Goal: Information Seeking & Learning: Learn about a topic

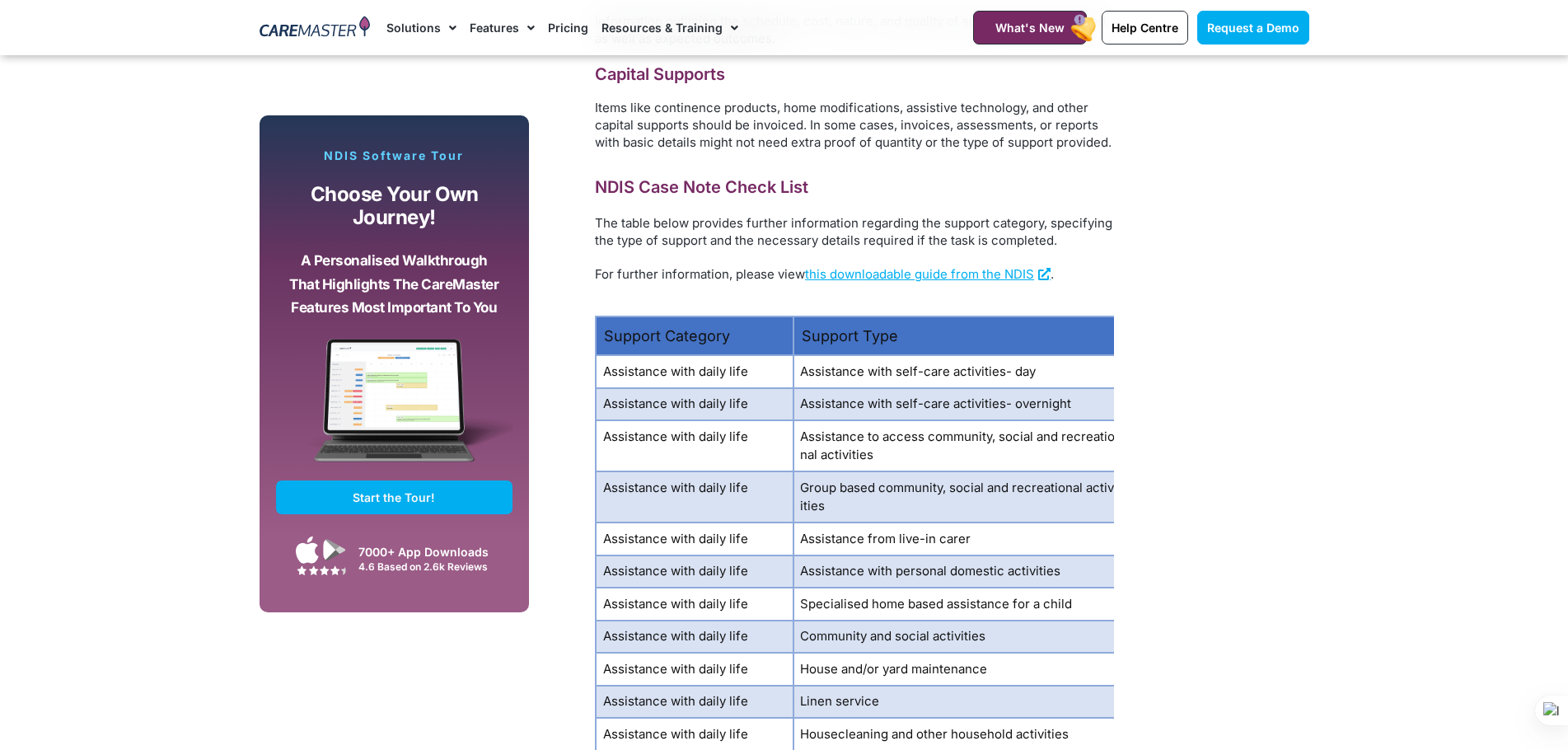
scroll to position [2335, 0]
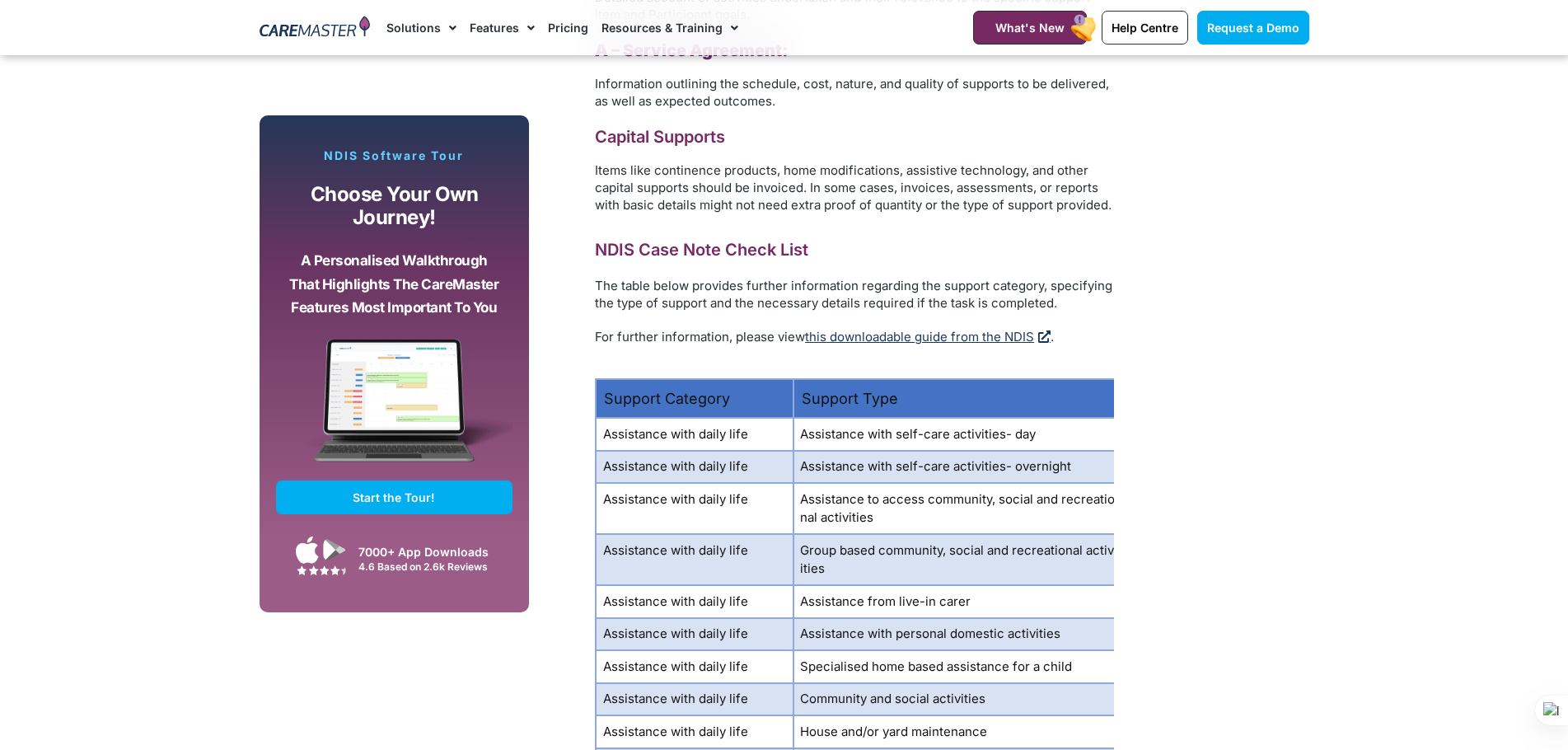
click at [906, 331] on link "this downloadable guide from the NDIS" at bounding box center [928, 337] width 246 height 15
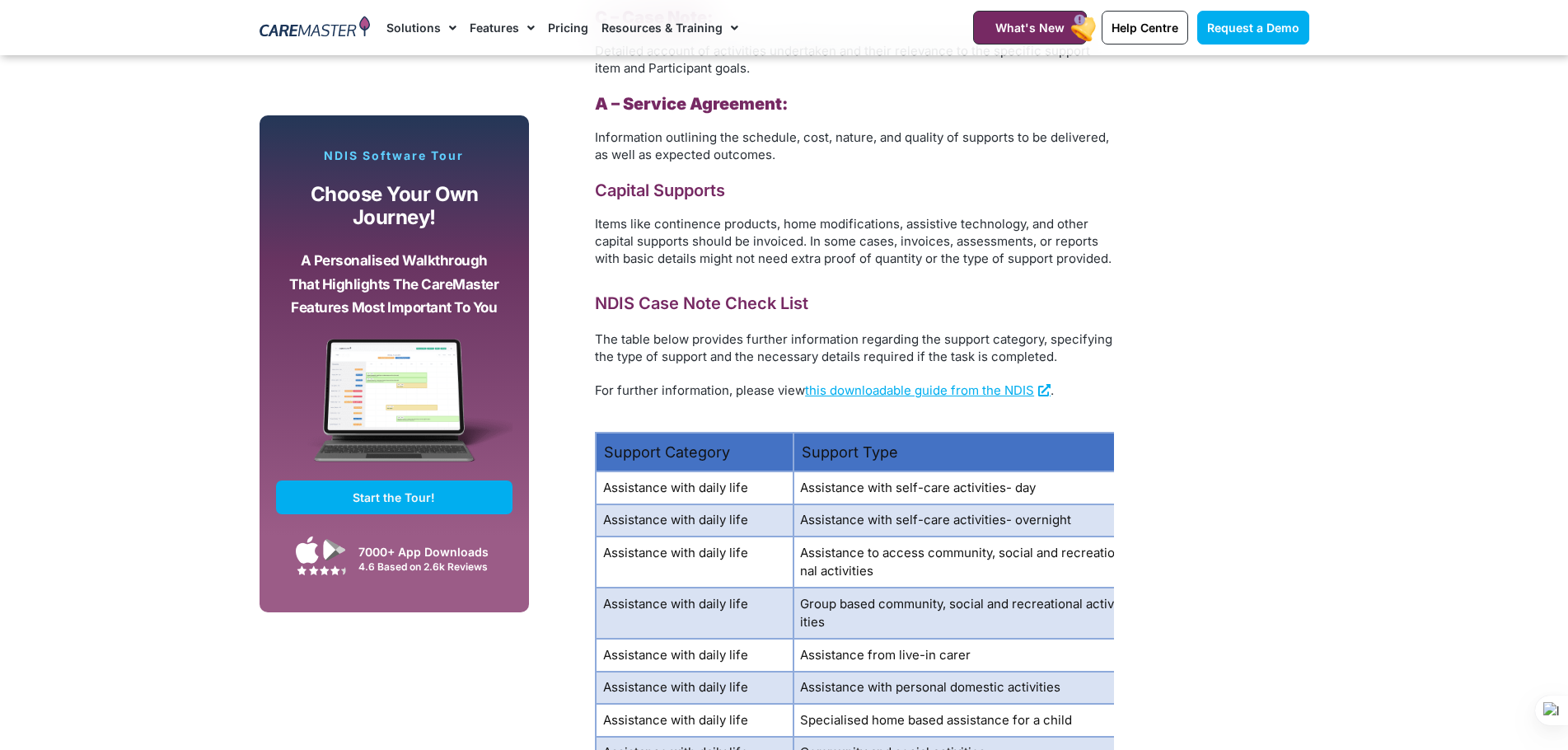
scroll to position [2281, 0]
click at [933, 386] on link "this downloadable guide from the NDIS" at bounding box center [928, 391] width 246 height 15
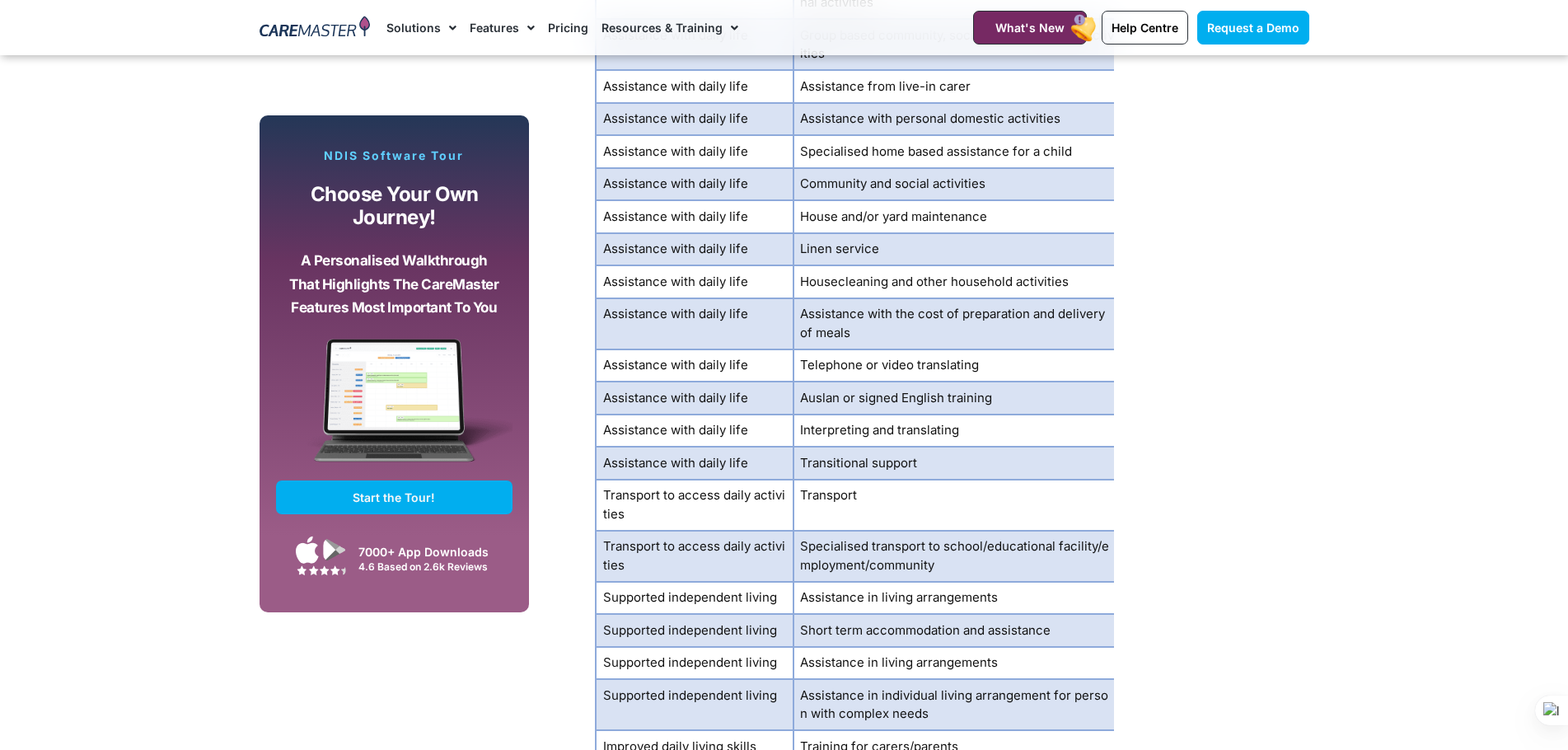
scroll to position [2830, 0]
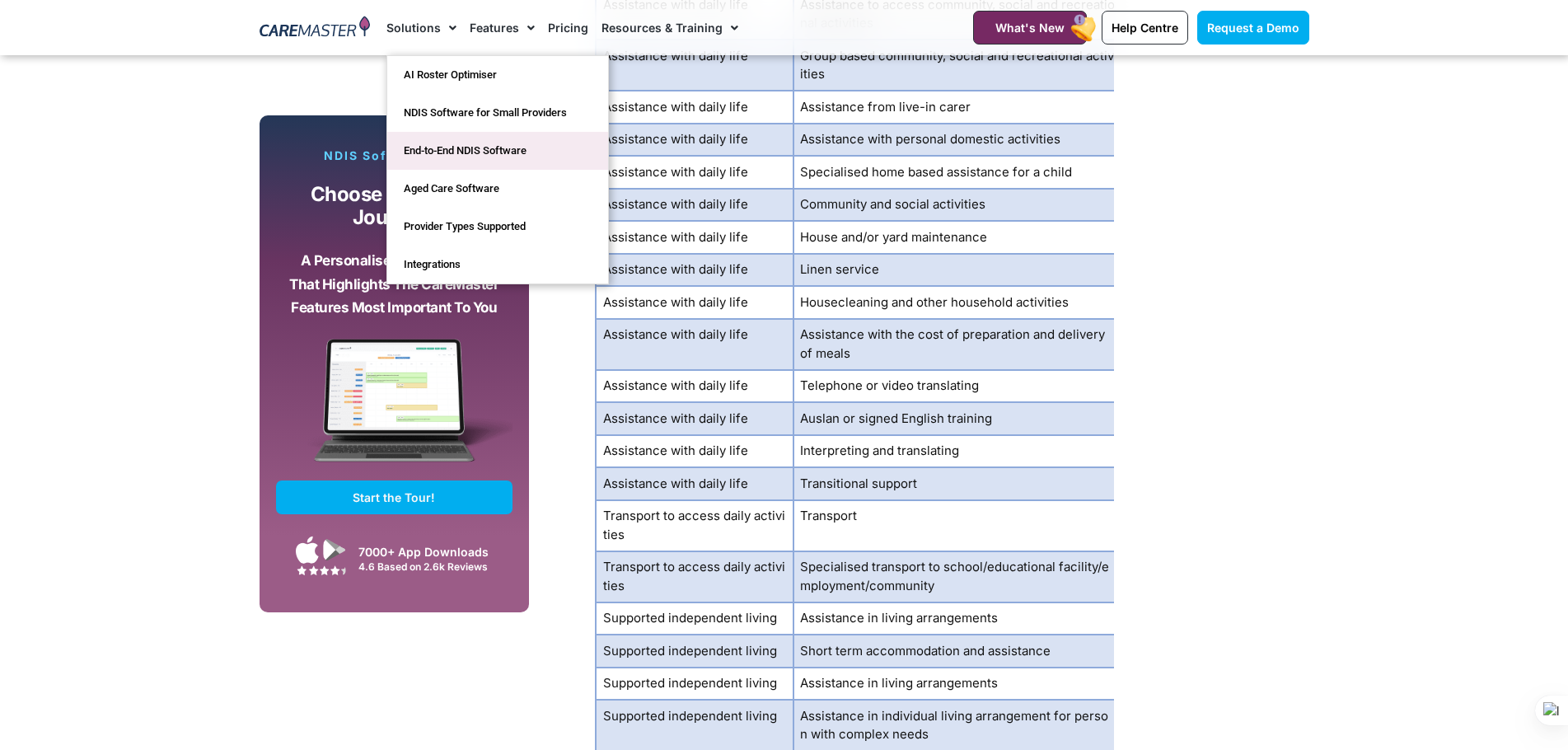
click at [482, 153] on link "End-to-End NDIS Software" at bounding box center [497, 150] width 221 height 38
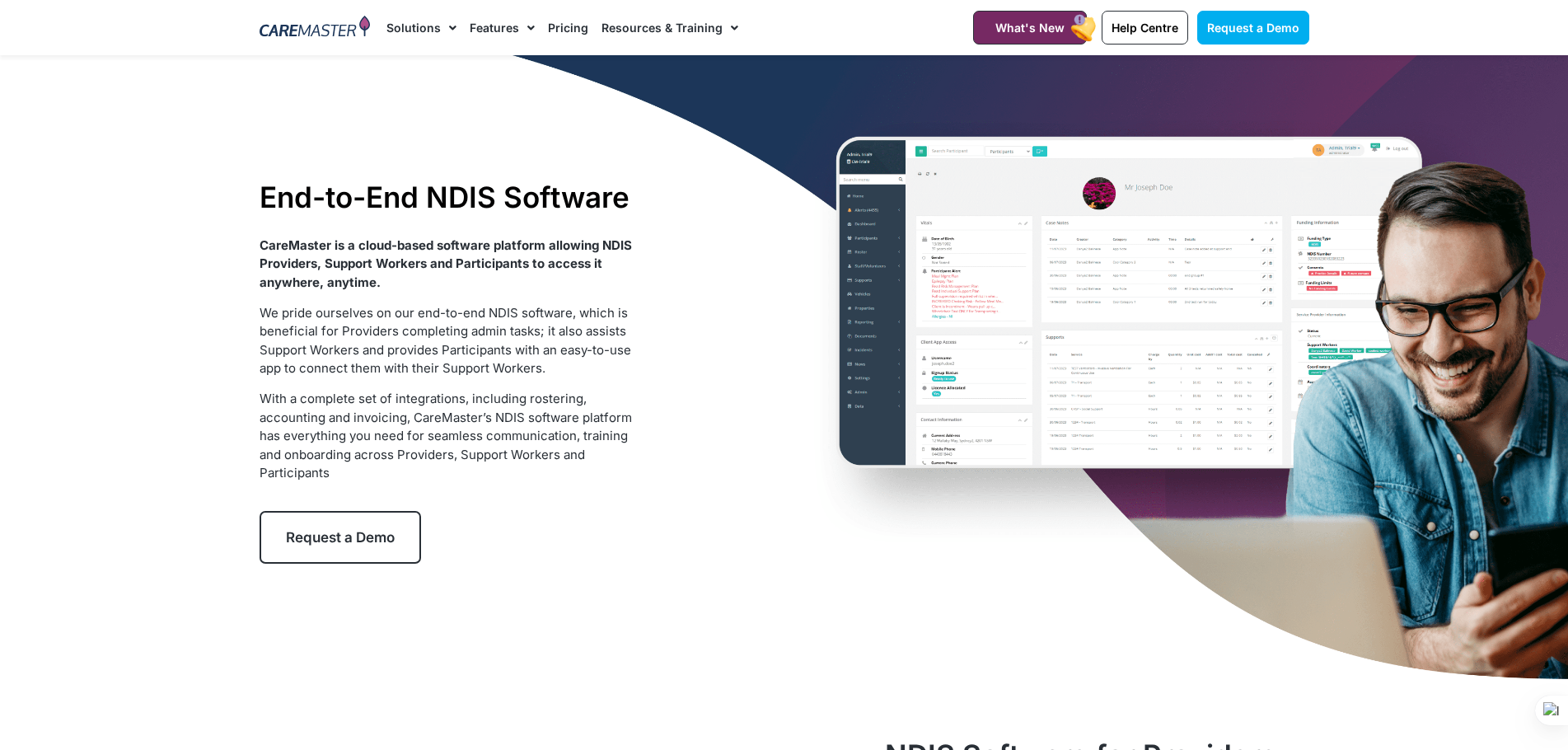
click at [568, 35] on link "Pricing" at bounding box center [568, 27] width 41 height 55
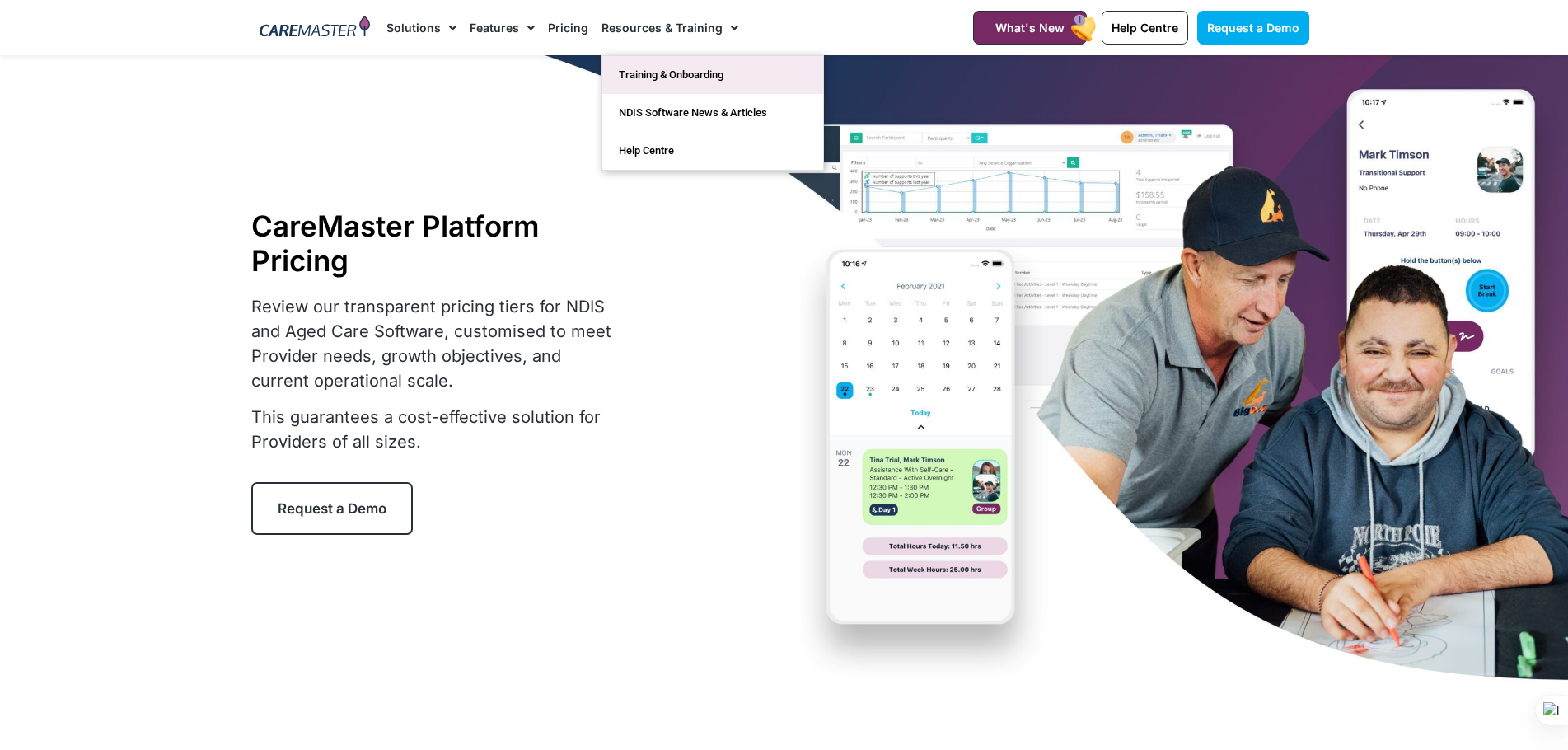
click at [671, 78] on link "Training & Onboarding" at bounding box center [713, 75] width 221 height 38
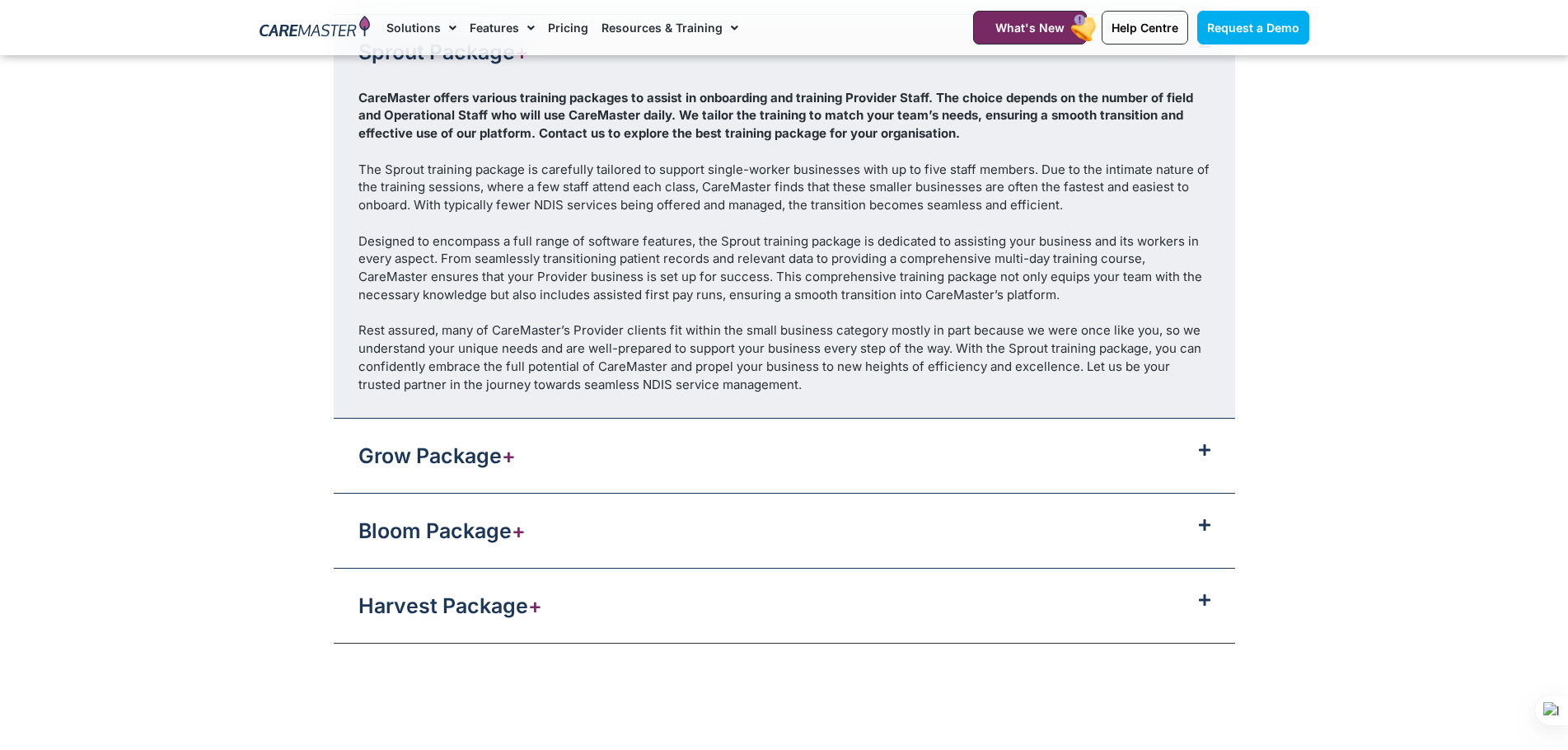
scroll to position [2060, 0]
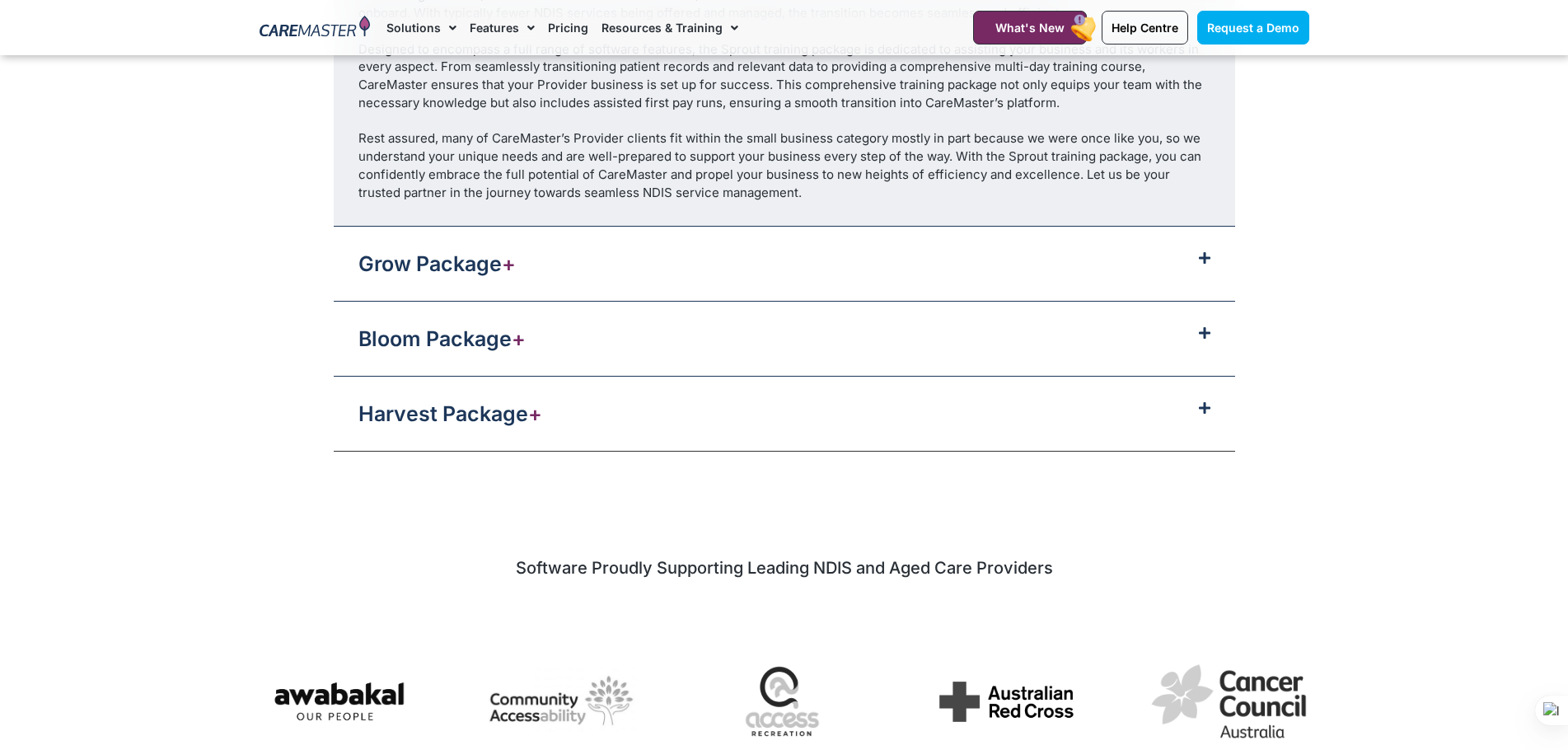
click at [386, 253] on link "Grow Package +" at bounding box center [437, 264] width 158 height 25
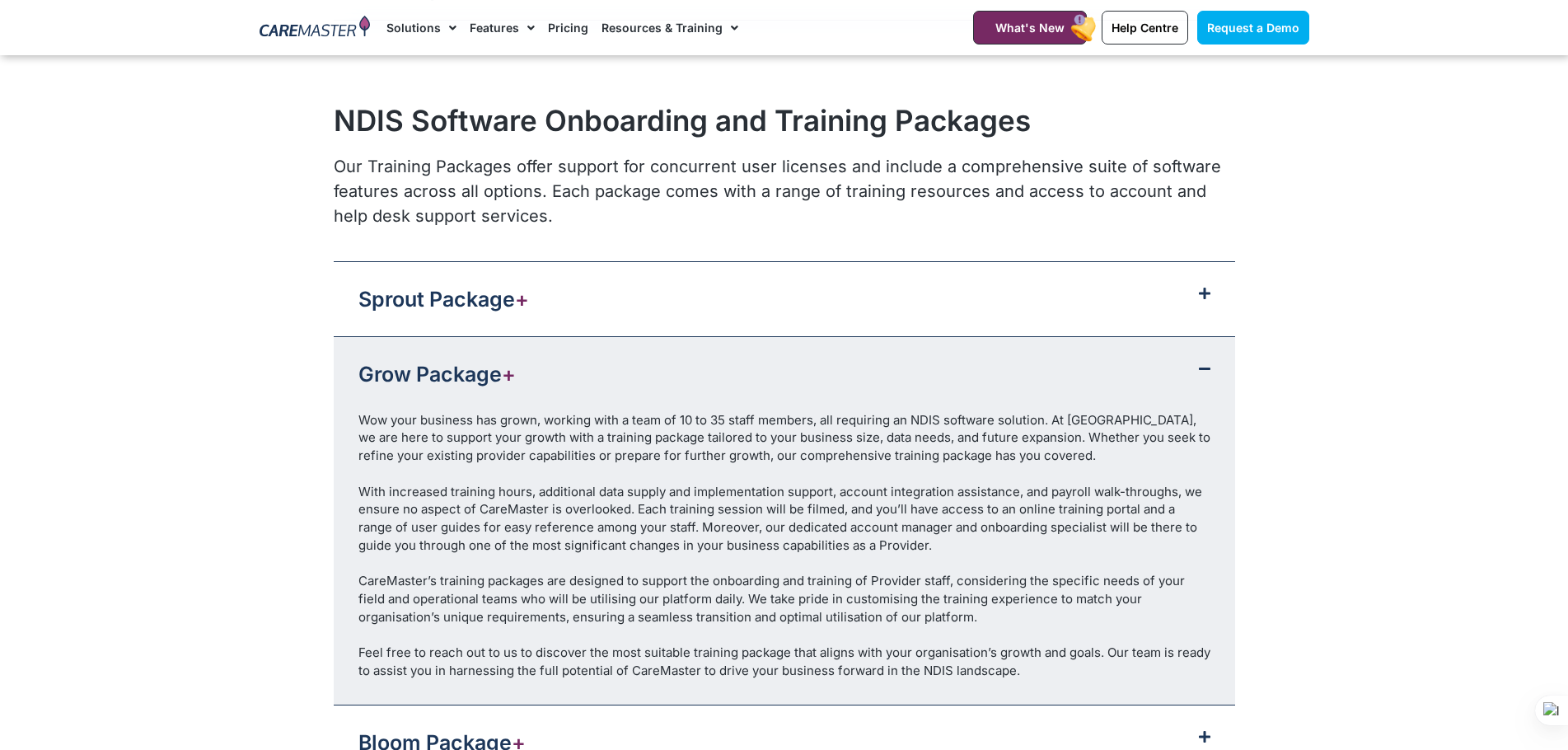
scroll to position [1593, 0]
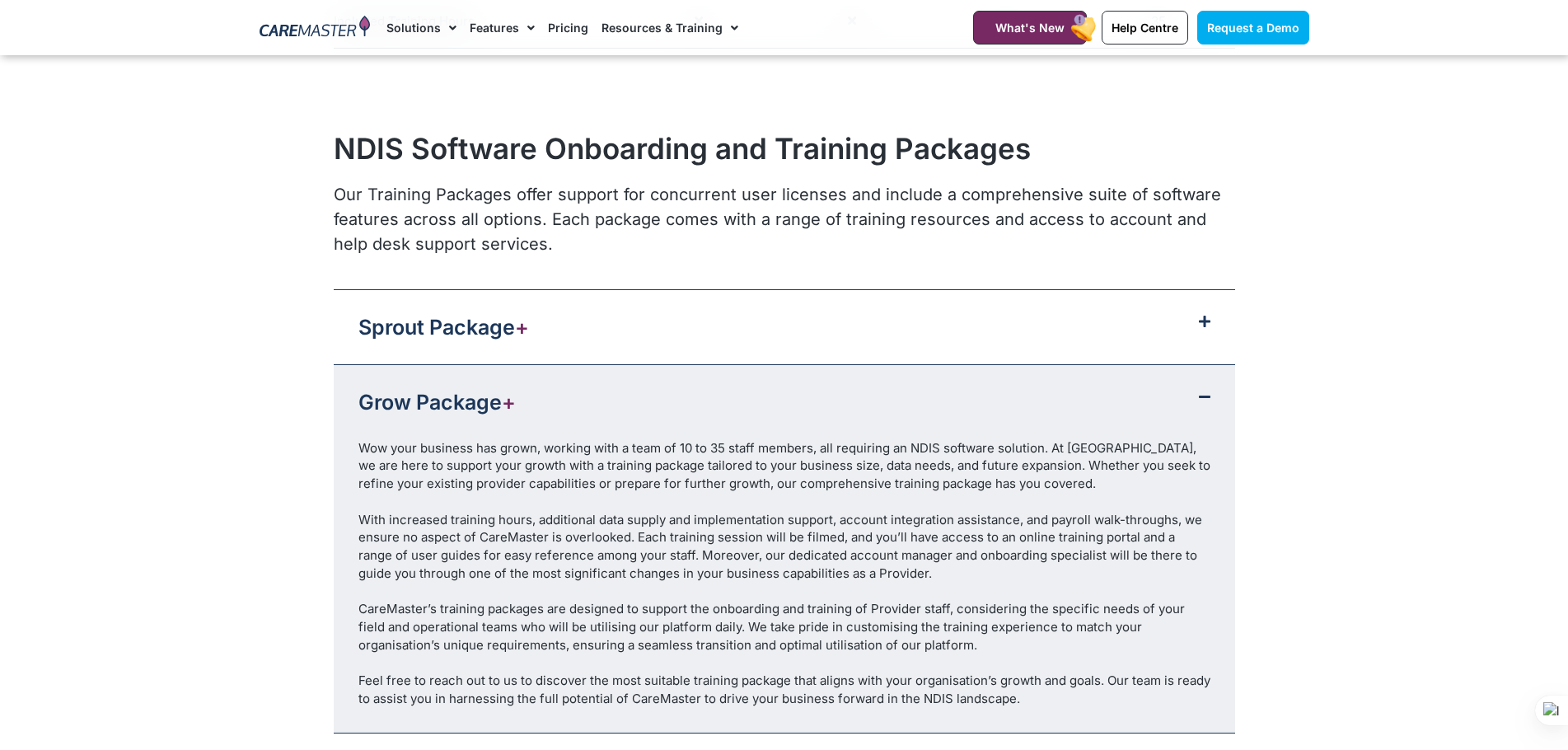
click at [474, 334] on link "Sprout Package +" at bounding box center [444, 327] width 170 height 25
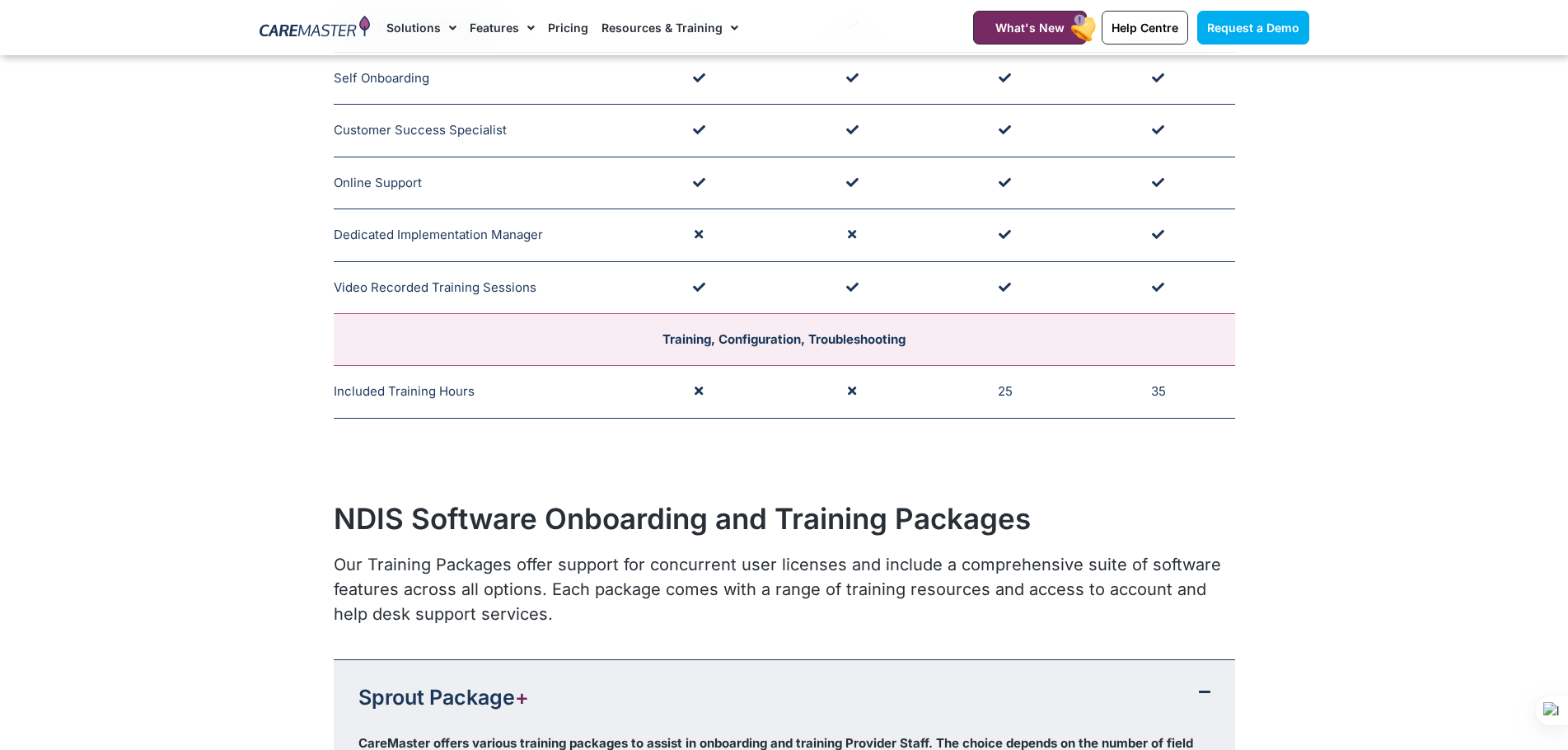
scroll to position [1237, 0]
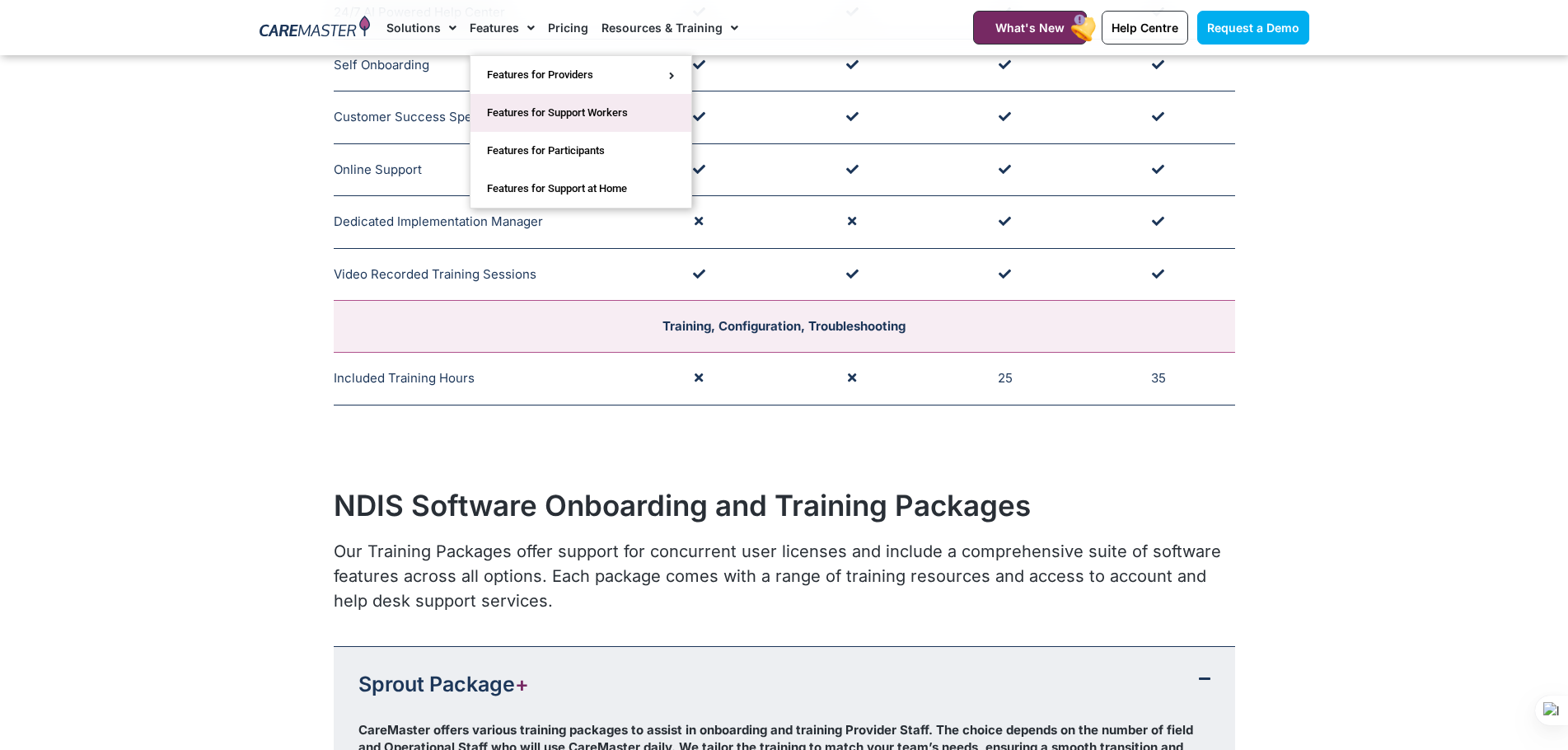
click at [565, 120] on link "Features for Support Workers" at bounding box center [580, 112] width 221 height 38
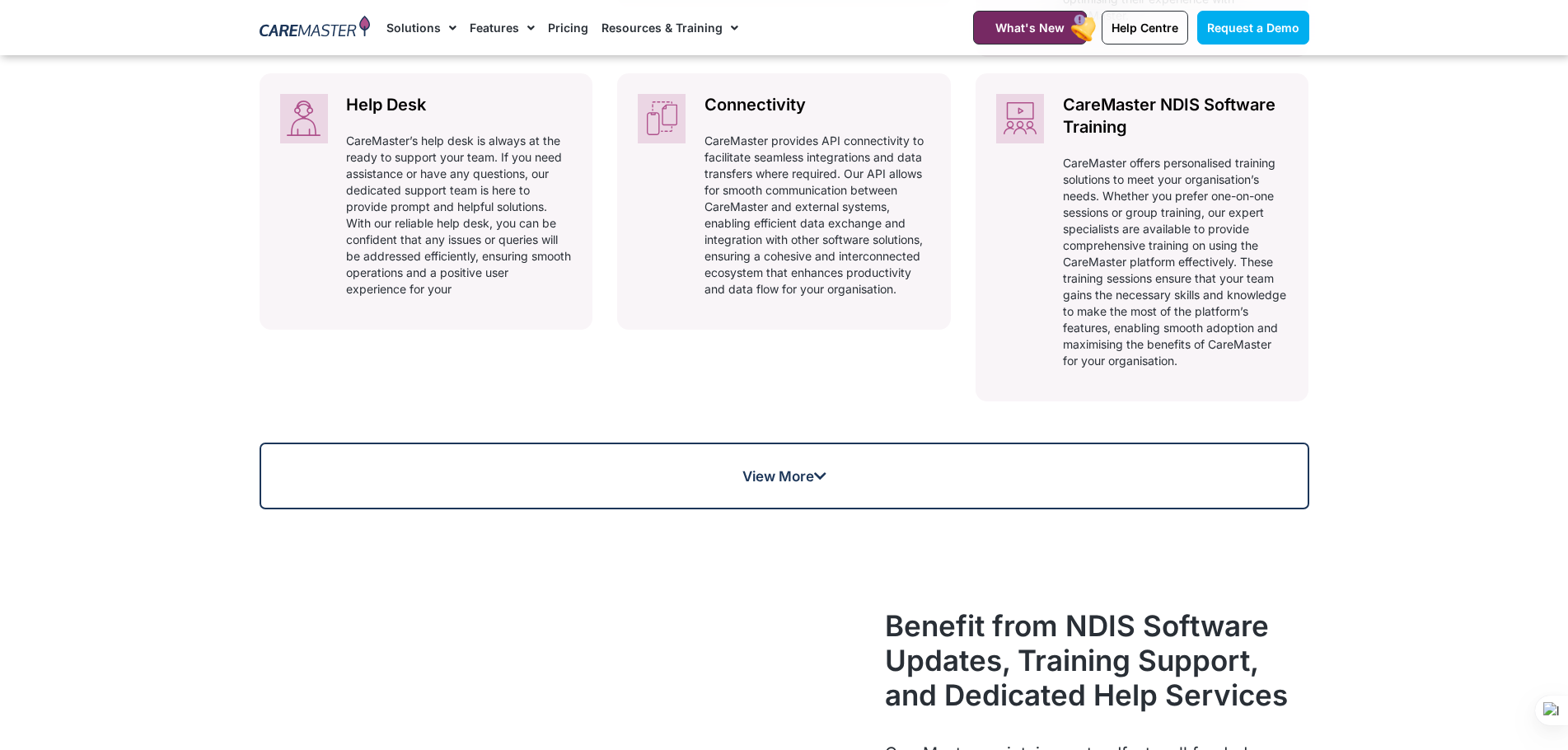
scroll to position [1182, 0]
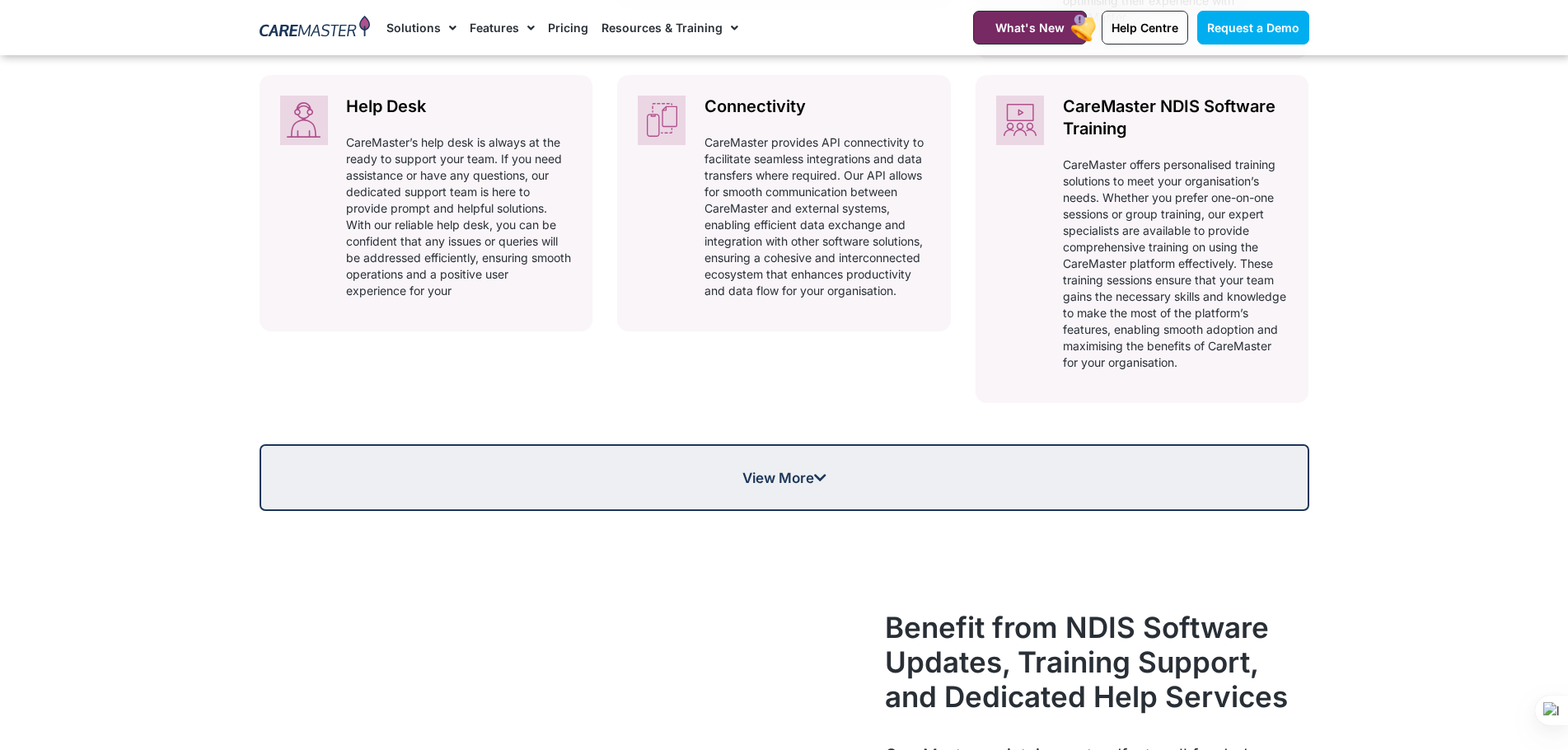
click at [801, 488] on link "View More" at bounding box center [784, 477] width 1050 height 67
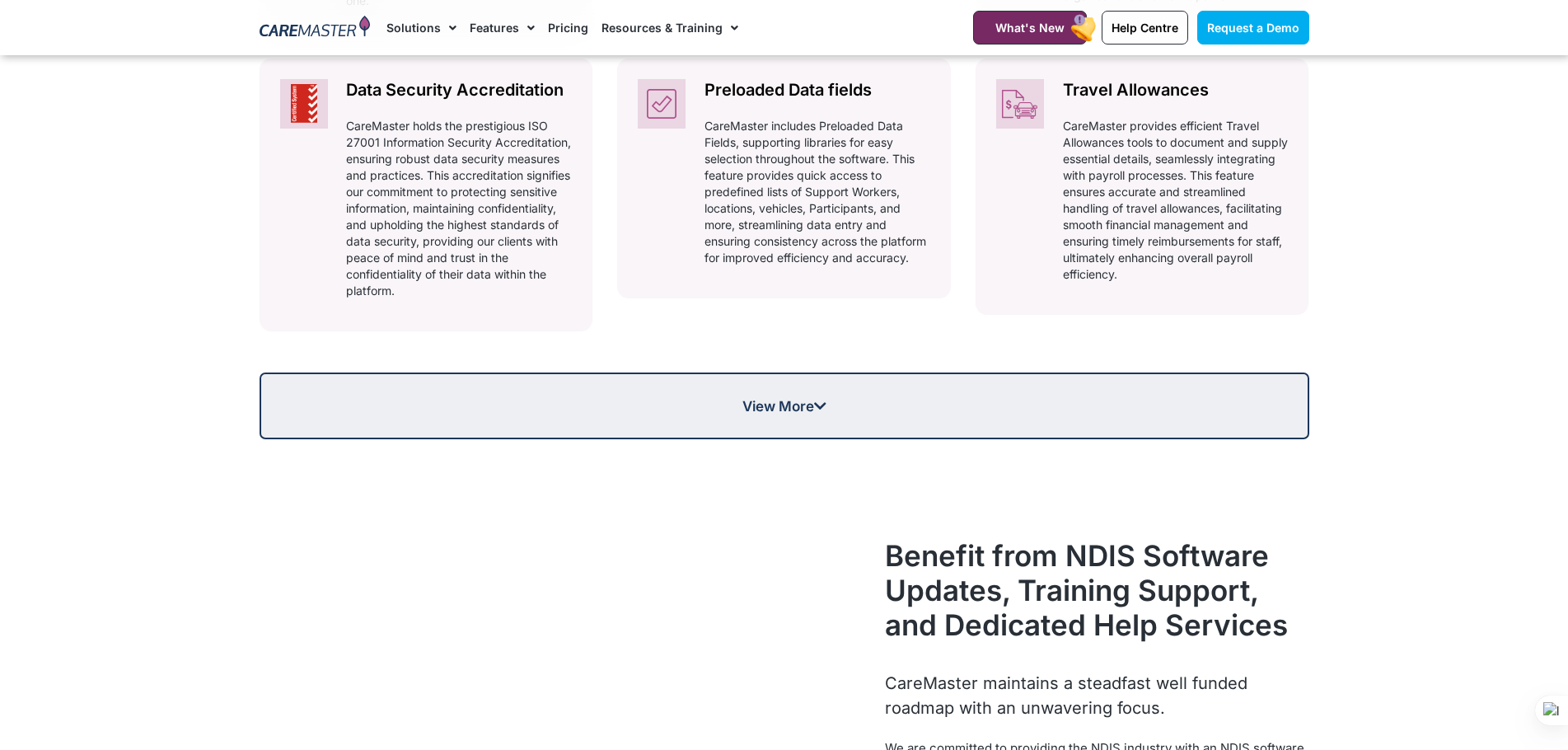
scroll to position [1869, 0]
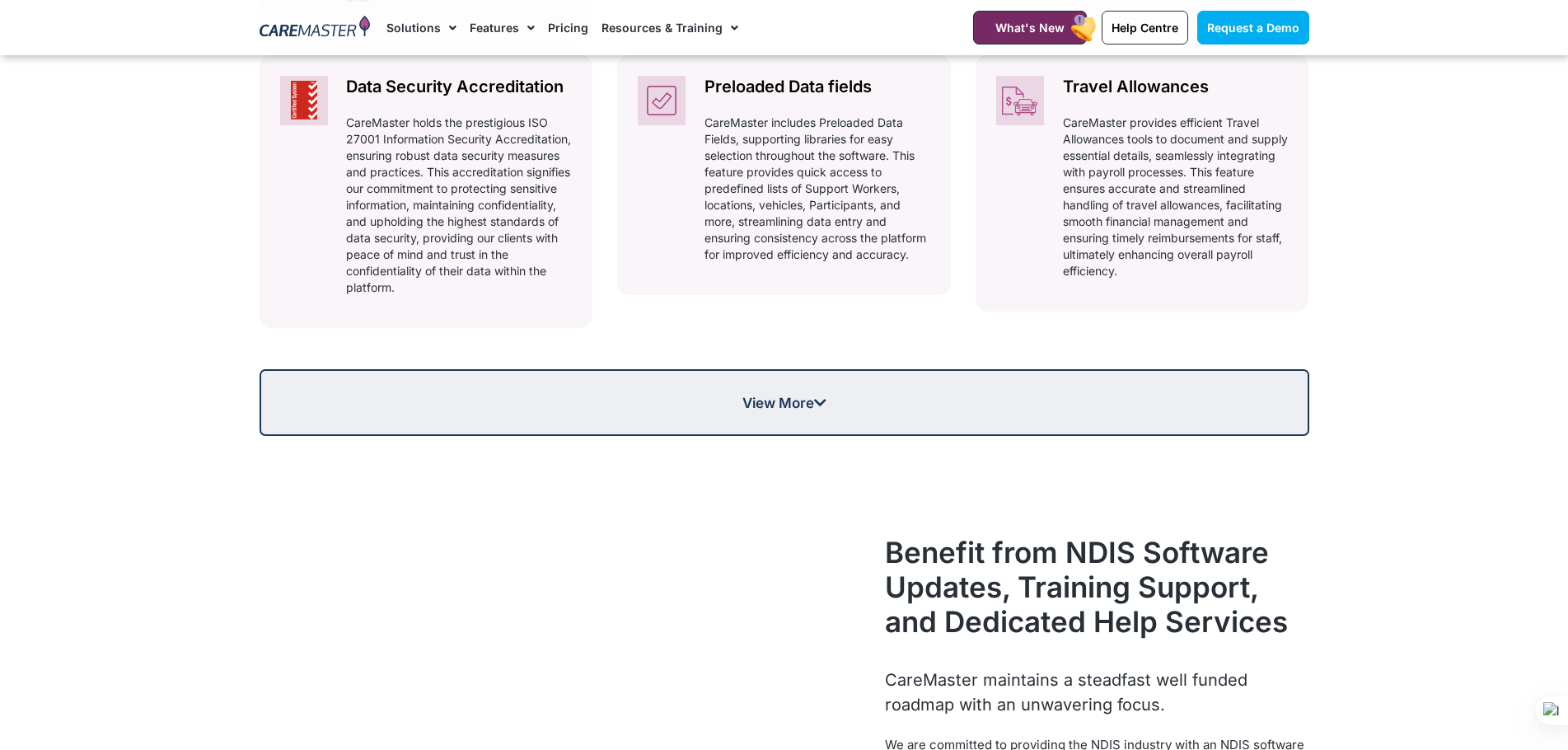
click at [742, 400] on span "View More" at bounding box center [784, 403] width 84 height 14
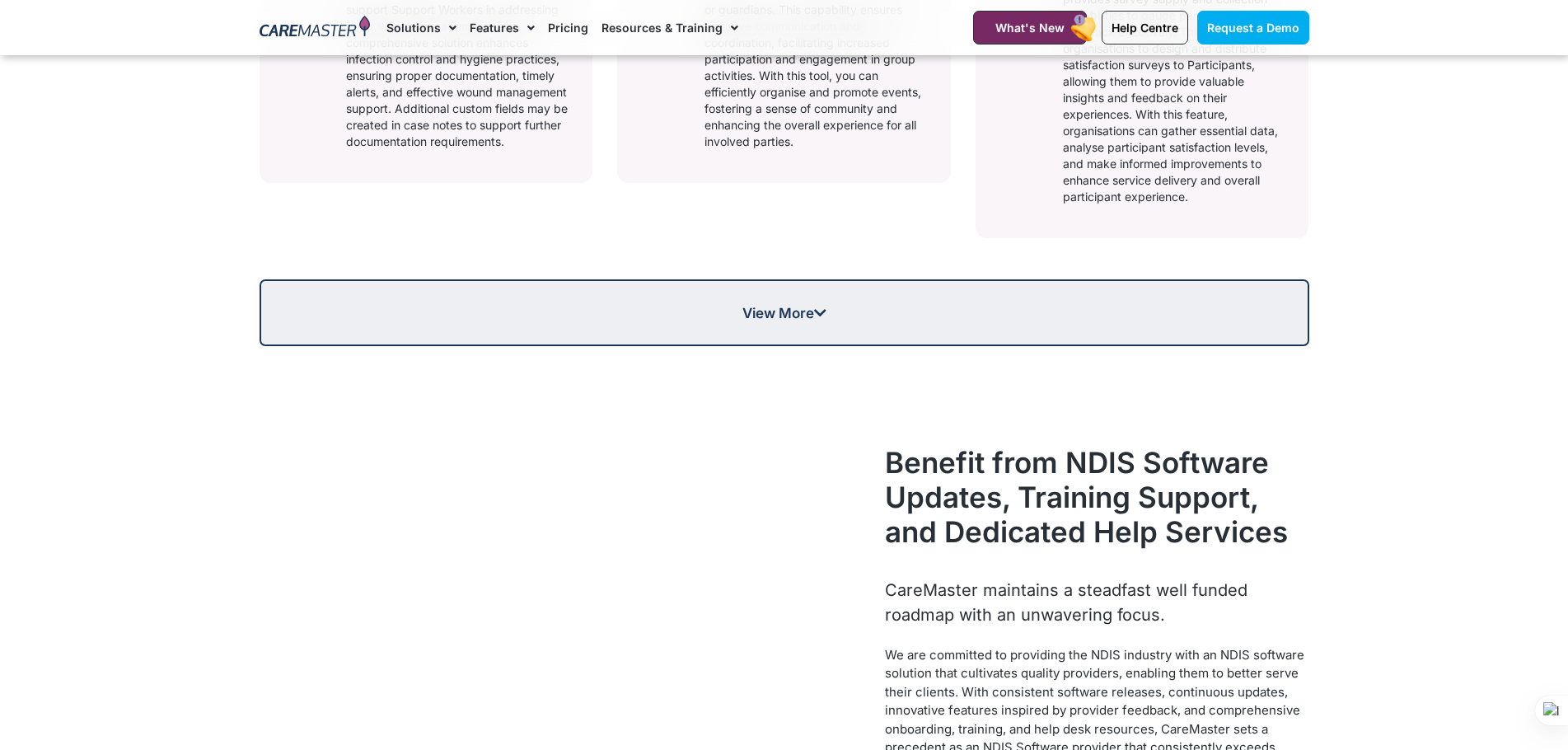
scroll to position [2582, 0]
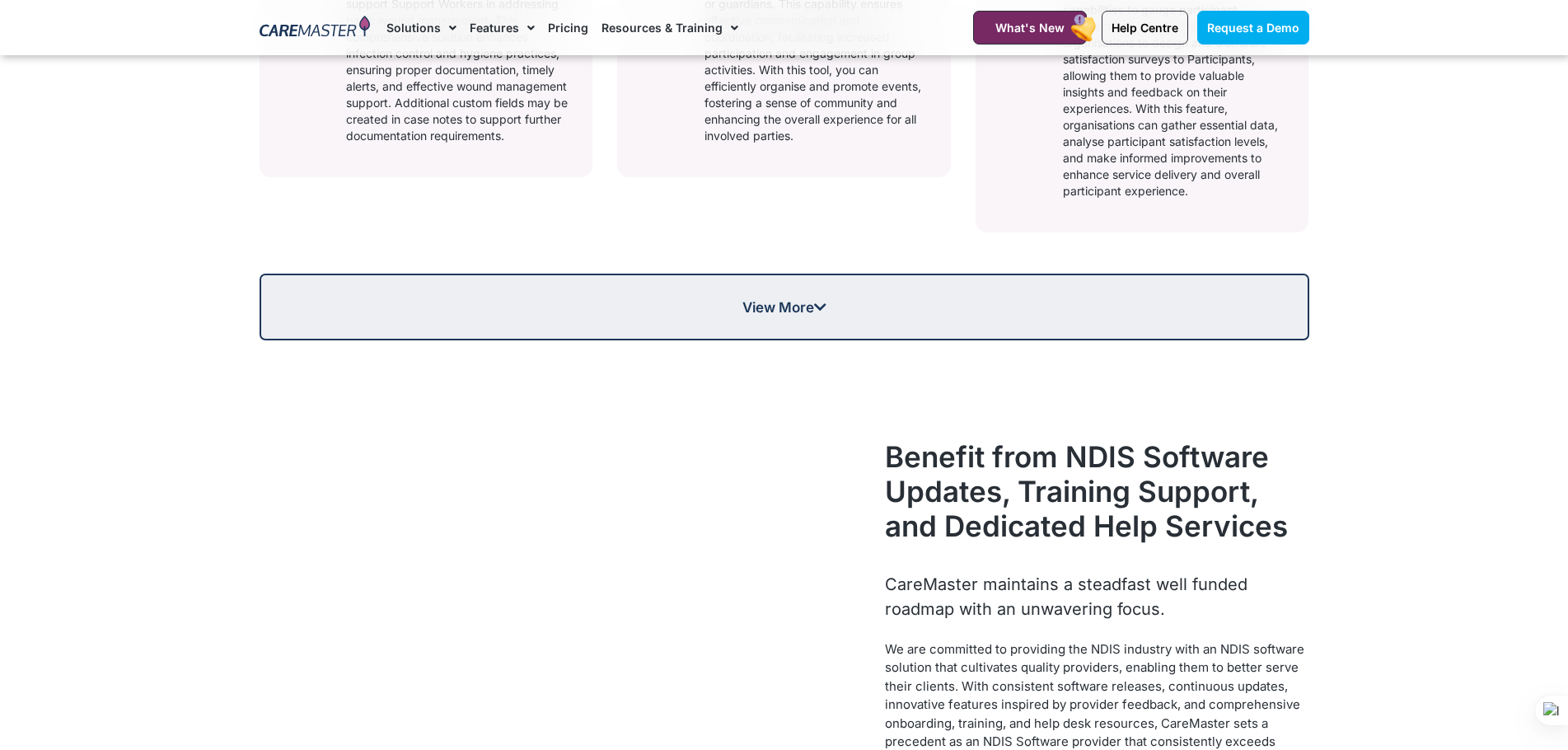
click at [770, 296] on link "View More" at bounding box center [784, 307] width 1050 height 67
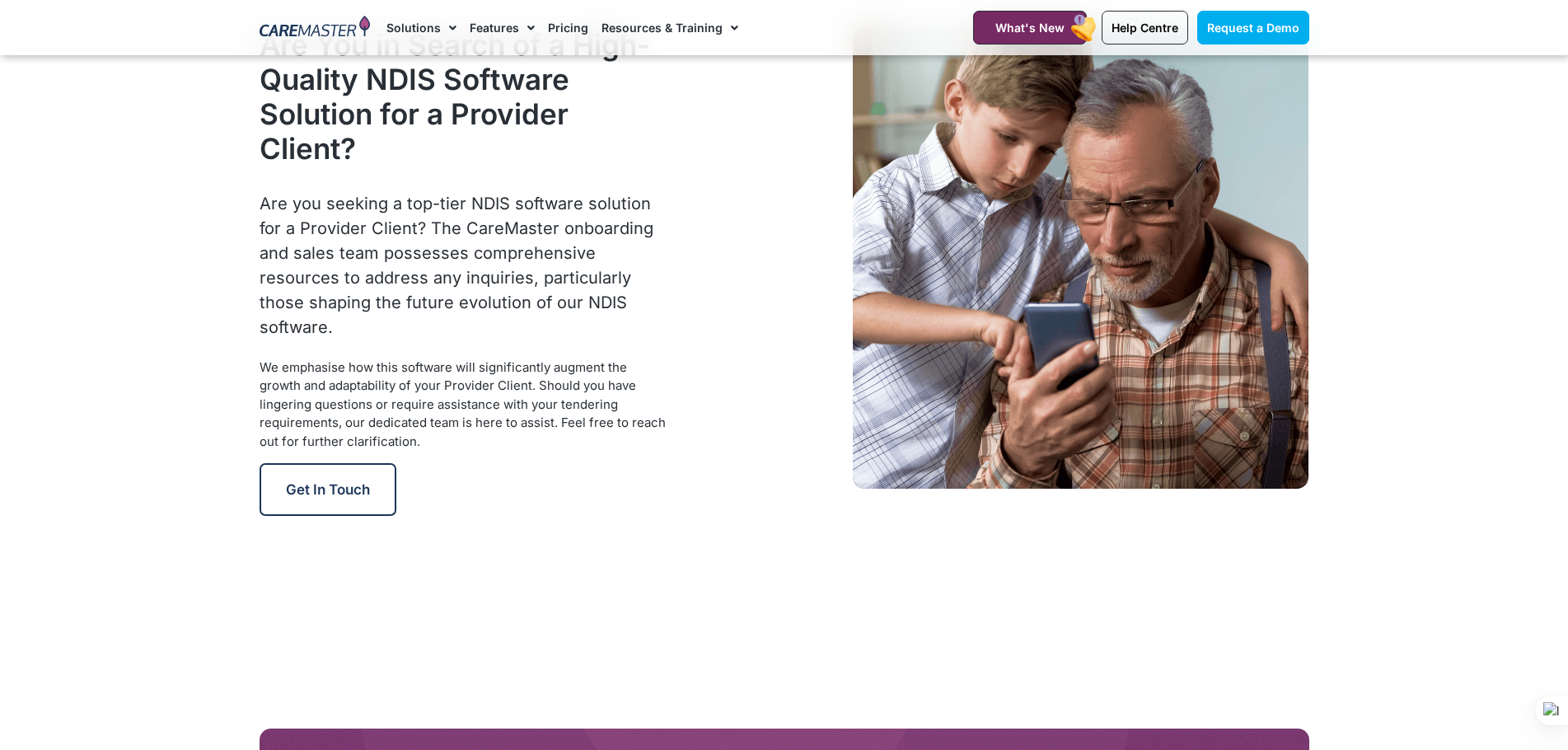
scroll to position [4039, 0]
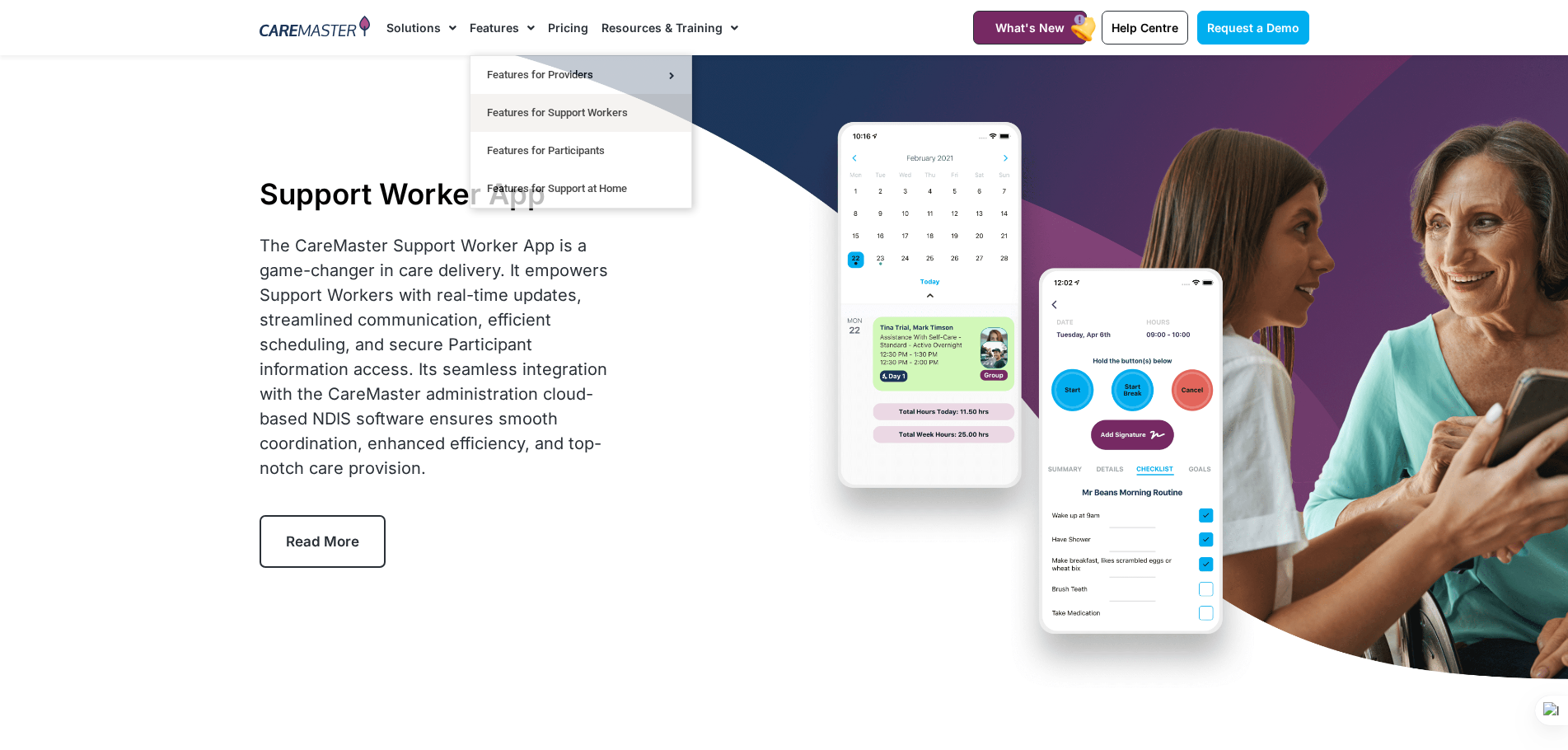
click at [554, 29] on link "Pricing" at bounding box center [568, 27] width 41 height 55
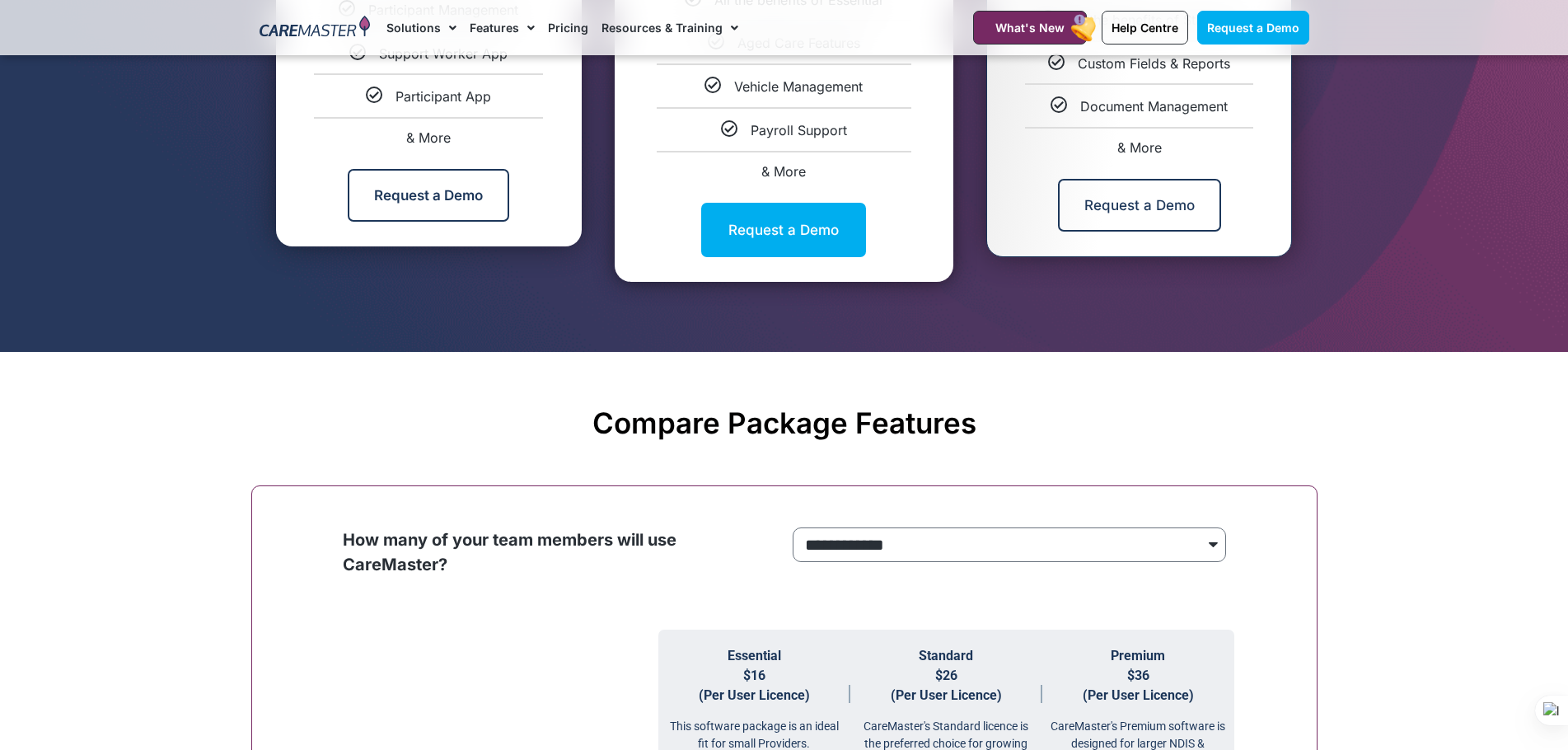
scroll to position [1182, 0]
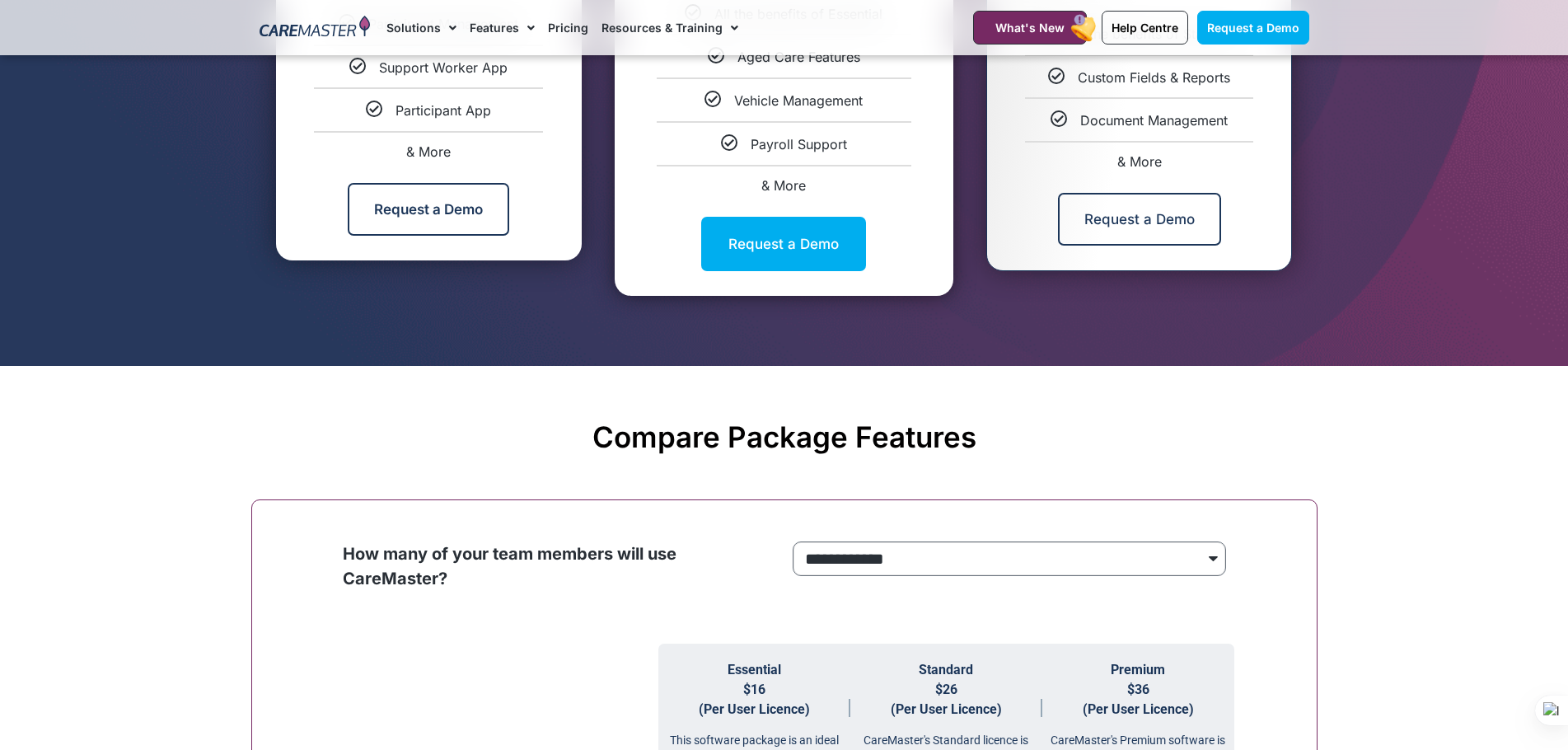
click at [900, 561] on select "**********" at bounding box center [1009, 559] width 433 height 35
click at [446, 367] on section "Compare Package Features" at bounding box center [784, 420] width 1568 height 108
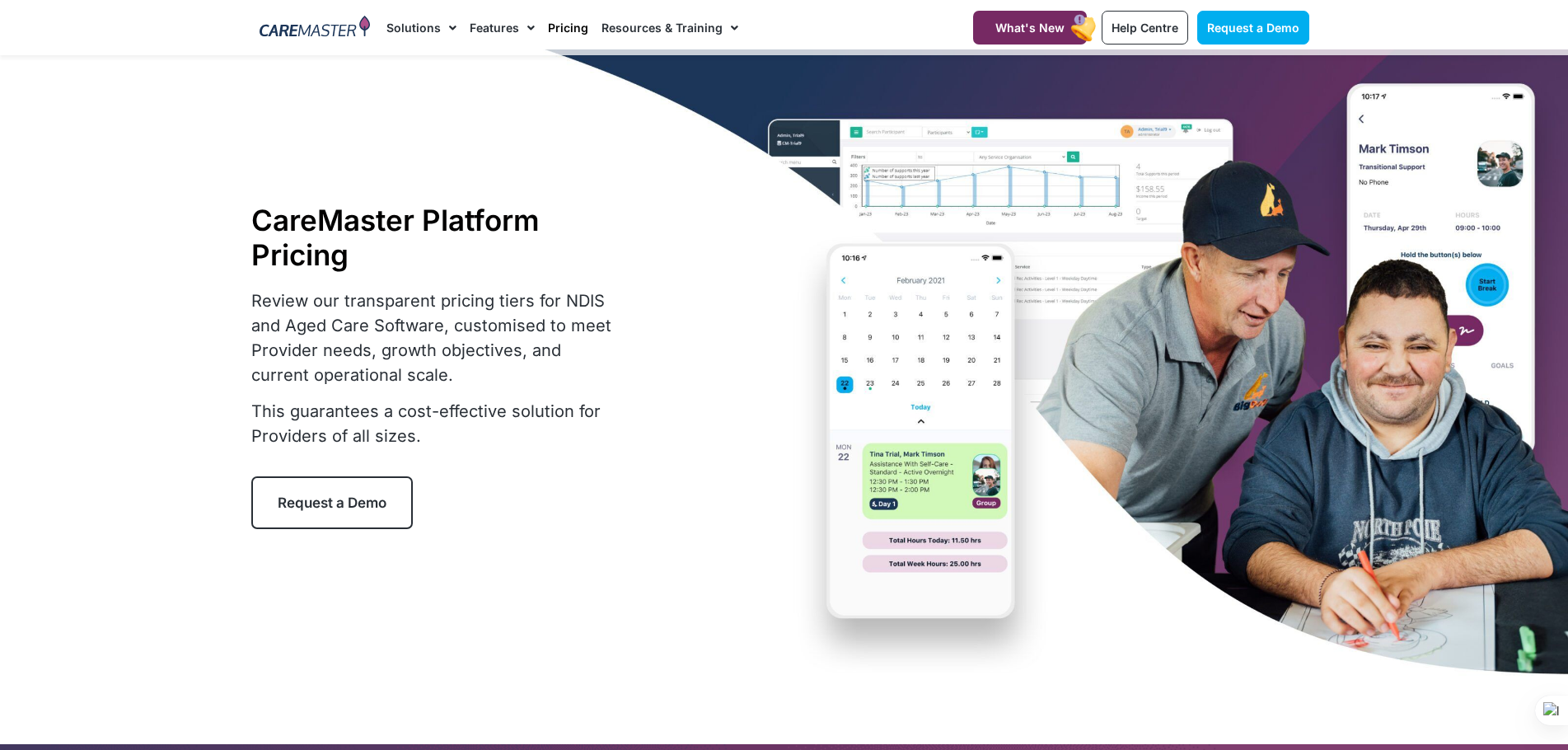
scroll to position [0, 0]
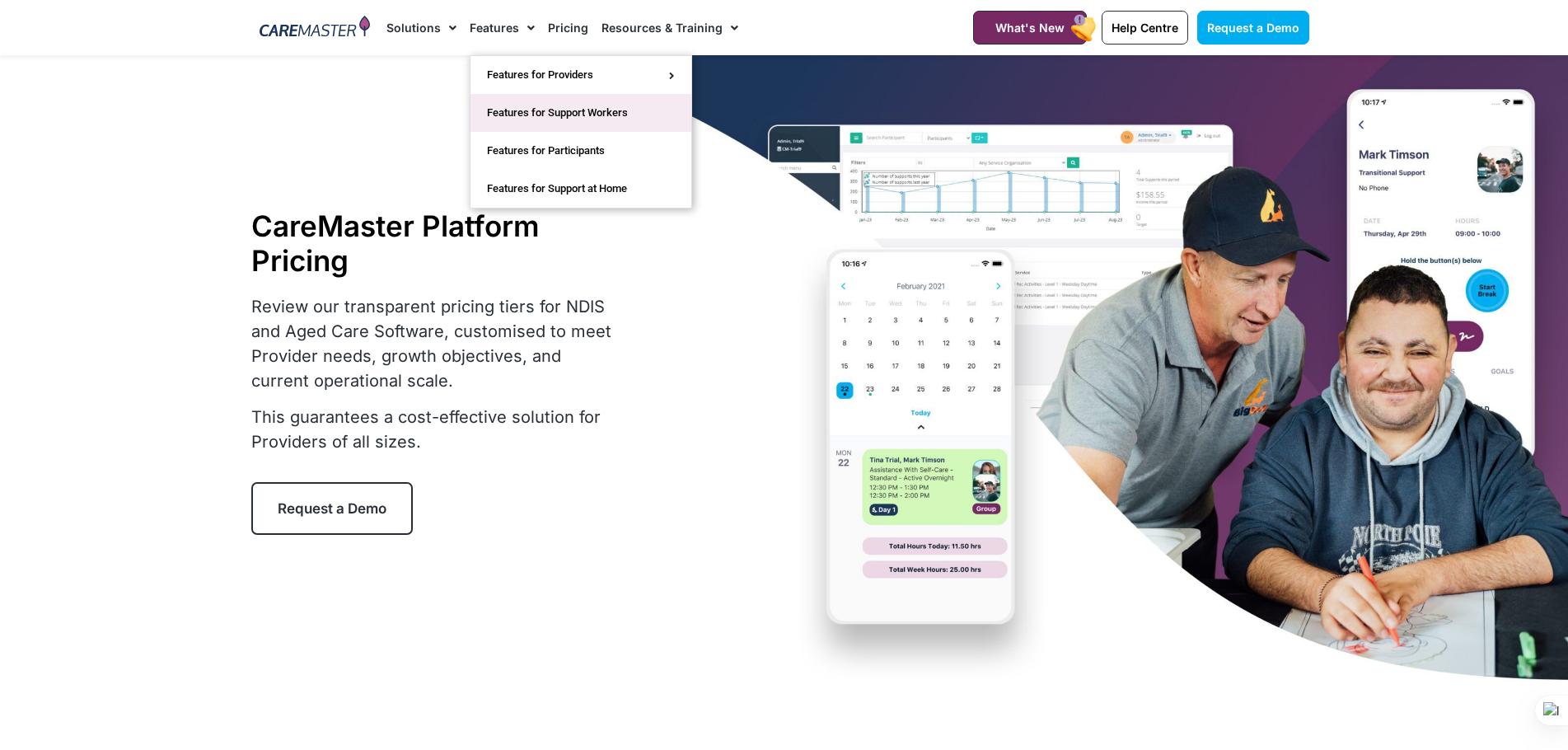
click at [578, 110] on link "Features for Support Workers" at bounding box center [580, 112] width 221 height 38
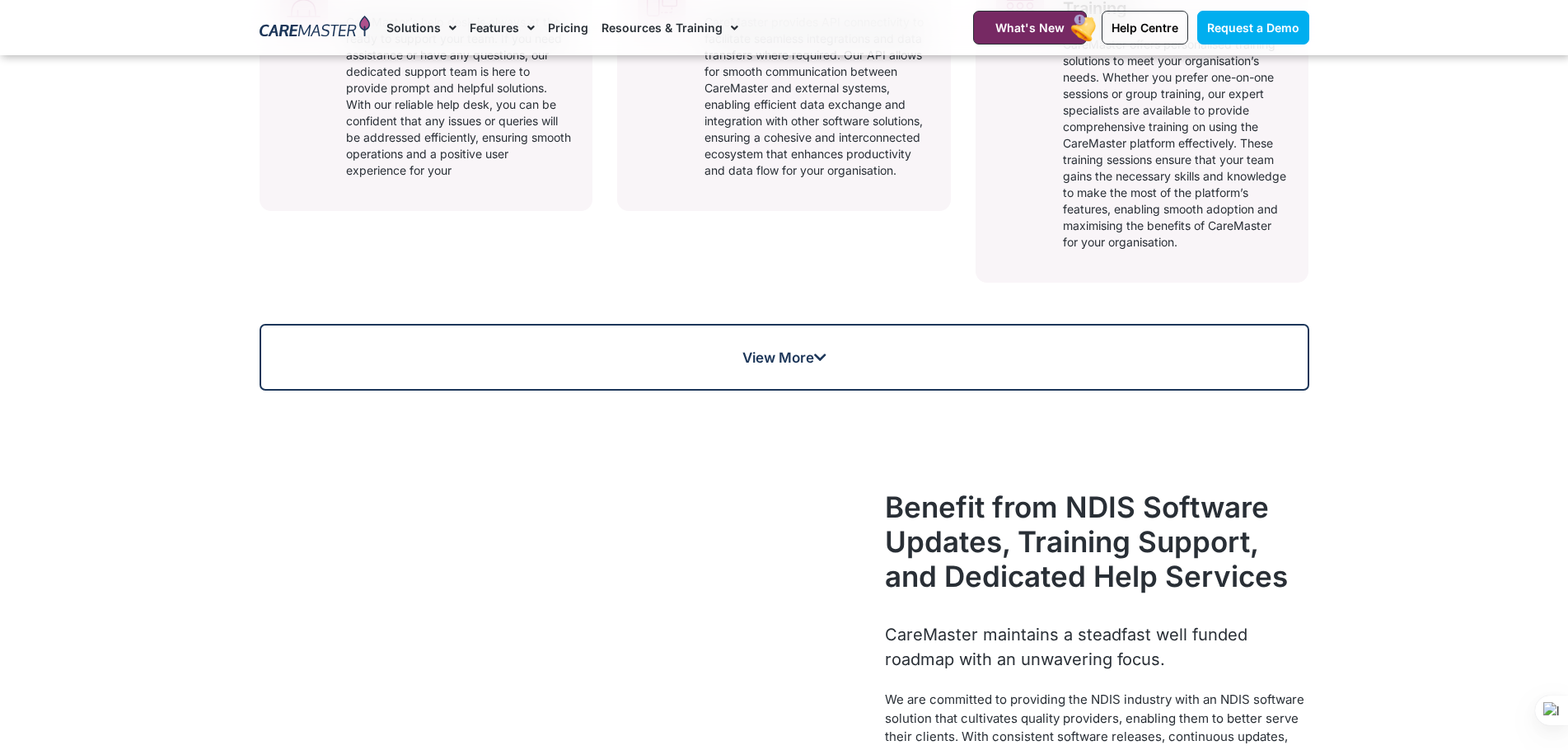
scroll to position [1319, 0]
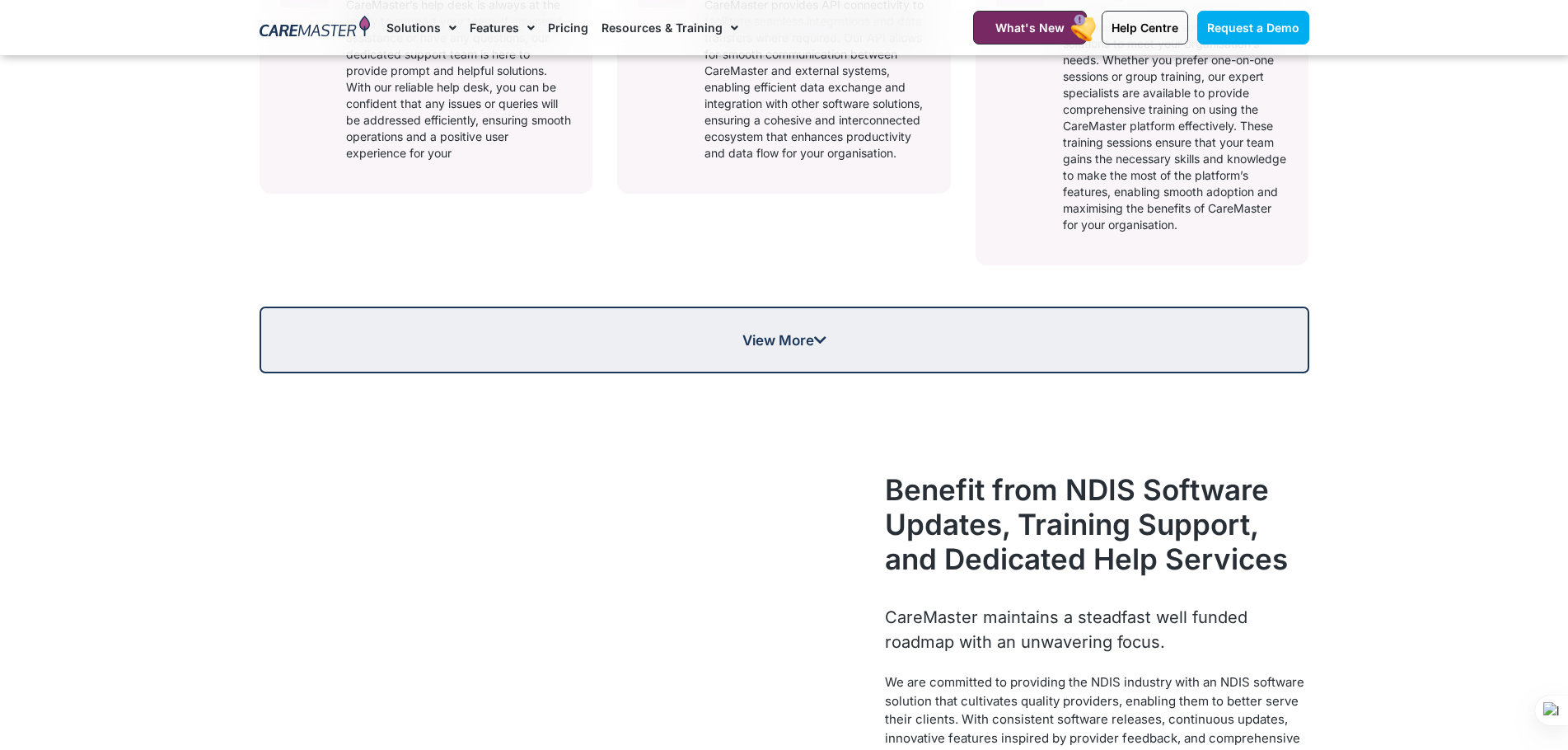
click at [770, 350] on link "View More" at bounding box center [784, 340] width 1050 height 67
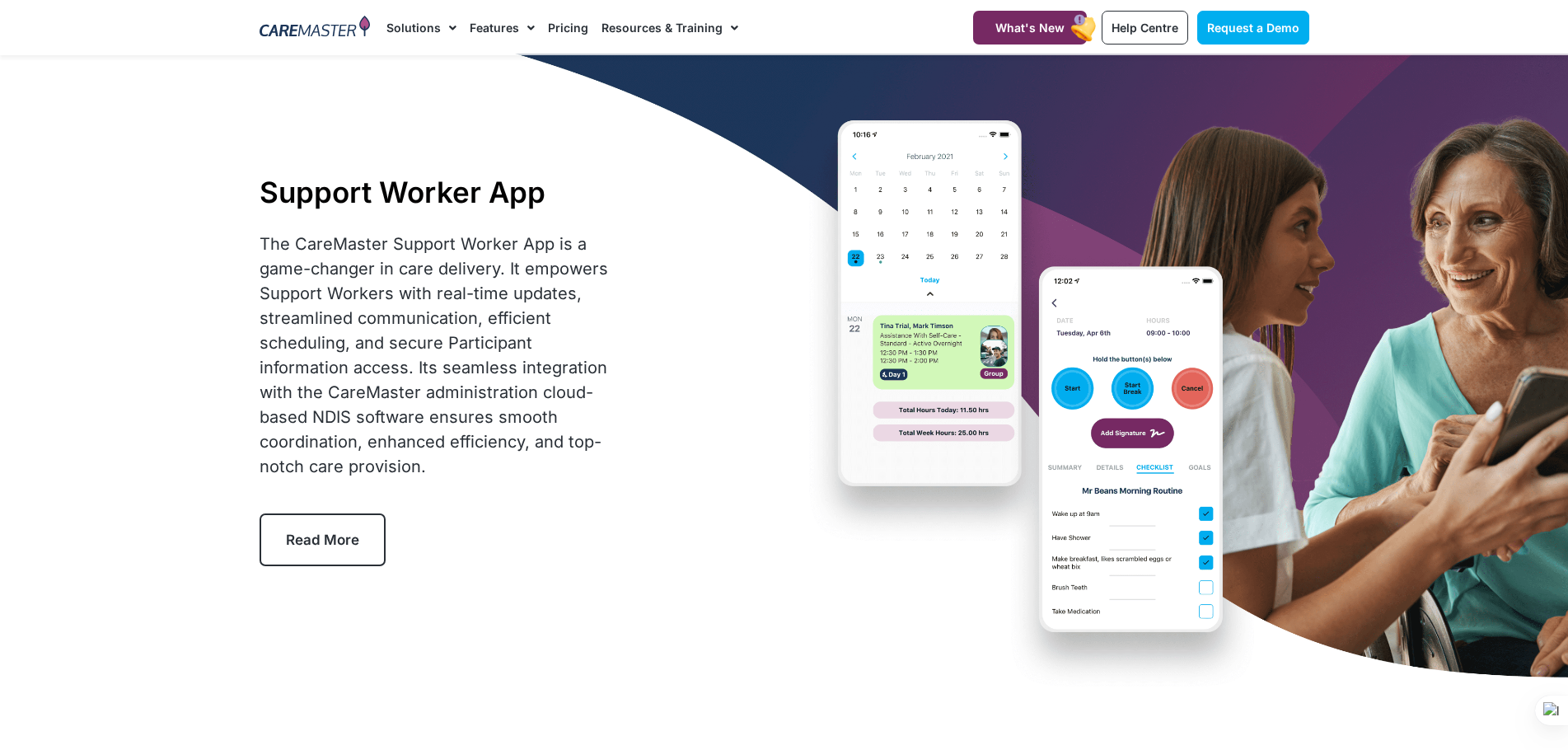
scroll to position [0, 0]
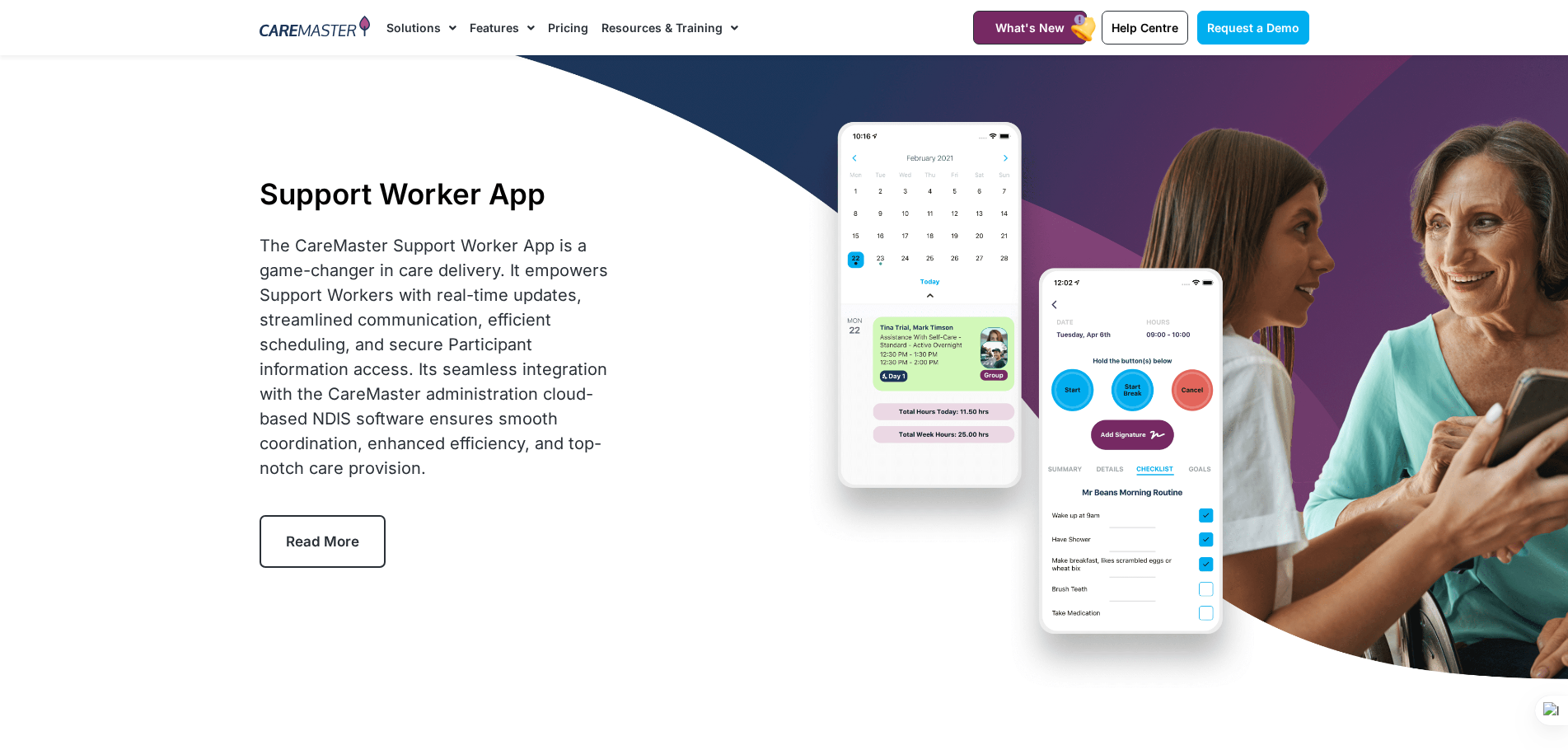
click at [551, 28] on link "Pricing" at bounding box center [568, 27] width 41 height 55
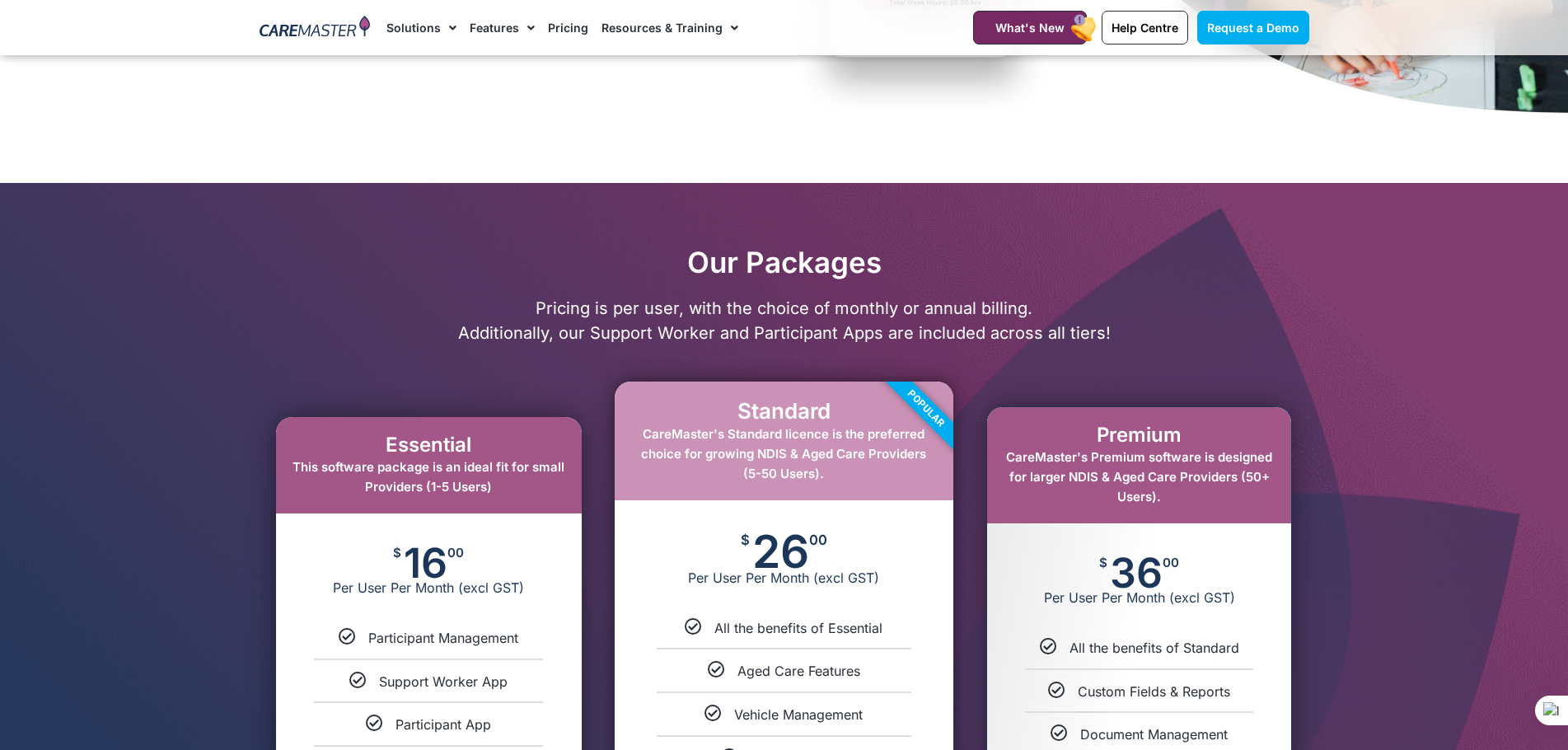
scroll to position [522, 0]
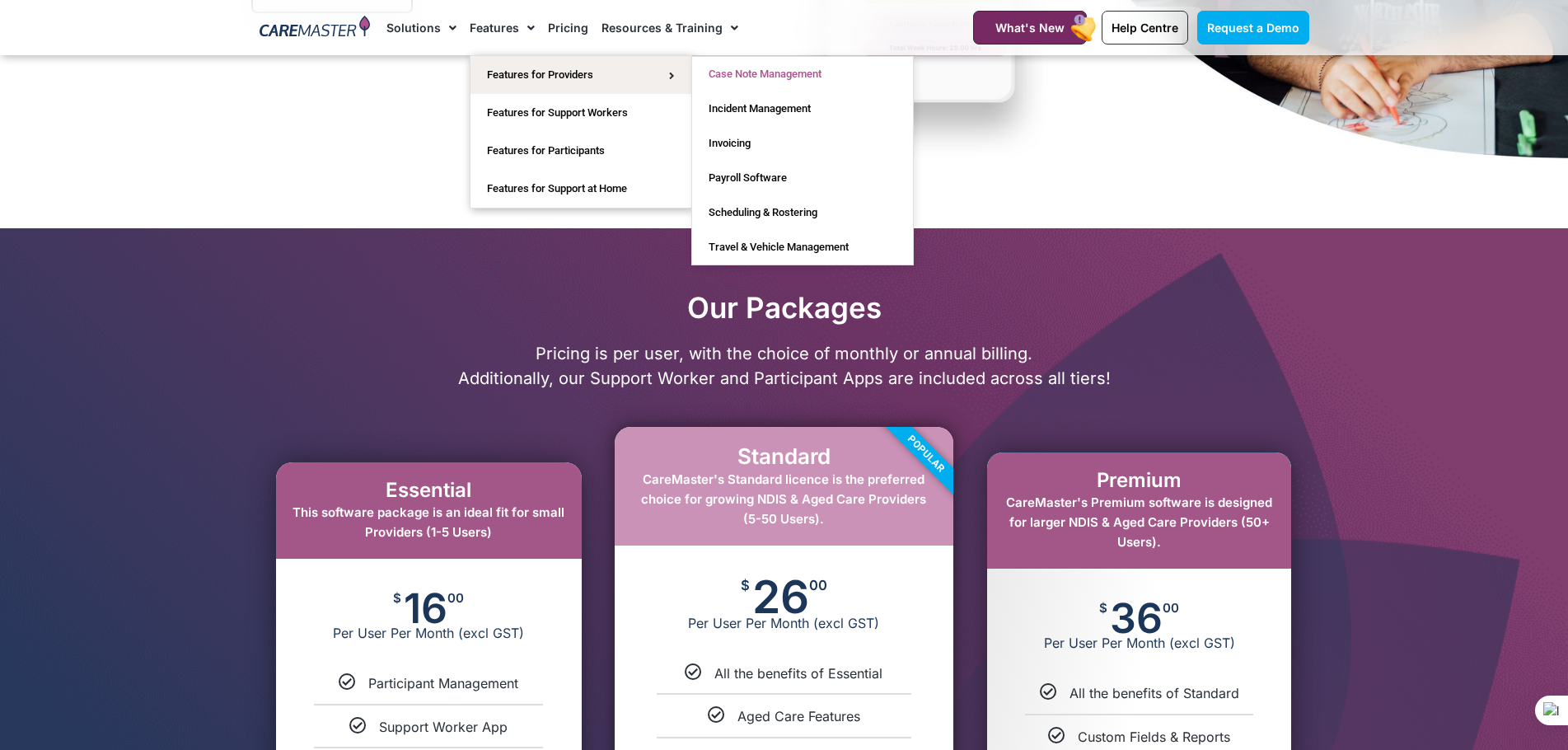
click at [797, 75] on link "Case Note Management" at bounding box center [802, 75] width 221 height 35
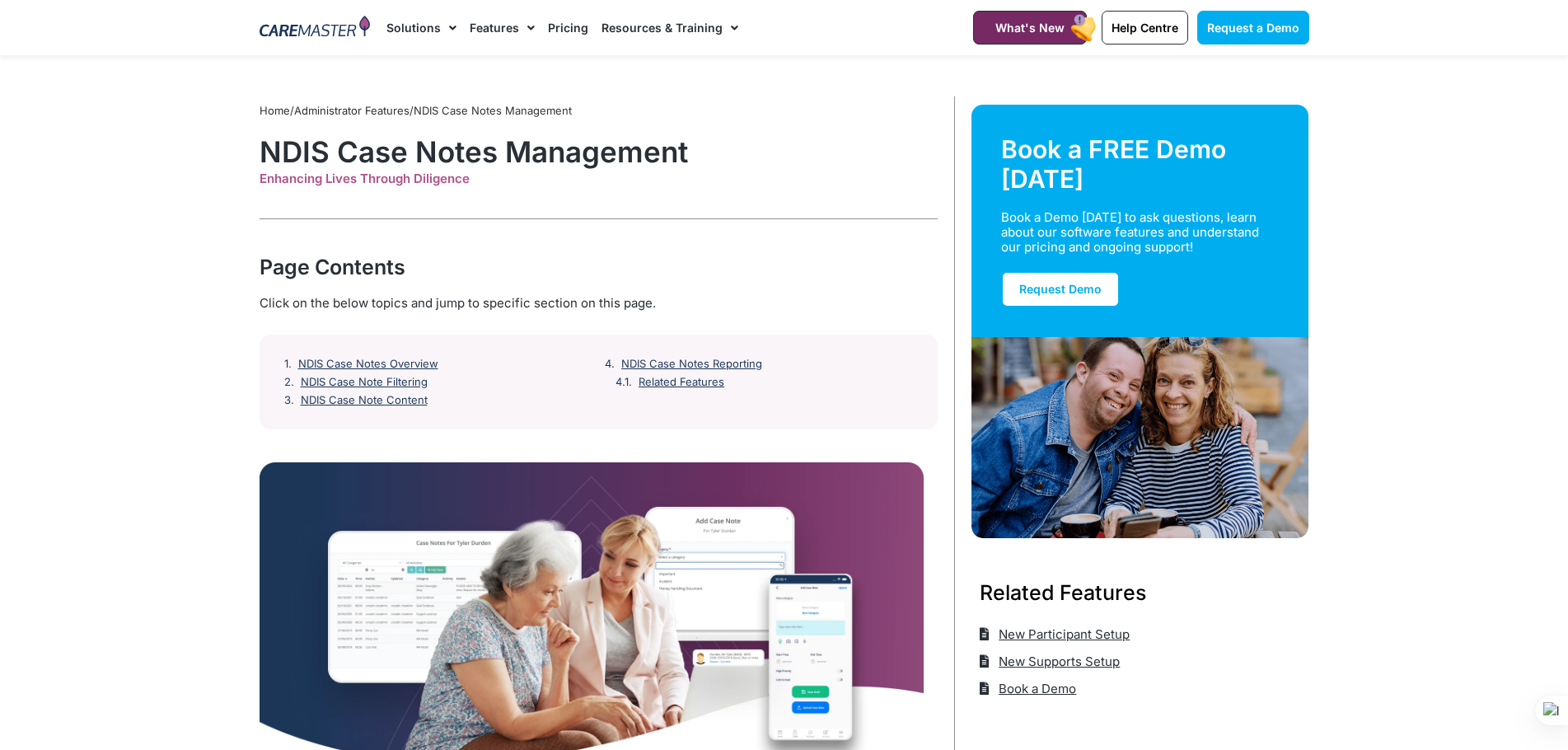
click at [288, 22] on img at bounding box center [314, 28] width 111 height 25
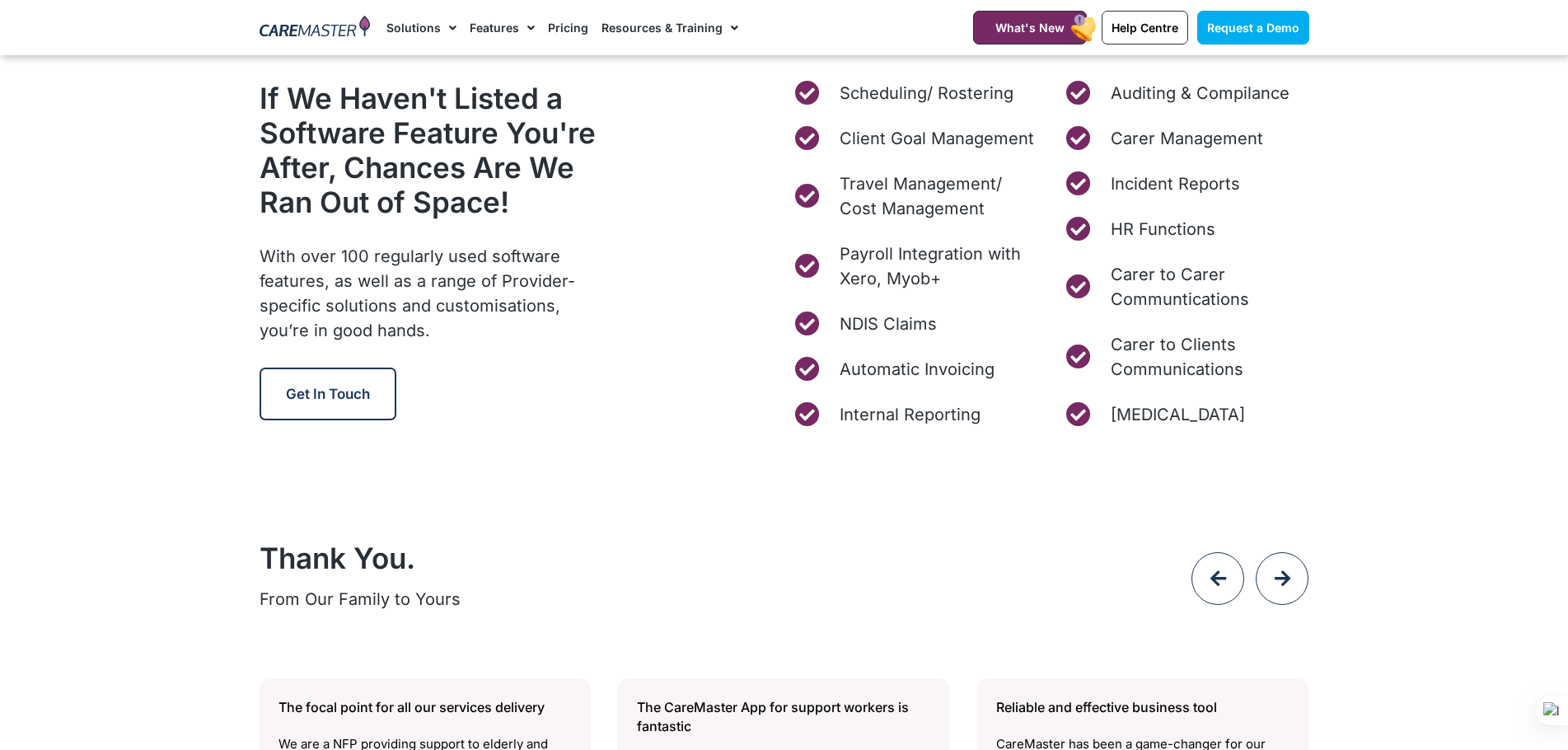
scroll to position [6430, 0]
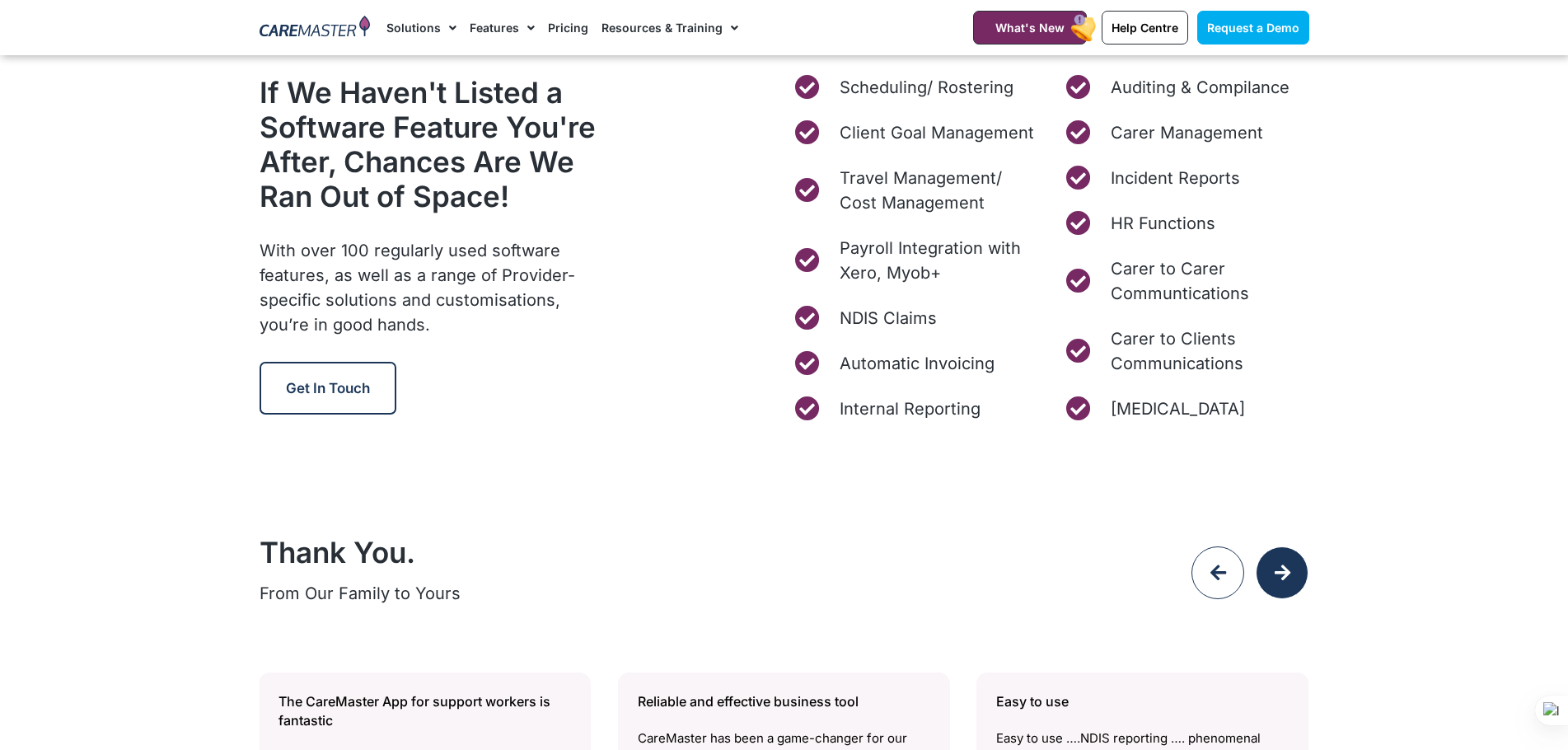
click at [1287, 560] on div at bounding box center [1282, 573] width 53 height 53
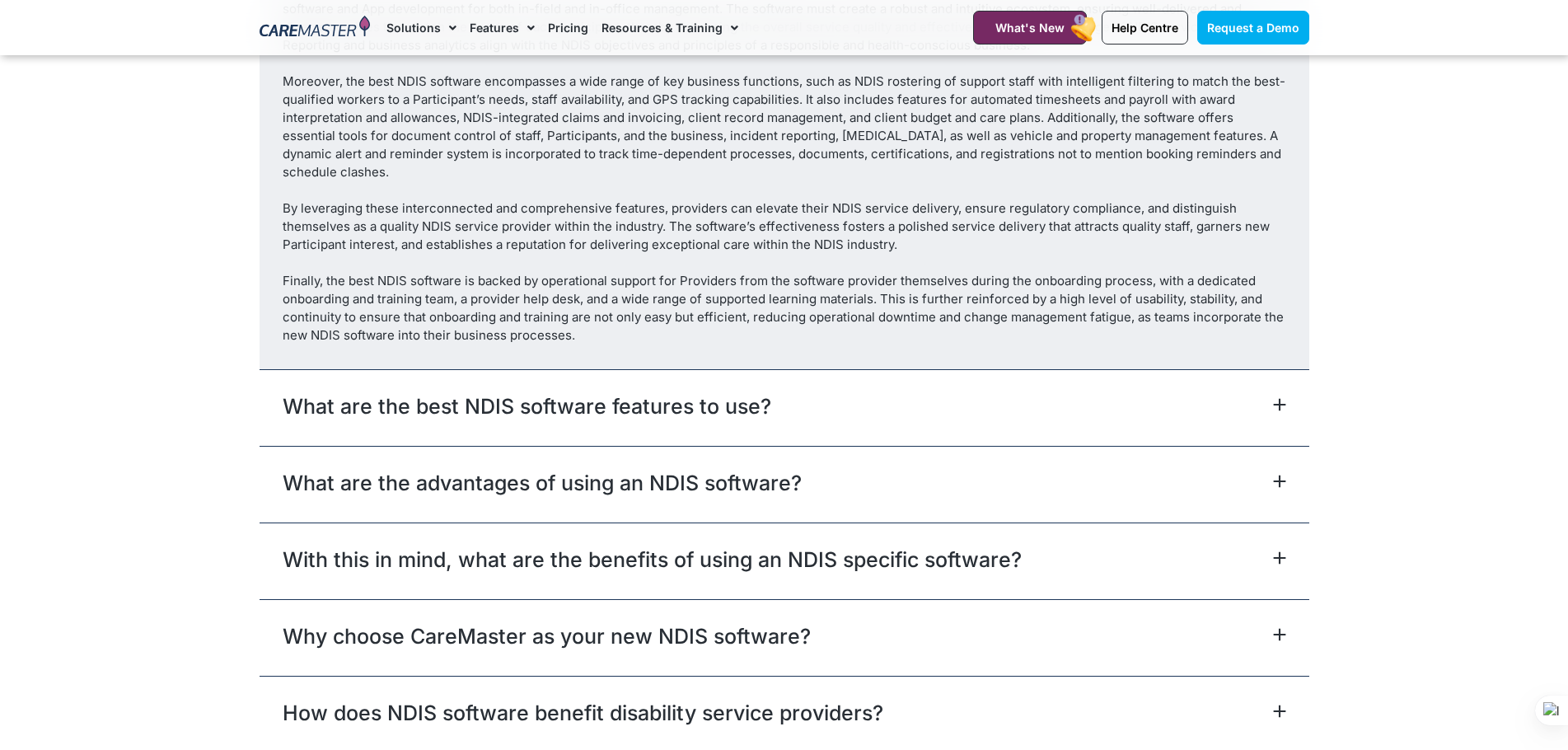
scroll to position [9287, 0]
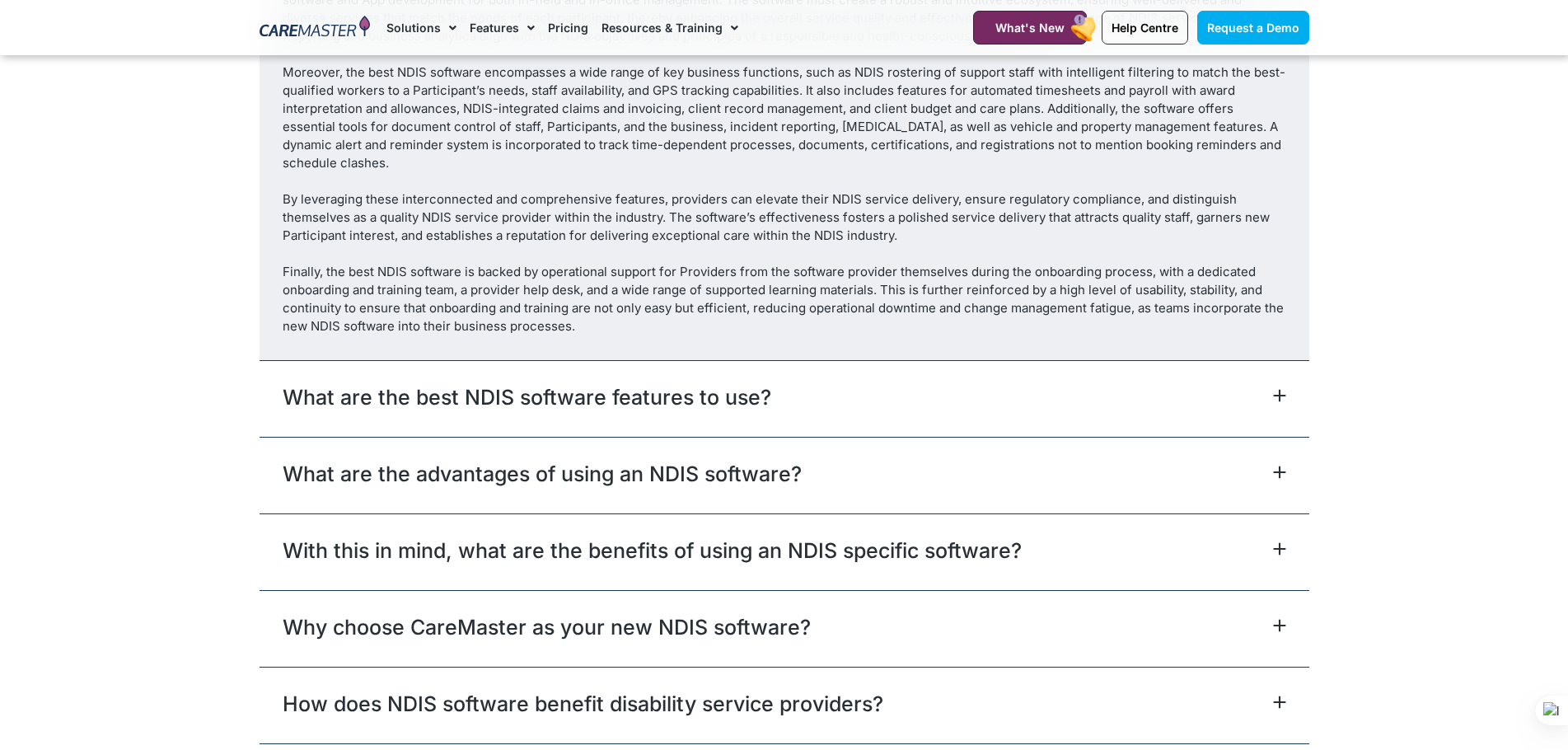
click at [475, 388] on link "What are the best NDIS software features to use?" at bounding box center [526, 397] width 488 height 30
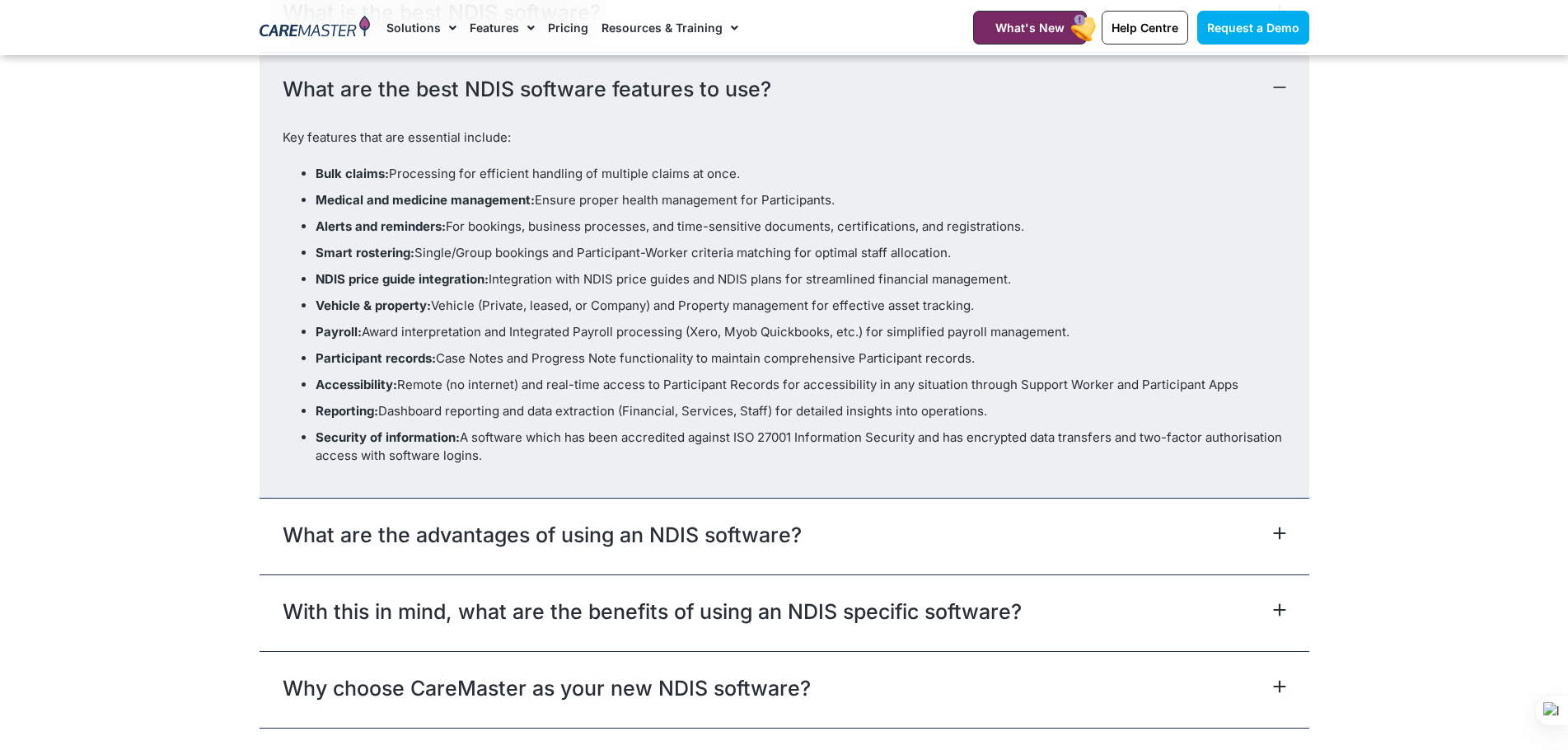
scroll to position [9144, 0]
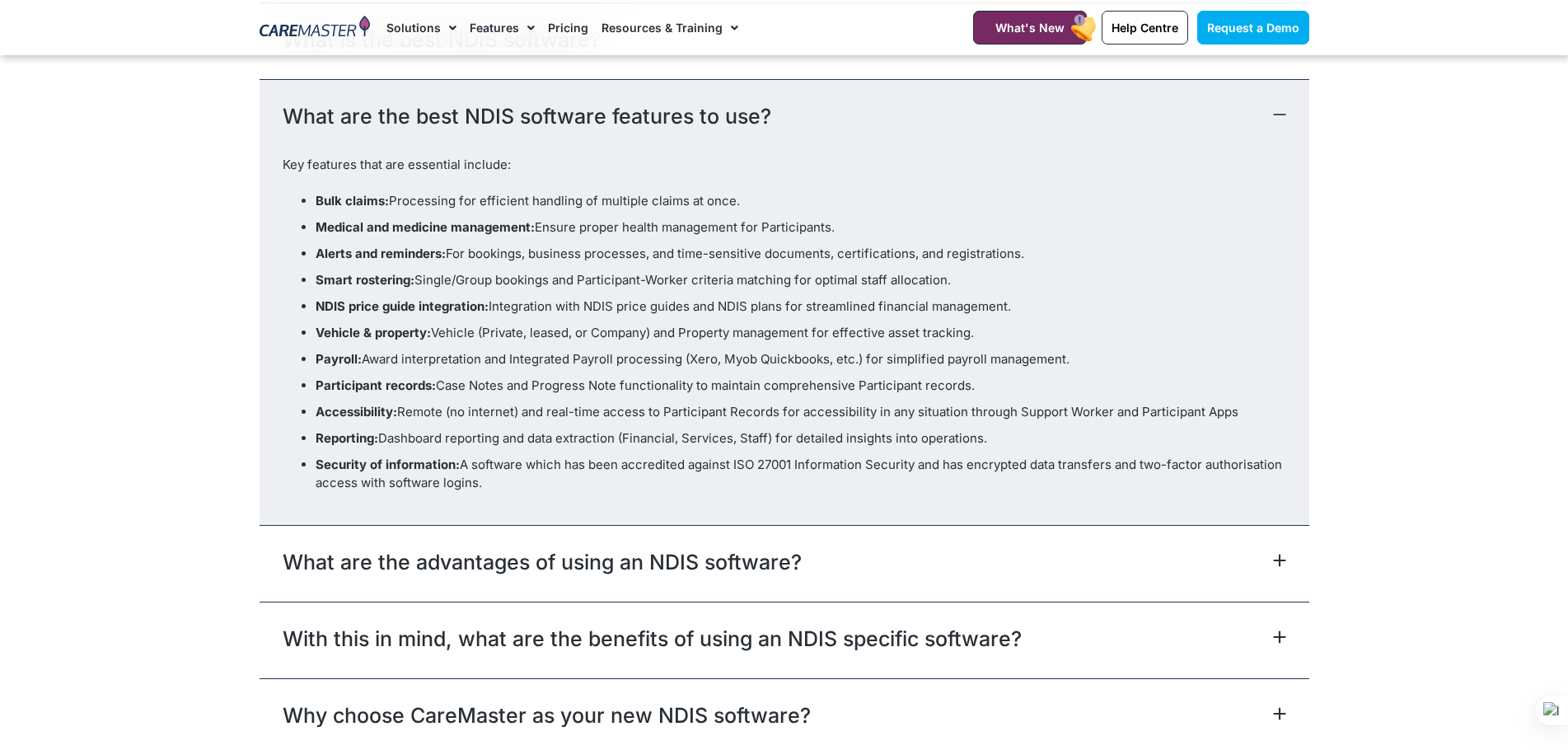
click at [325, 554] on link "What are the advantages of using an NDIS software?" at bounding box center [542, 562] width 519 height 30
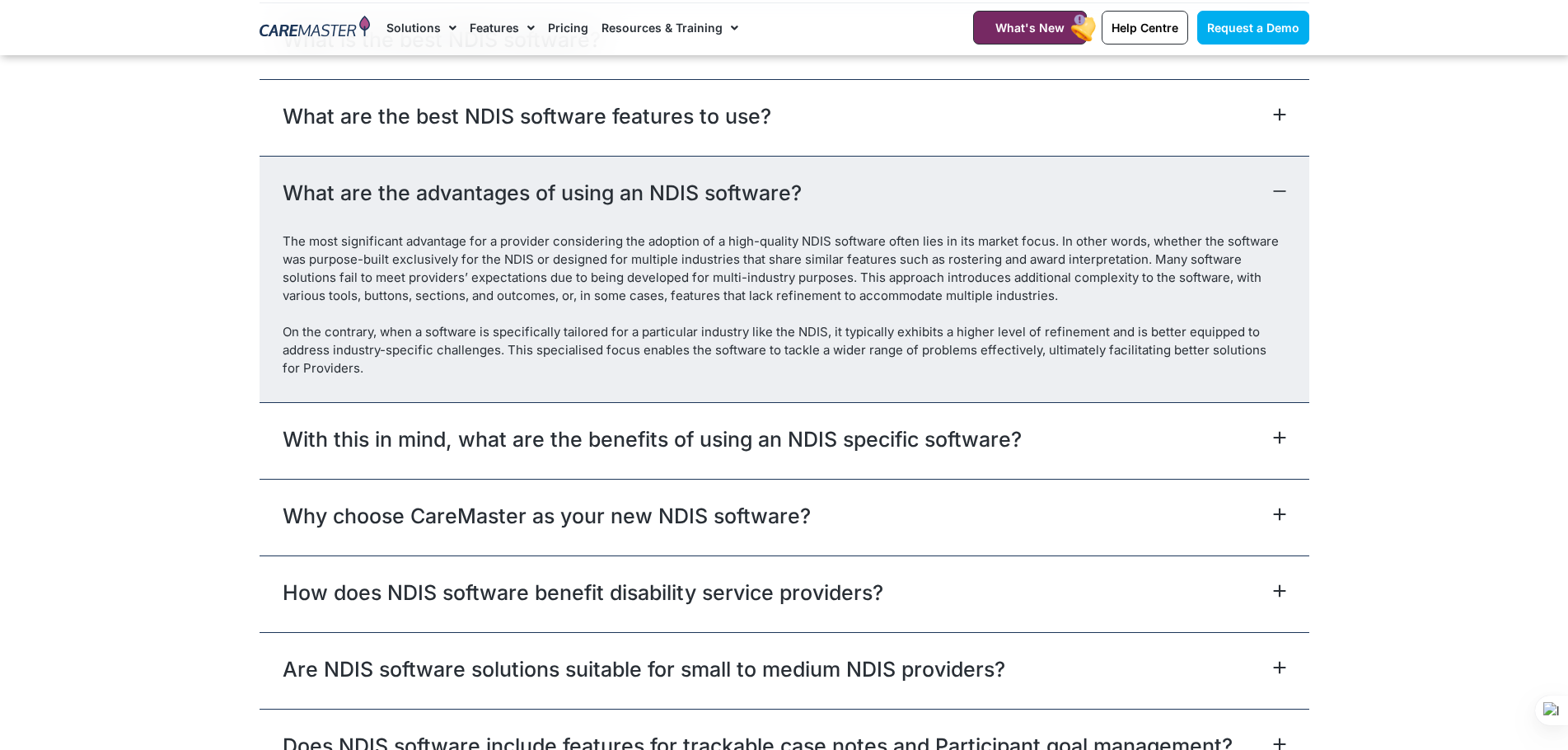
click at [298, 438] on link "With this in mind, what are the benefits of using an NDIS specific software?" at bounding box center [652, 439] width 739 height 30
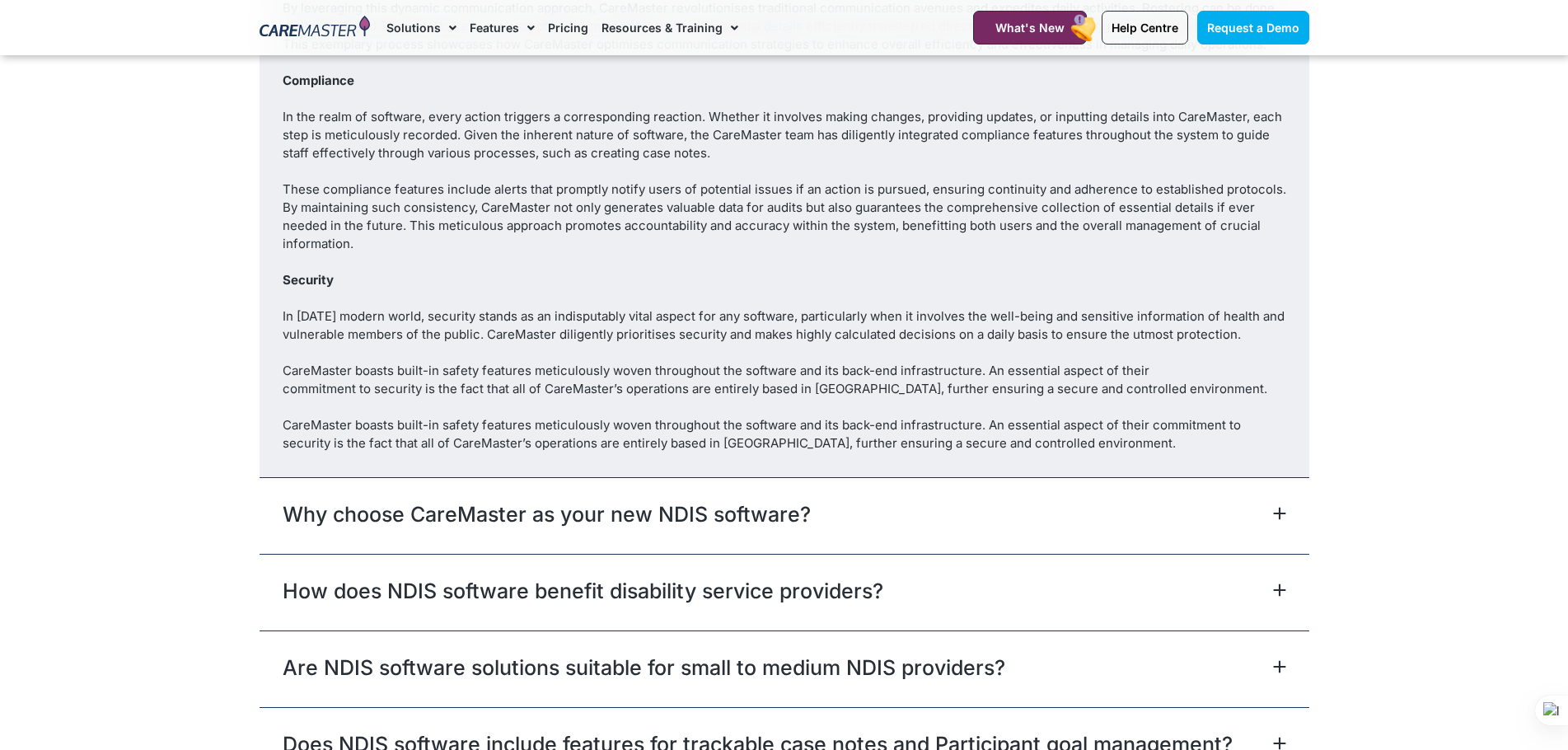
scroll to position [10051, 0]
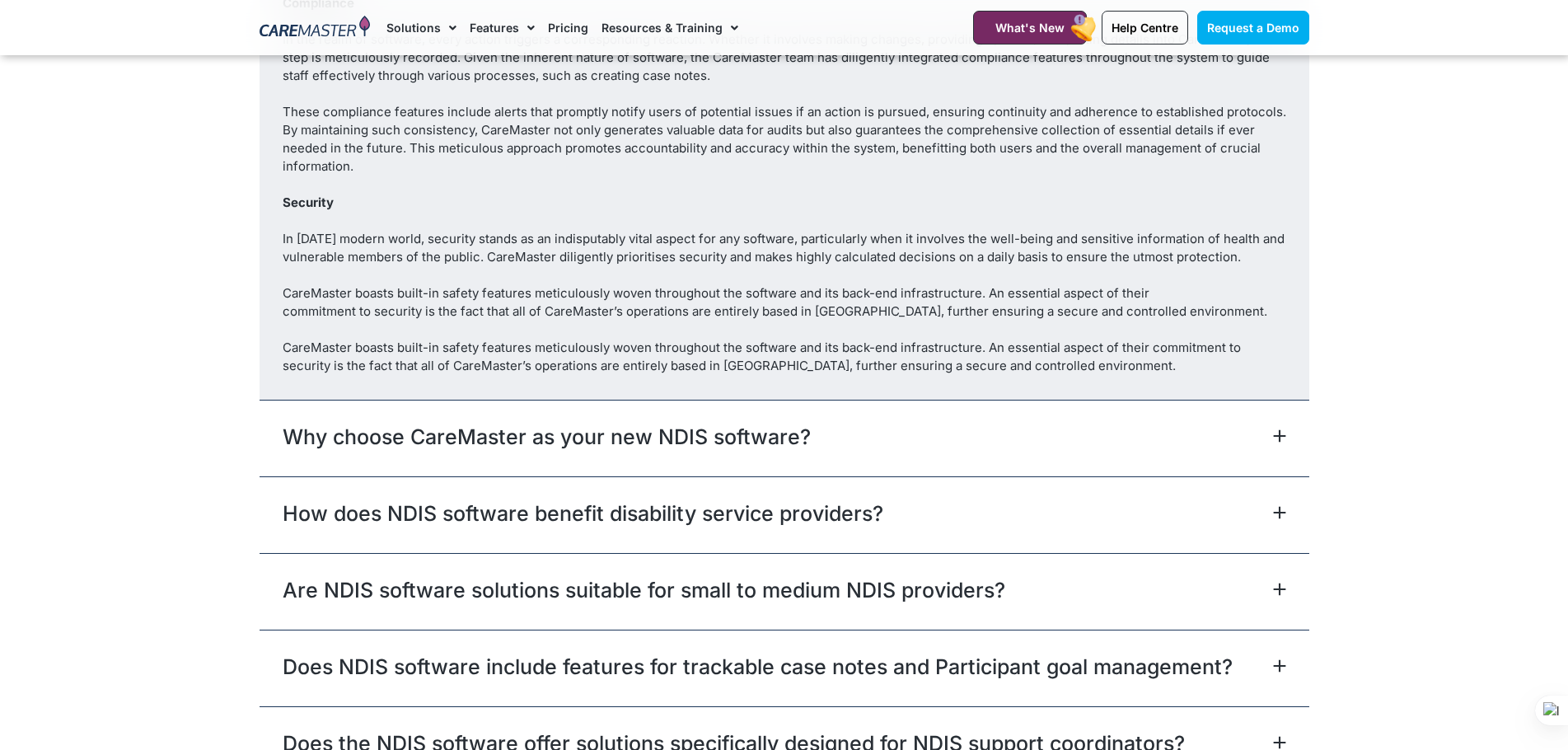
click at [328, 431] on link "Why choose CareMaster as your new NDIS software?" at bounding box center [547, 436] width 528 height 30
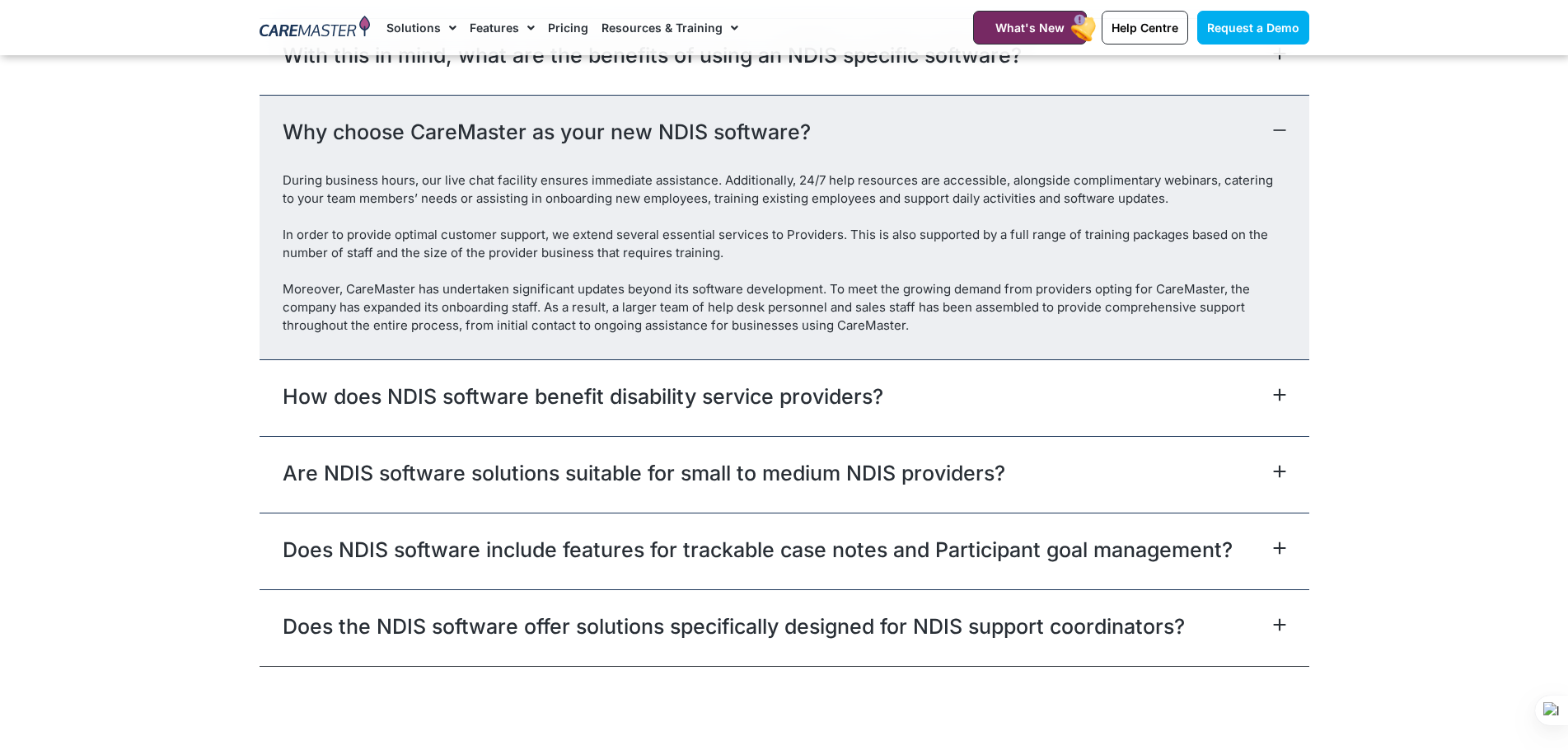
scroll to position [9337, 0]
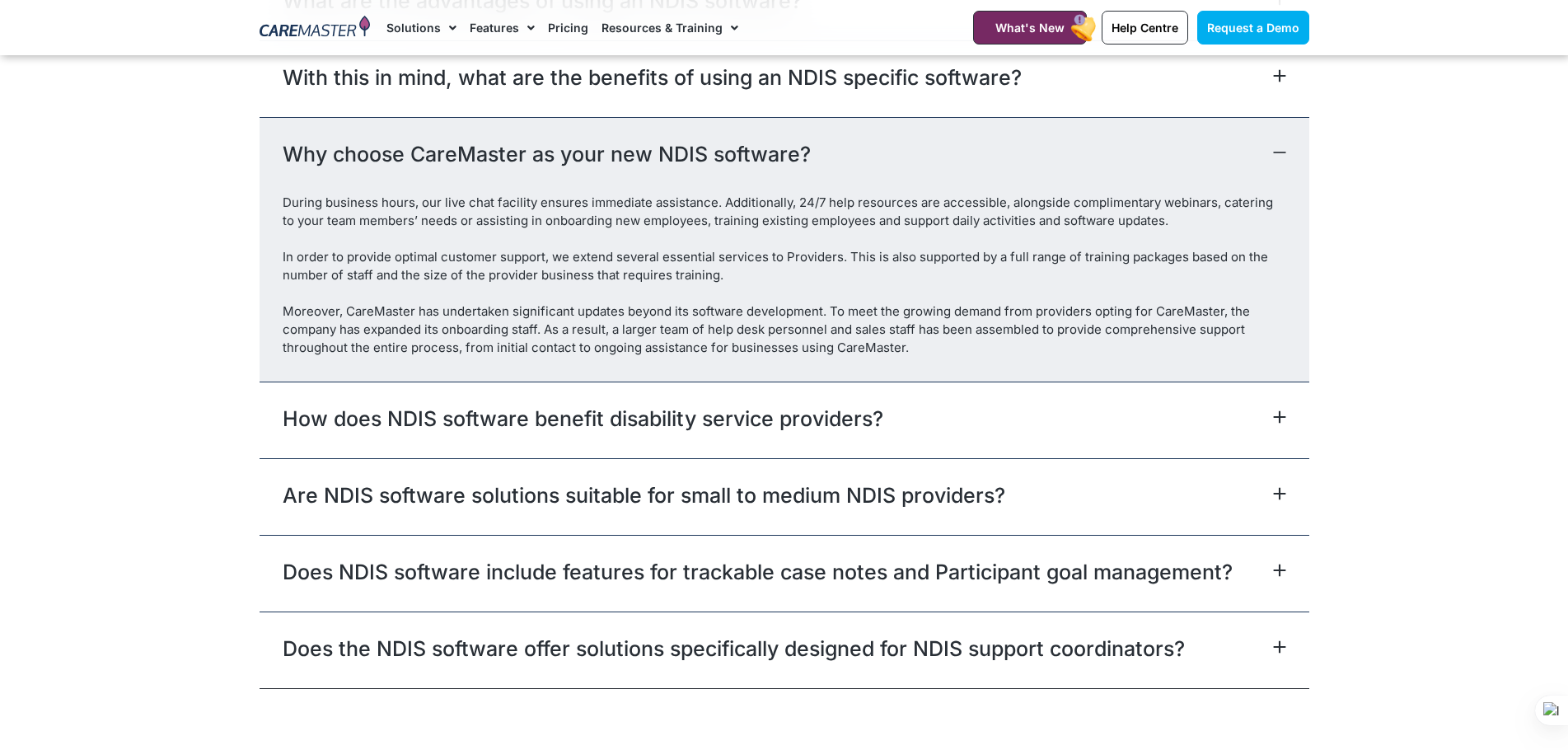
click at [314, 418] on link "How does NDIS software benefit disability service providers?" at bounding box center [582, 418] width 601 height 30
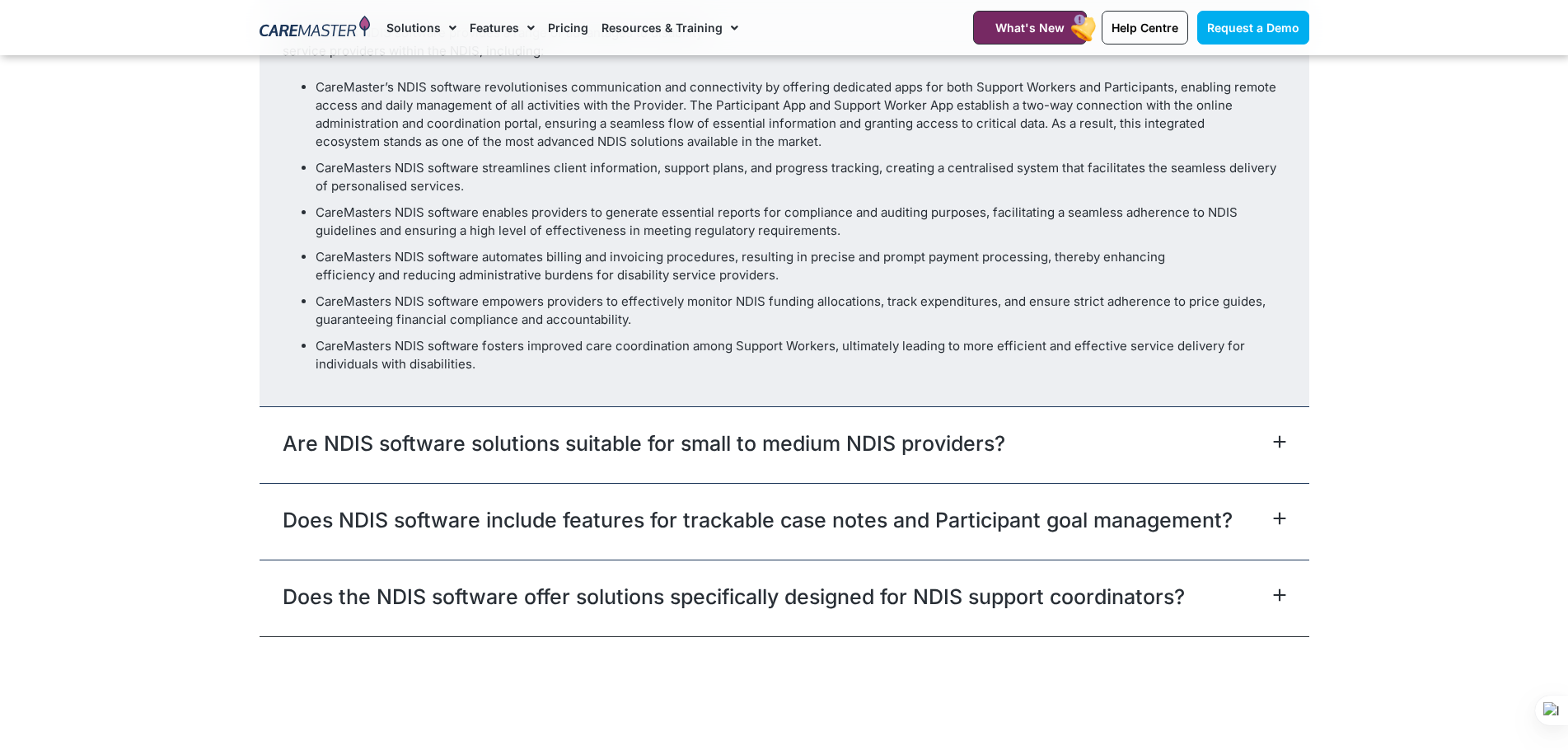
scroll to position [9584, 0]
click at [338, 435] on link "Are NDIS software solutions suitable for small to medium NDIS providers?" at bounding box center [643, 442] width 723 height 30
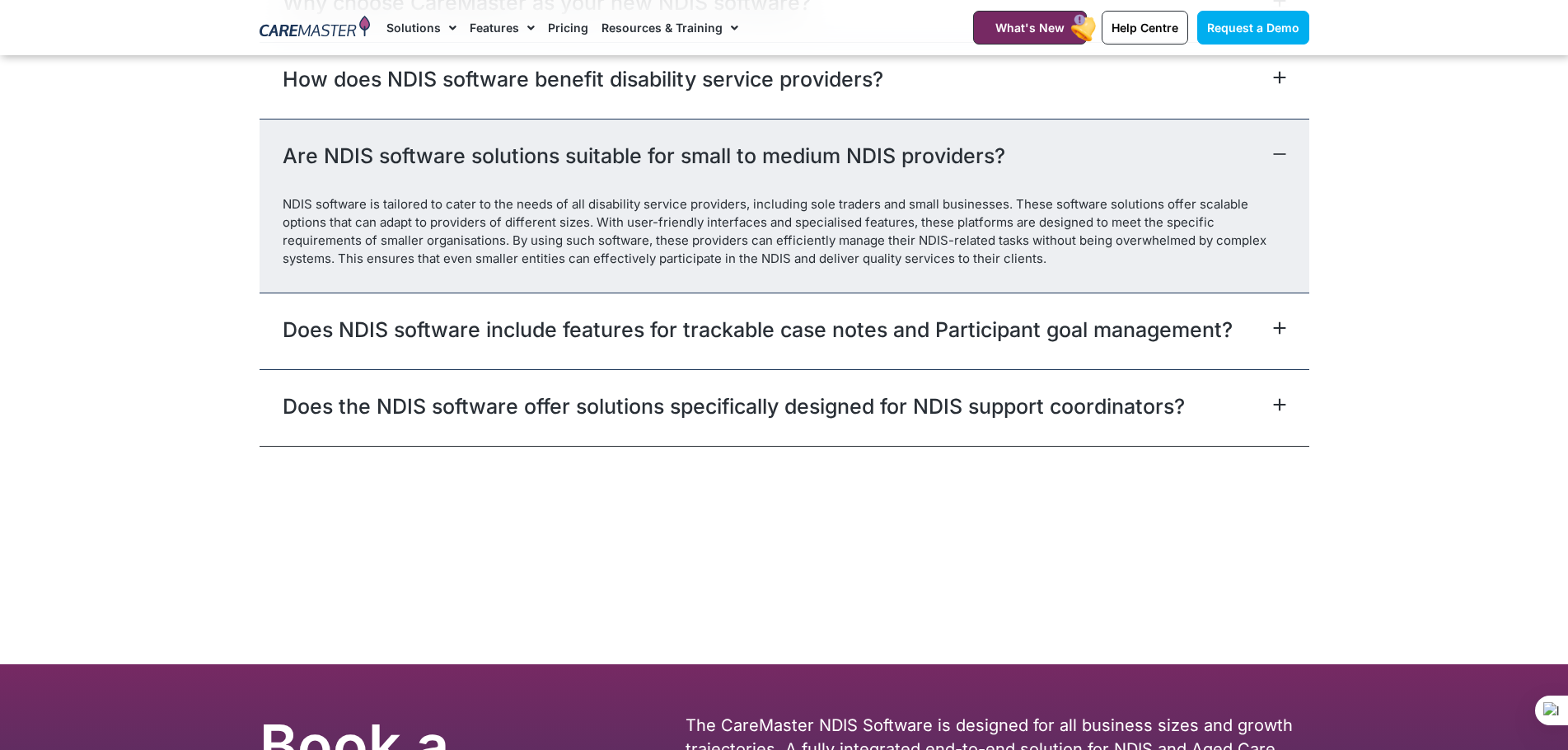
scroll to position [9474, 0]
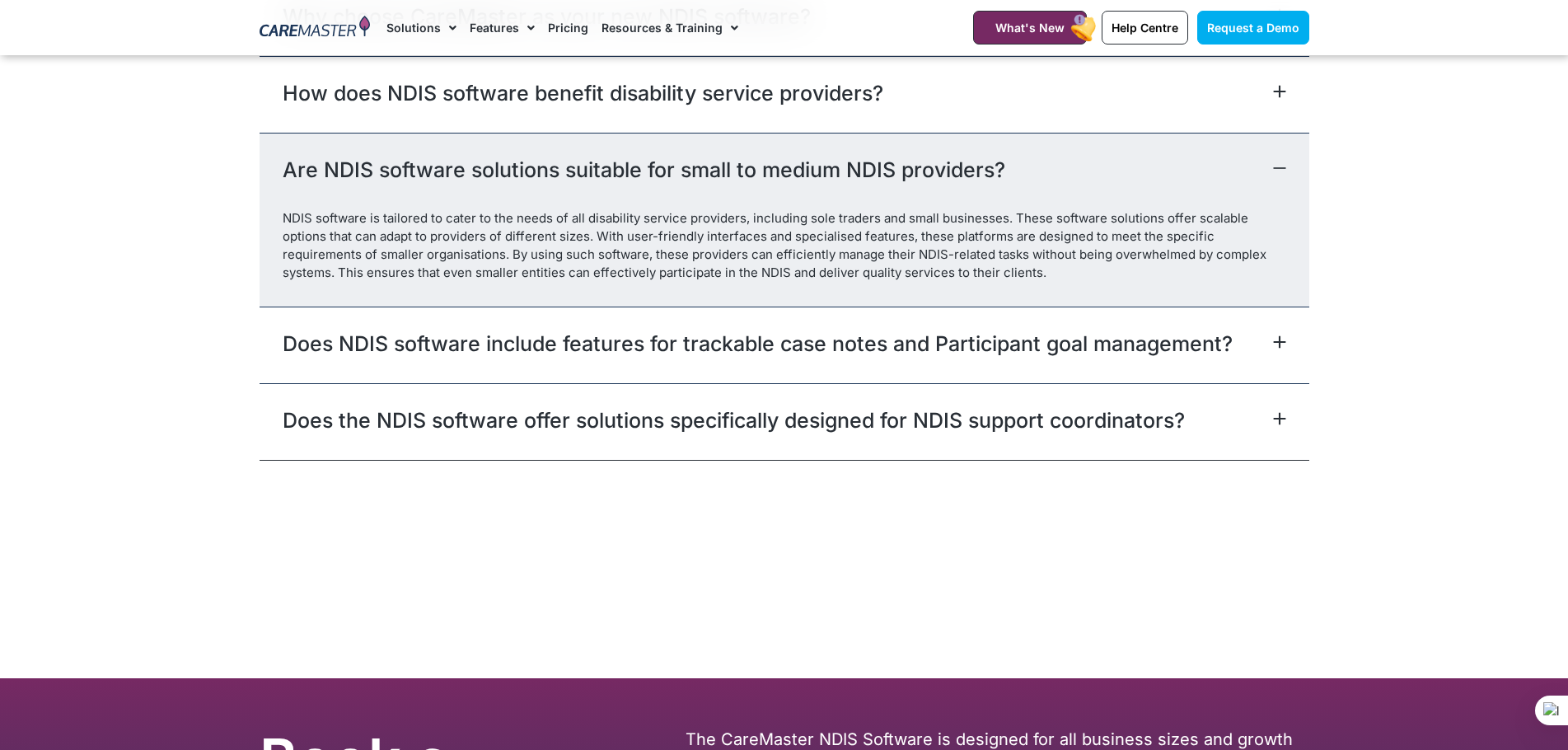
click at [340, 340] on link "Does NDIS software include features for trackable case notes and Participant go…" at bounding box center [757, 344] width 950 height 30
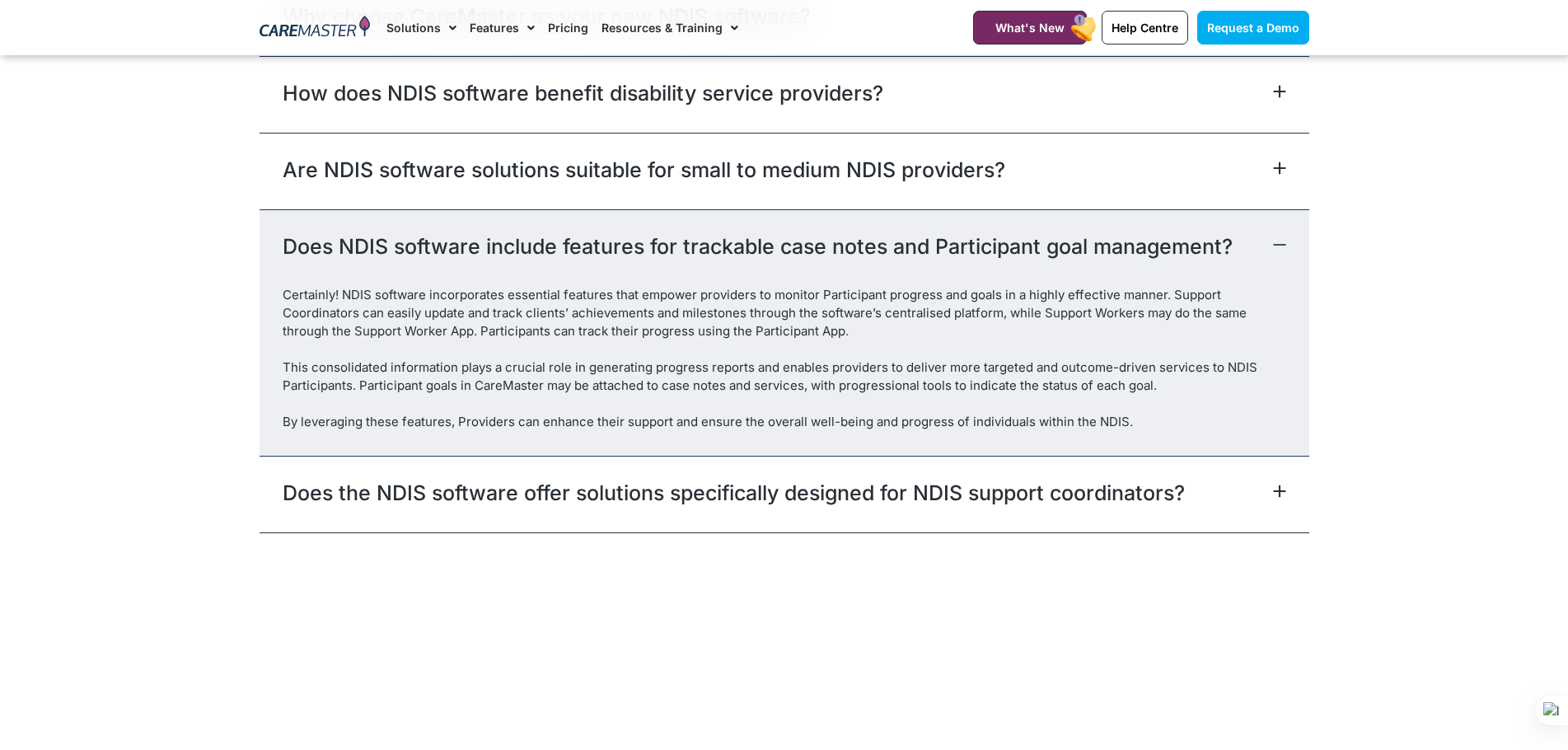
click at [319, 487] on link "Does the NDIS software offer solutions specifically designed for NDIS support c…" at bounding box center [733, 493] width 902 height 30
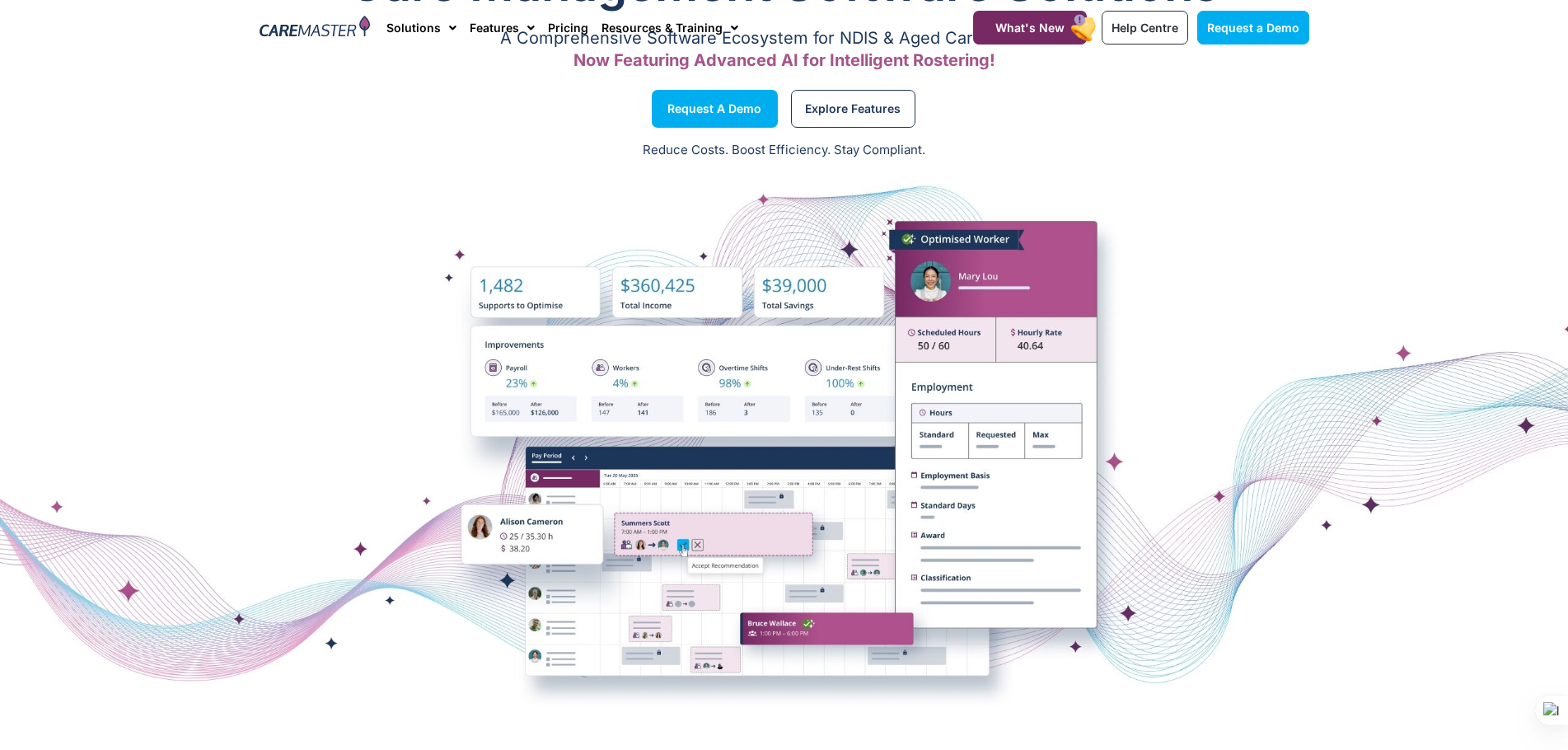
scroll to position [0, 0]
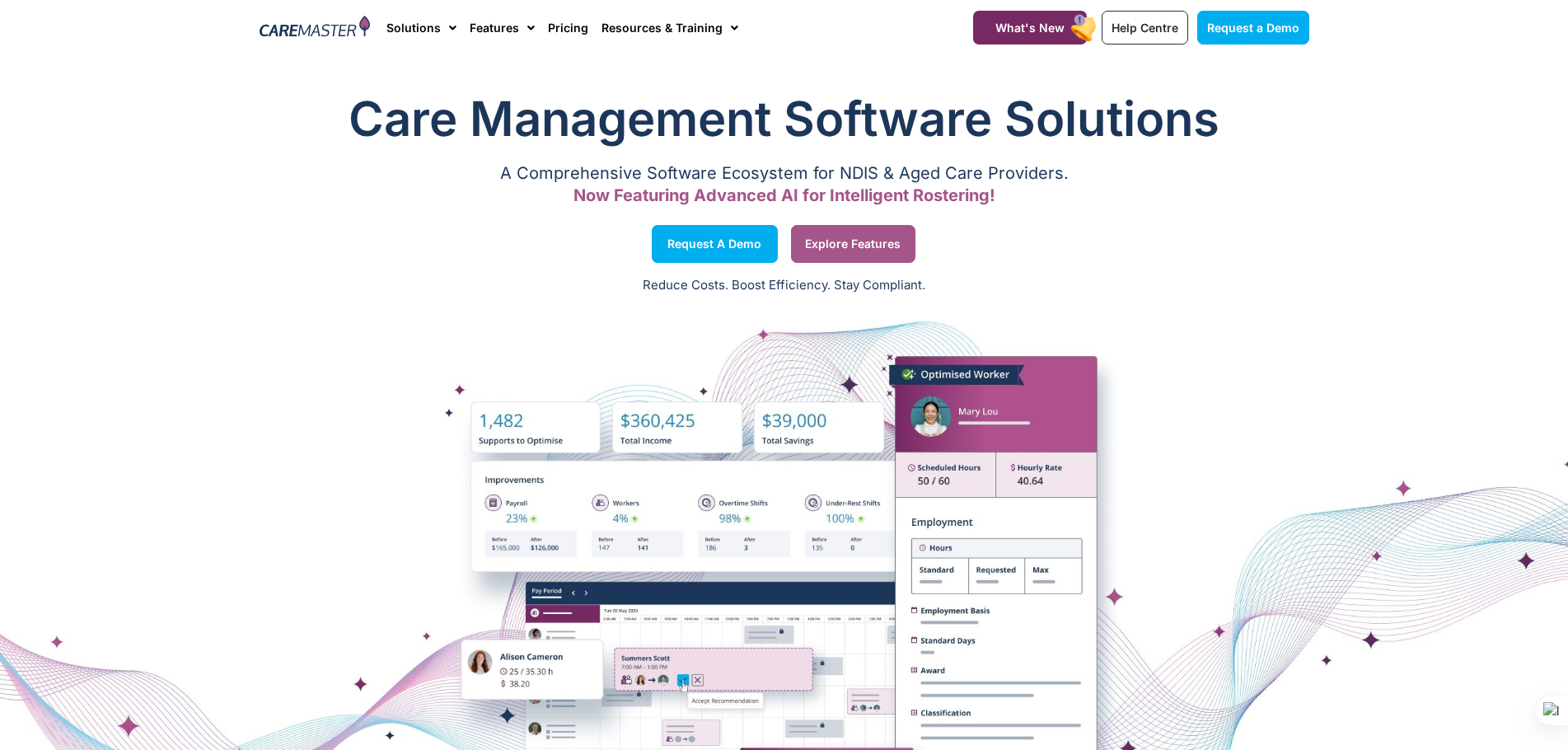
click at [839, 245] on span "Explore Features" at bounding box center [852, 244] width 96 height 9
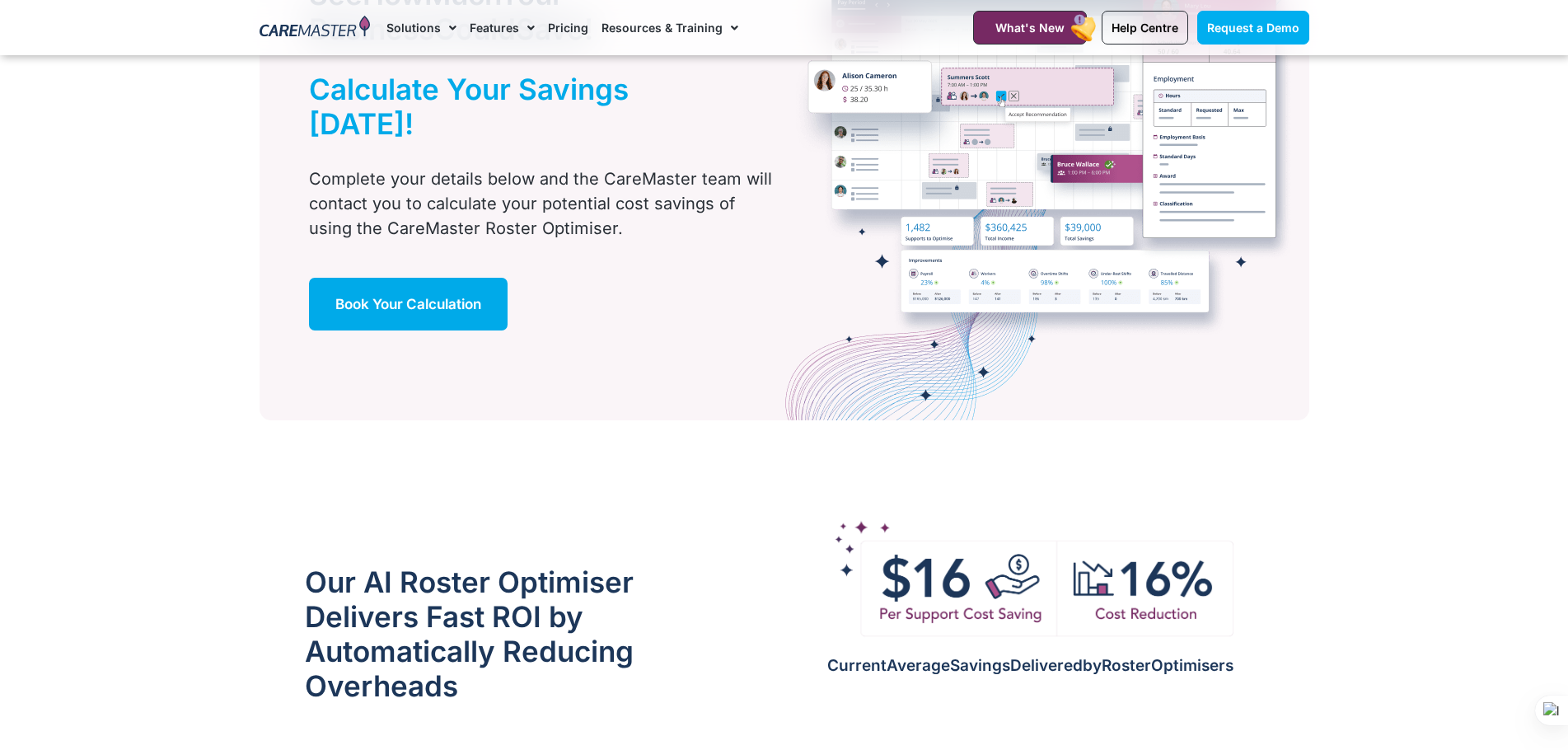
scroll to position [1071, 0]
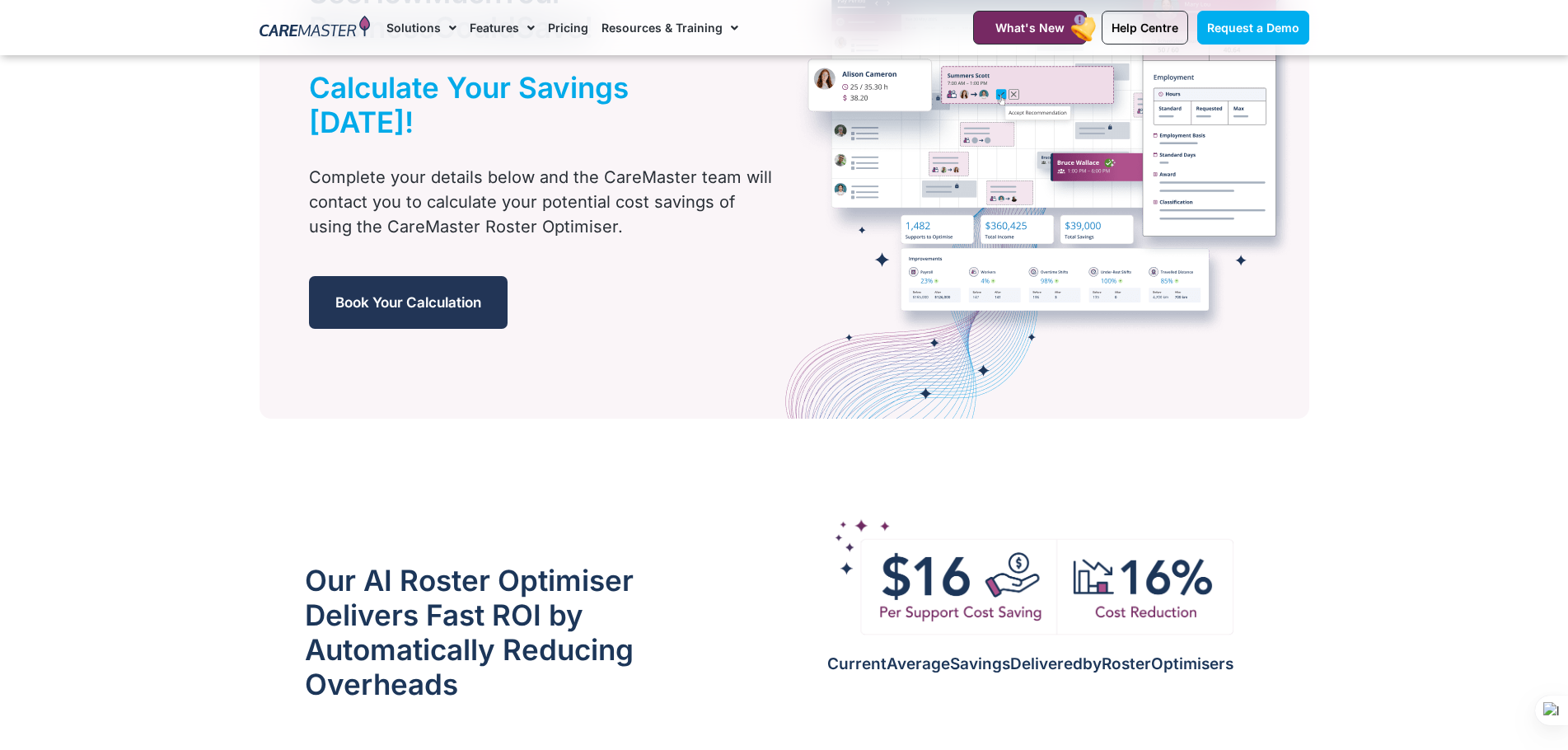
click at [370, 294] on span "Book Your Calculation" at bounding box center [408, 302] width 146 height 16
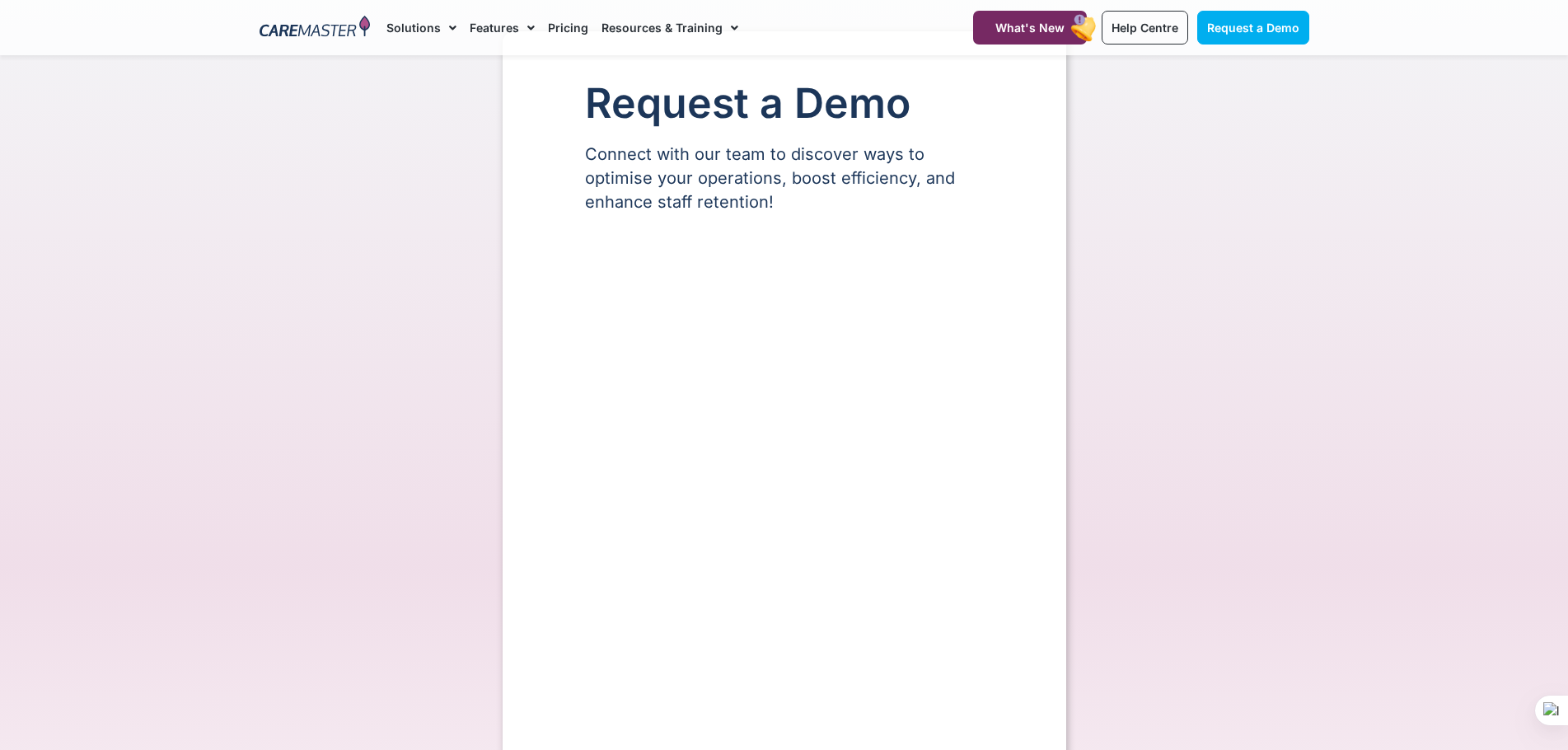
select select "**"
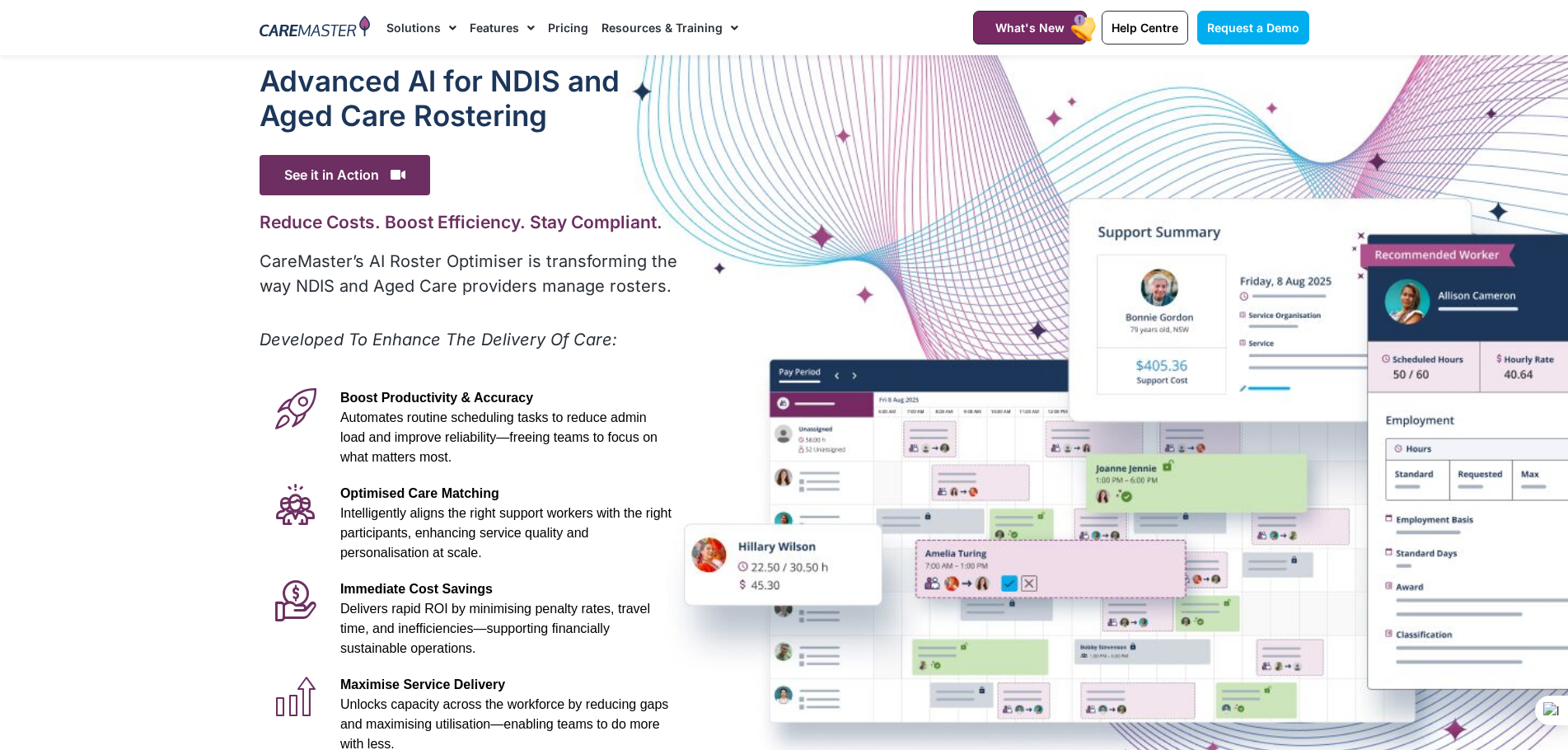
click at [306, 25] on img at bounding box center [314, 28] width 111 height 25
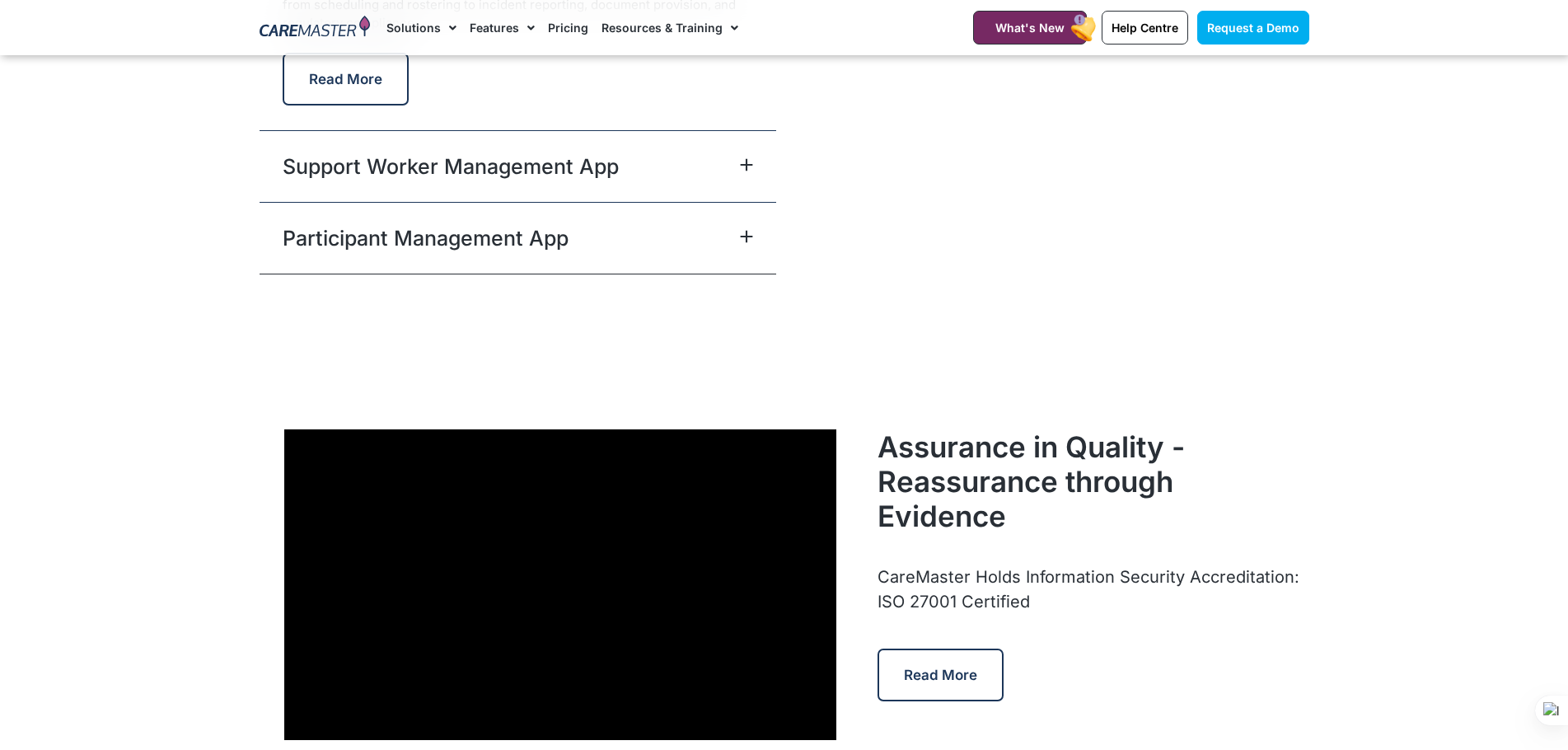
scroll to position [4368, 0]
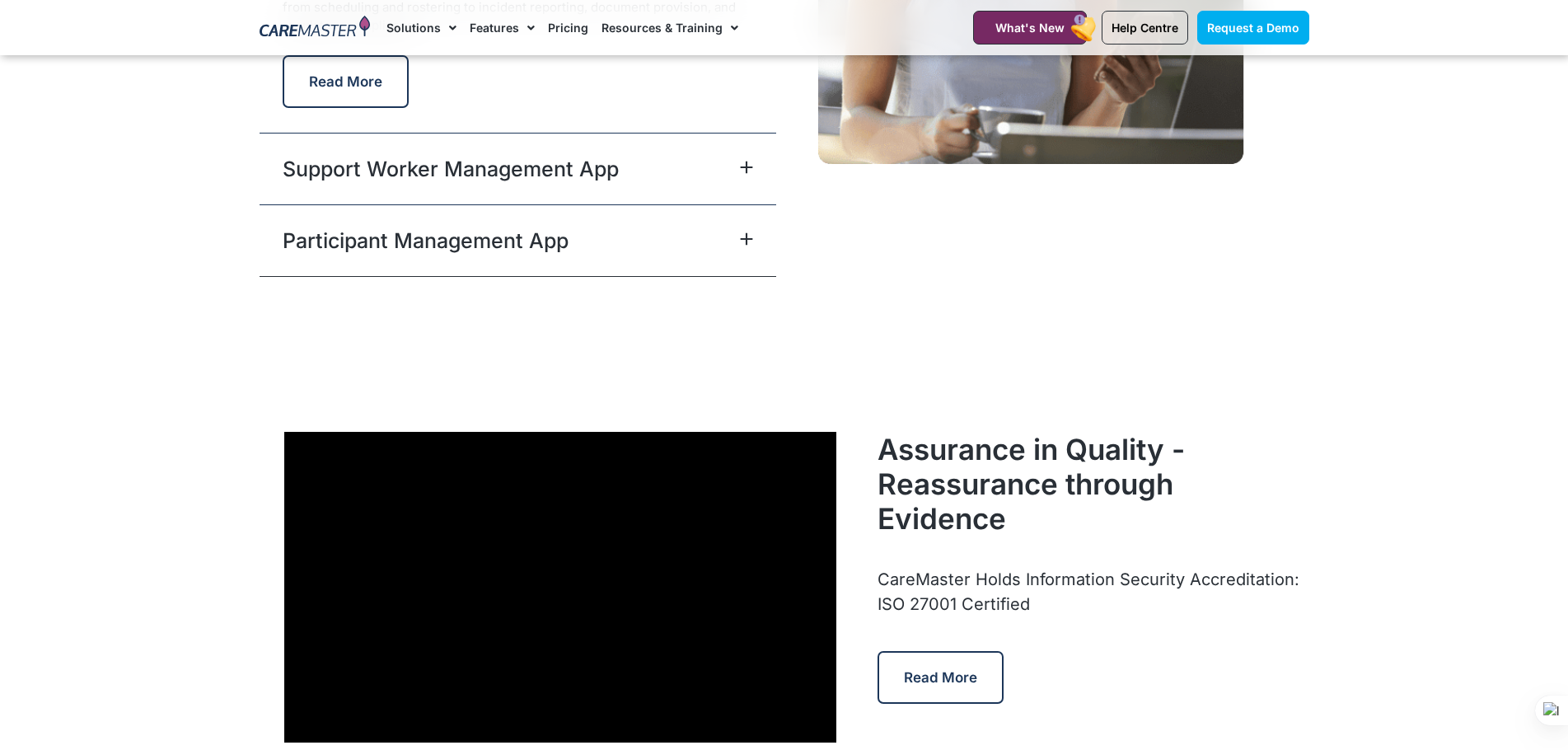
click at [500, 164] on link "Support Worker Management App" at bounding box center [451, 168] width 337 height 30
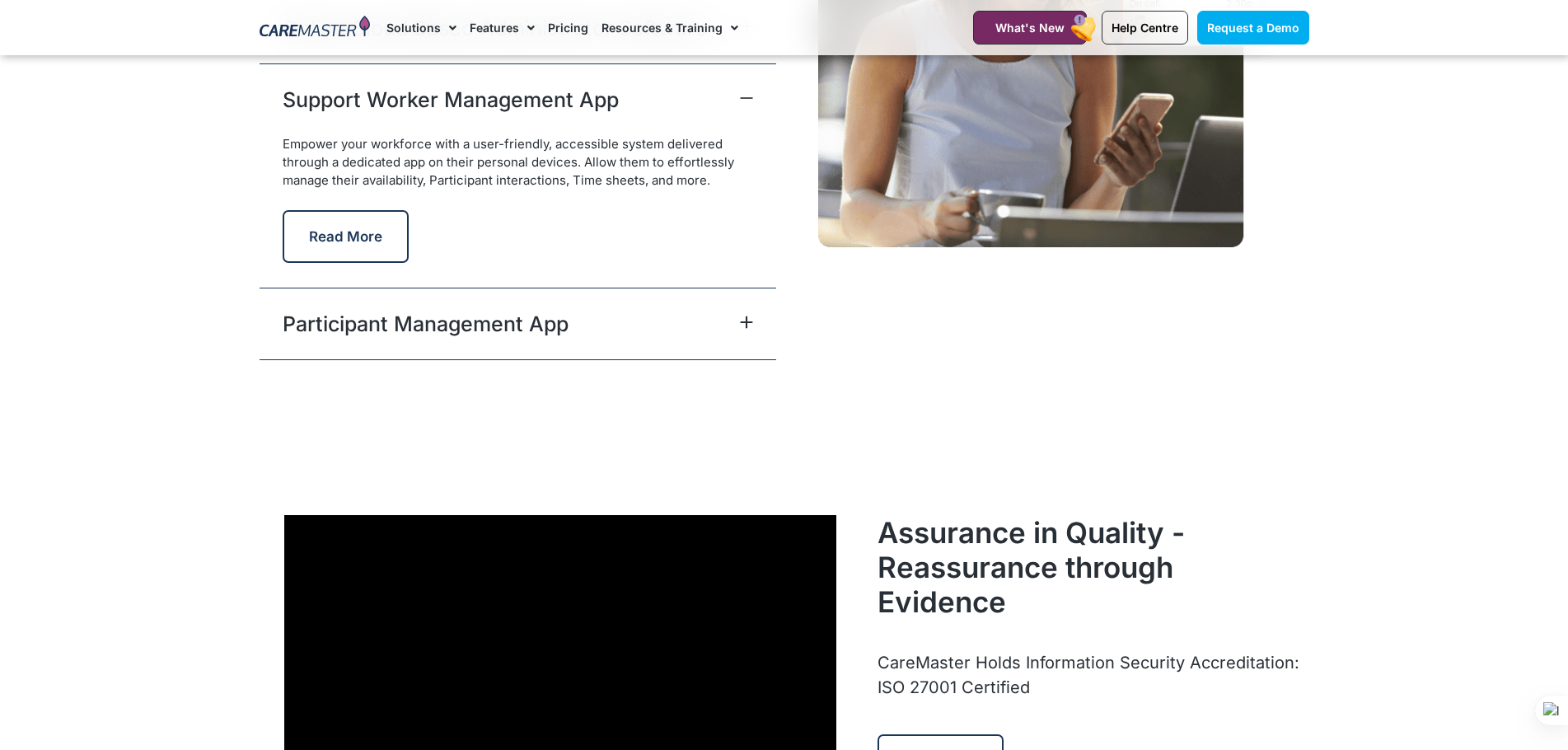
scroll to position [4271, 0]
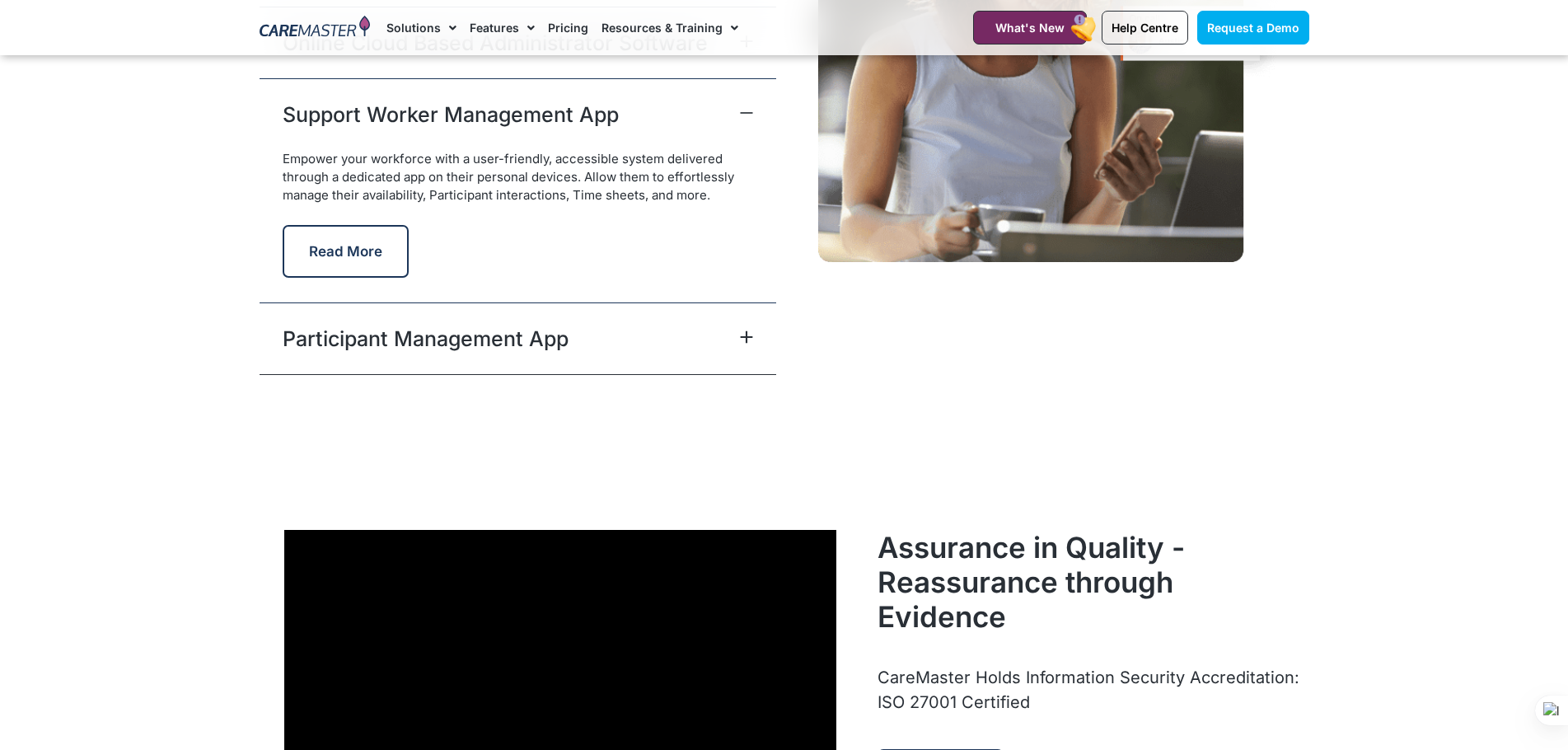
click at [525, 330] on link "Participant Management App" at bounding box center [426, 339] width 286 height 30
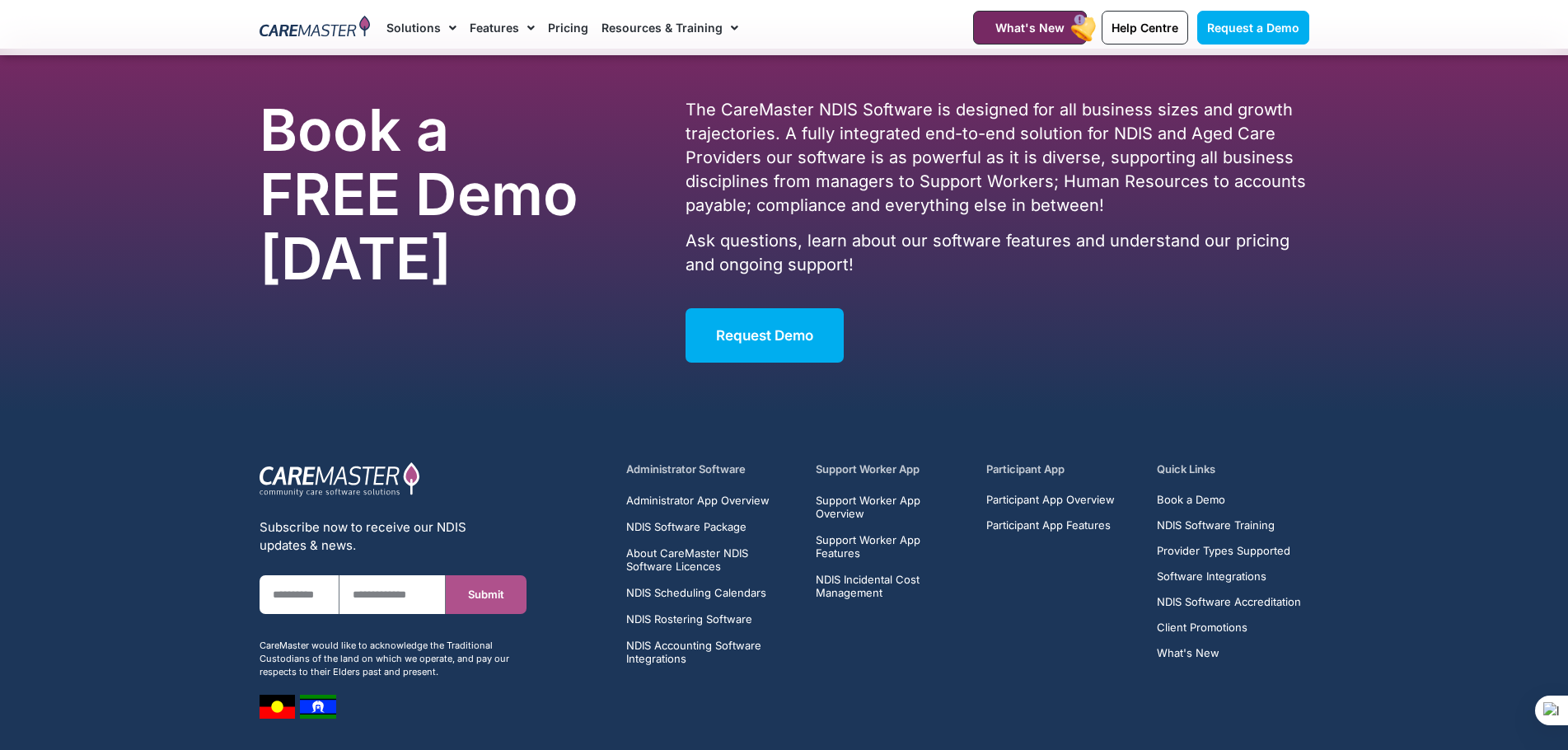
scroll to position [10419, 0]
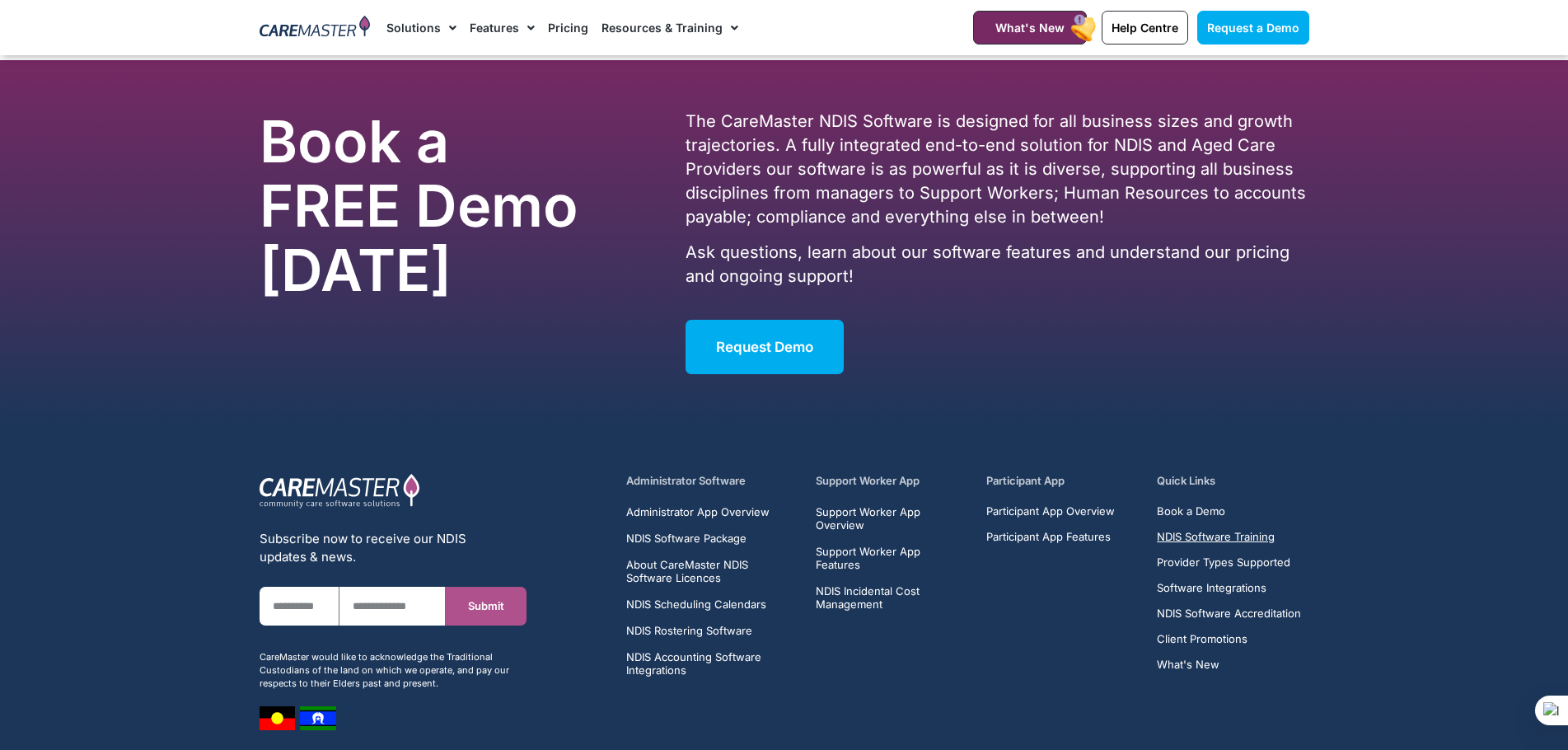
click at [1198, 531] on span "NDIS Software Training" at bounding box center [1216, 537] width 118 height 13
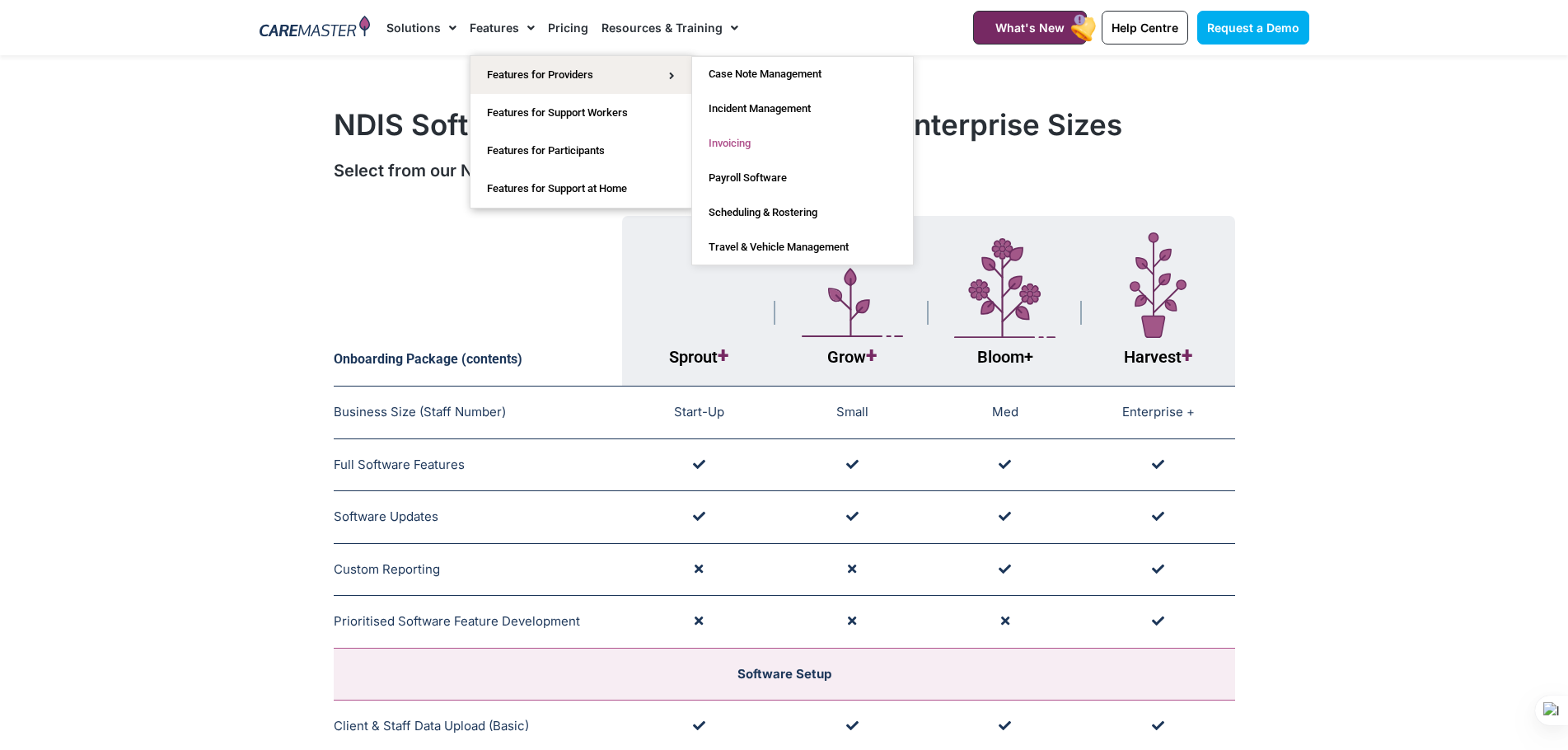
click at [728, 146] on link "Invoicing" at bounding box center [802, 143] width 221 height 35
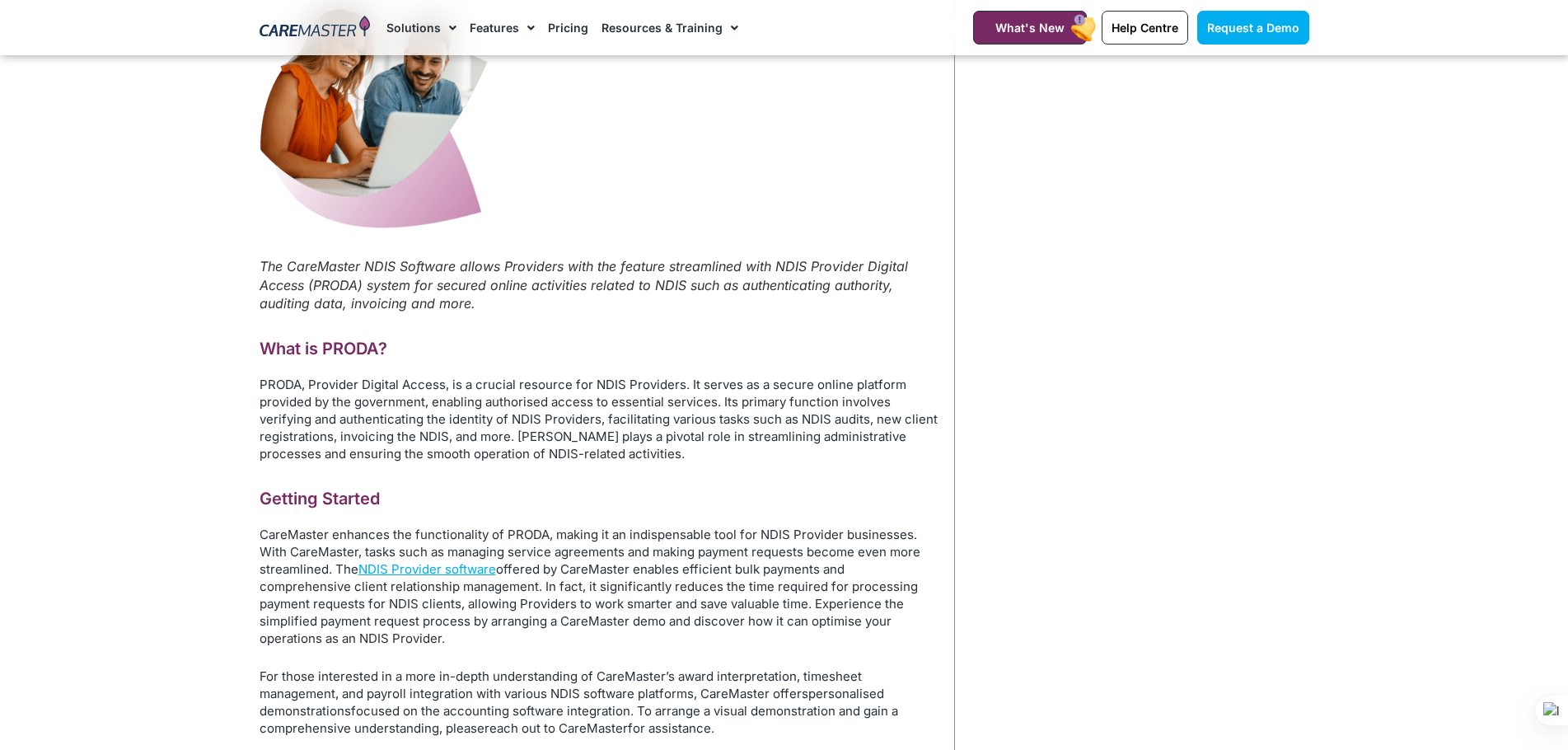
scroll to position [714, 0]
click at [429, 565] on link "NDIS Provider software" at bounding box center [428, 571] width 137 height 15
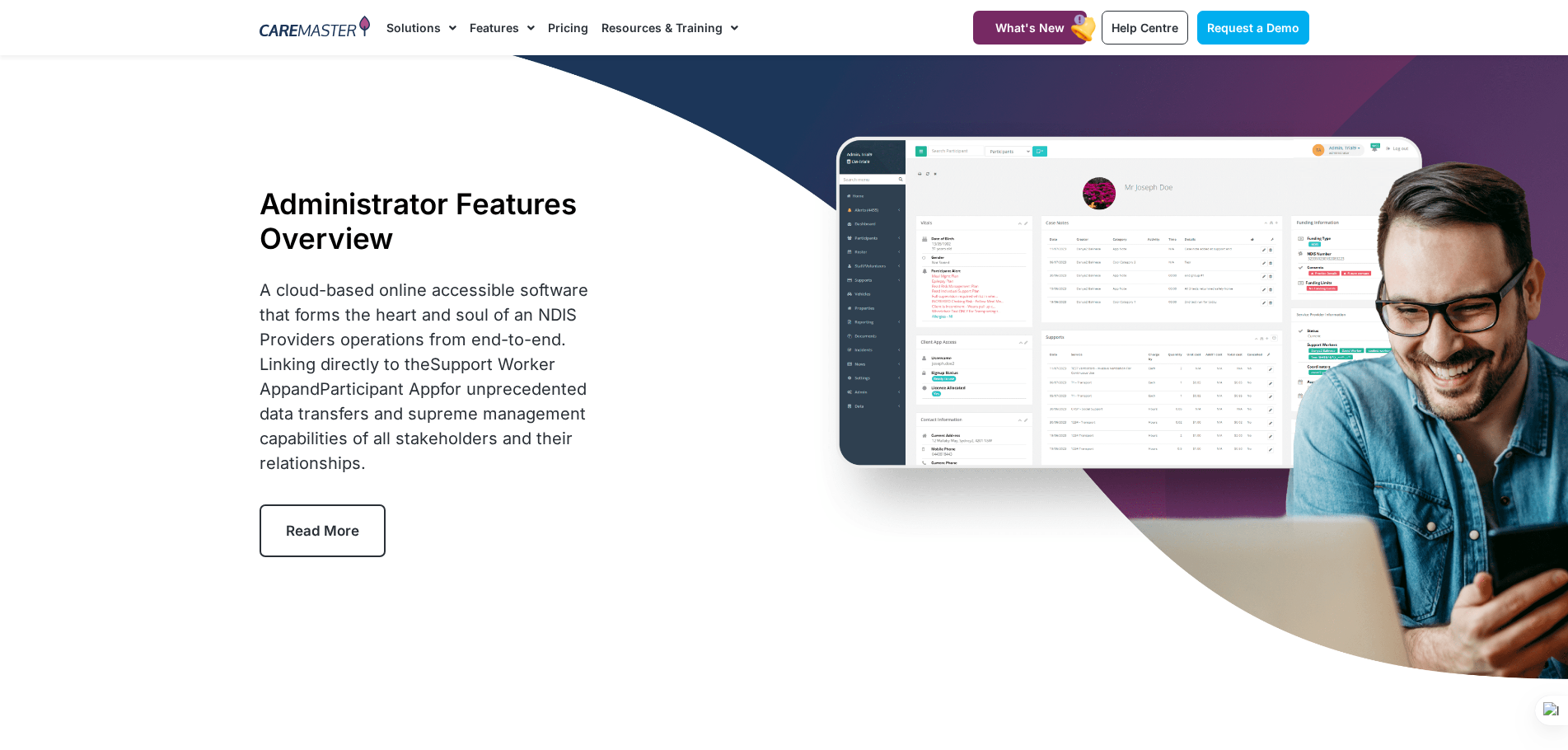
click at [342, 532] on span "Read More" at bounding box center [323, 530] width 74 height 16
